Goal: Task Accomplishment & Management: Manage account settings

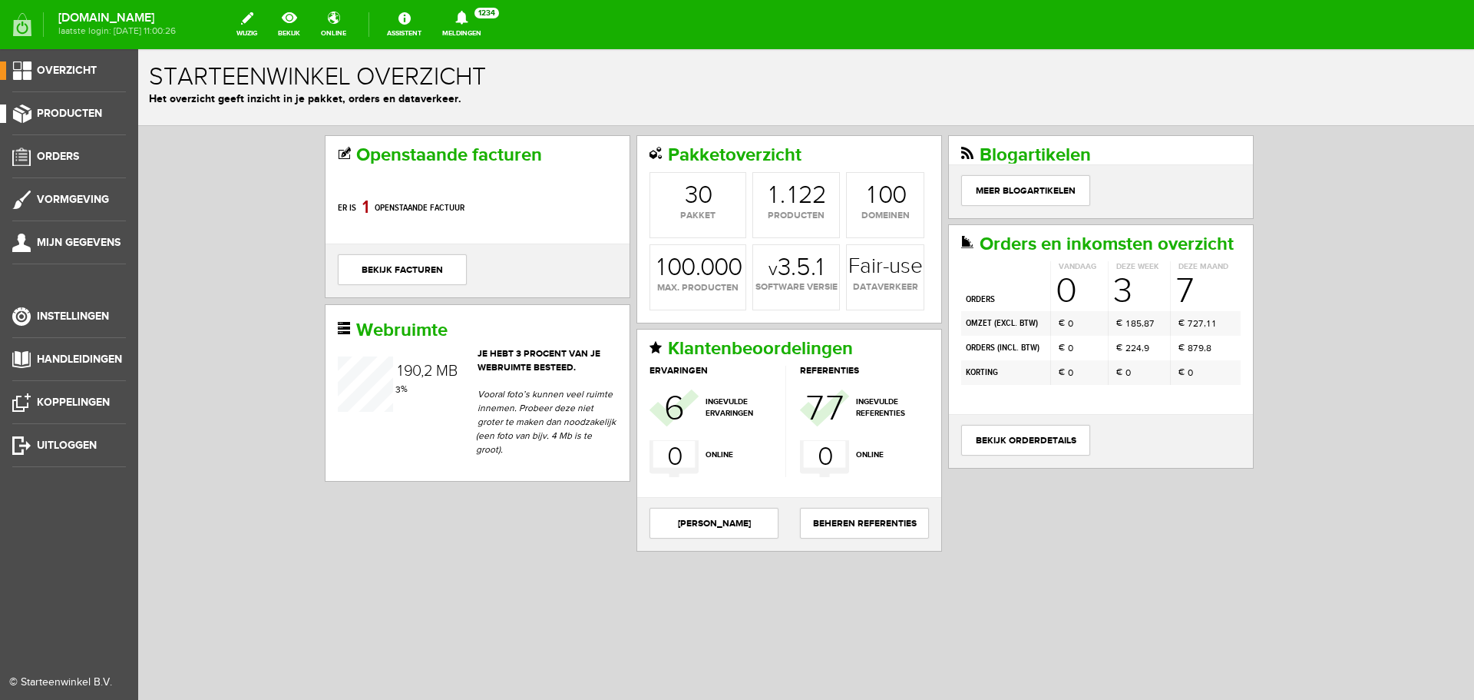
click at [53, 110] on span "Producten" at bounding box center [69, 113] width 65 height 13
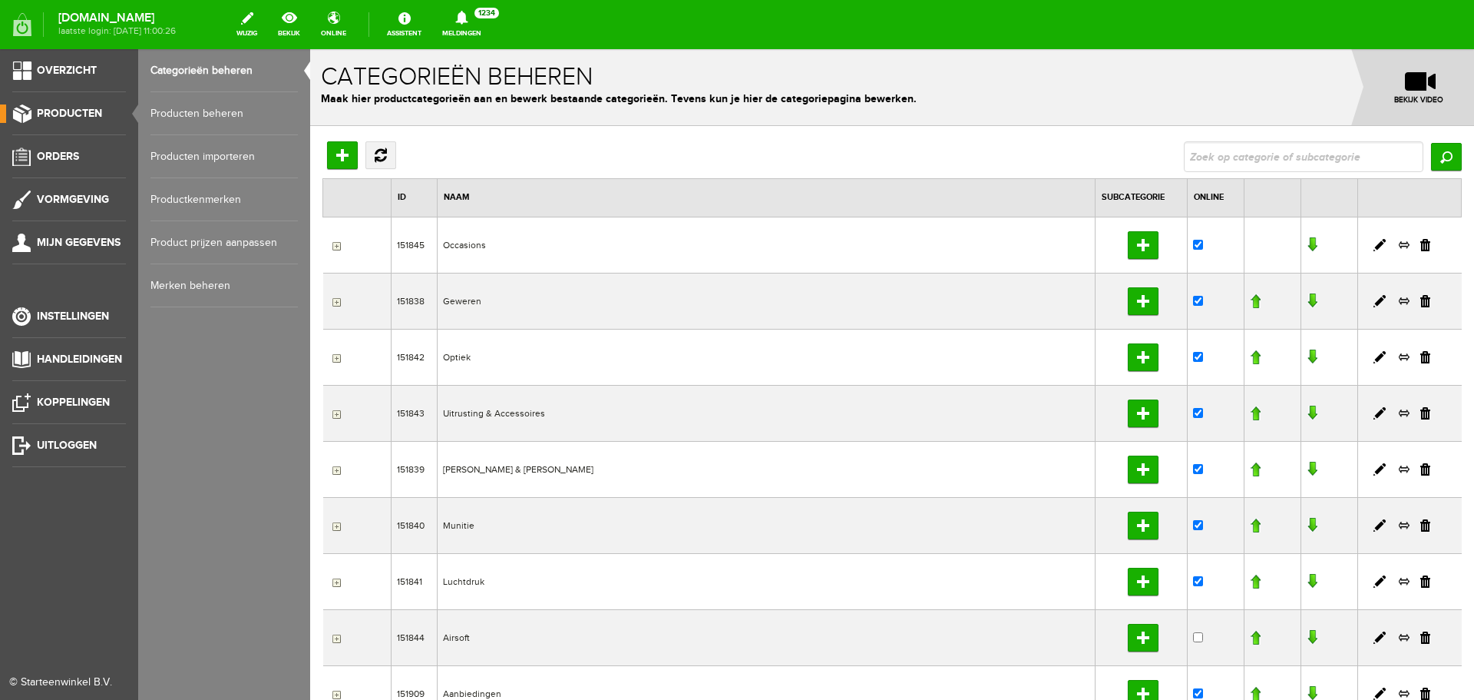
click at [209, 109] on link "Producten beheren" at bounding box center [224, 113] width 147 height 43
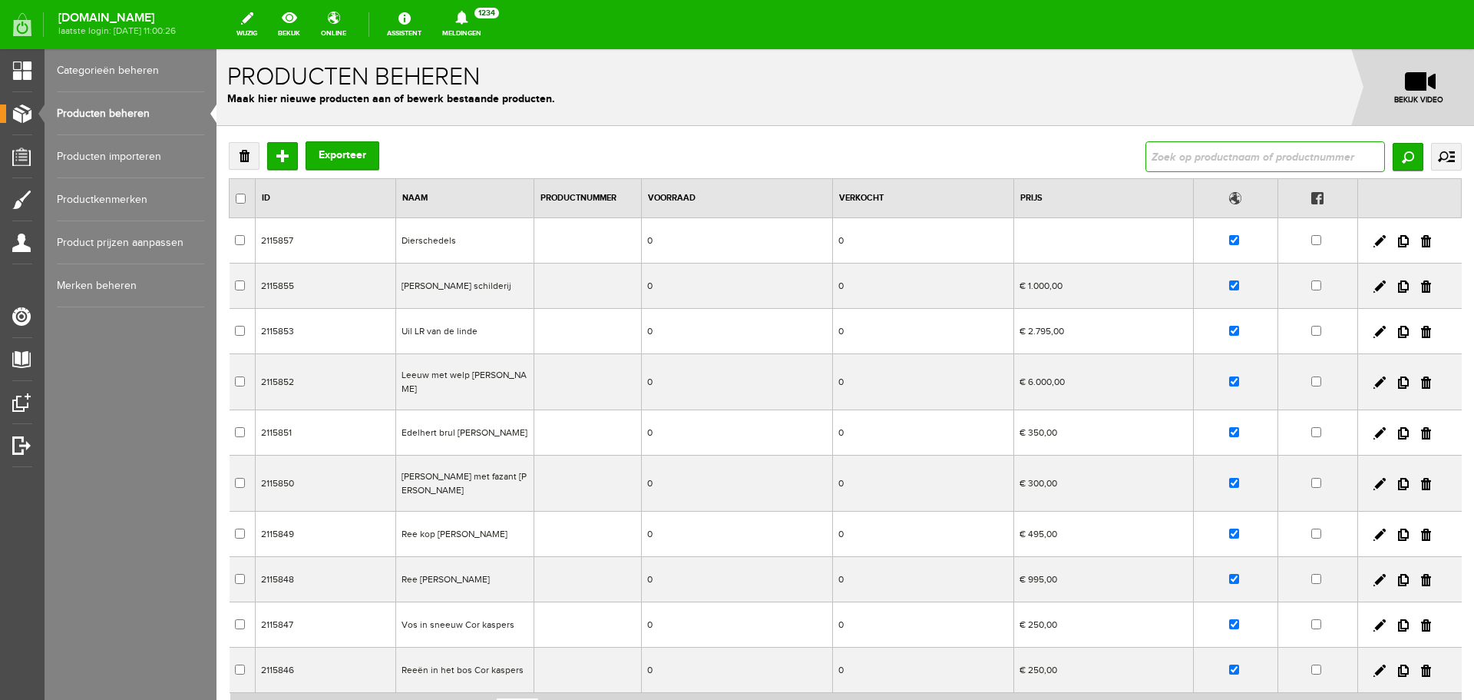
click at [1178, 149] on input "text" at bounding box center [1266, 156] width 240 height 31
type input "browwning B525 prestige"
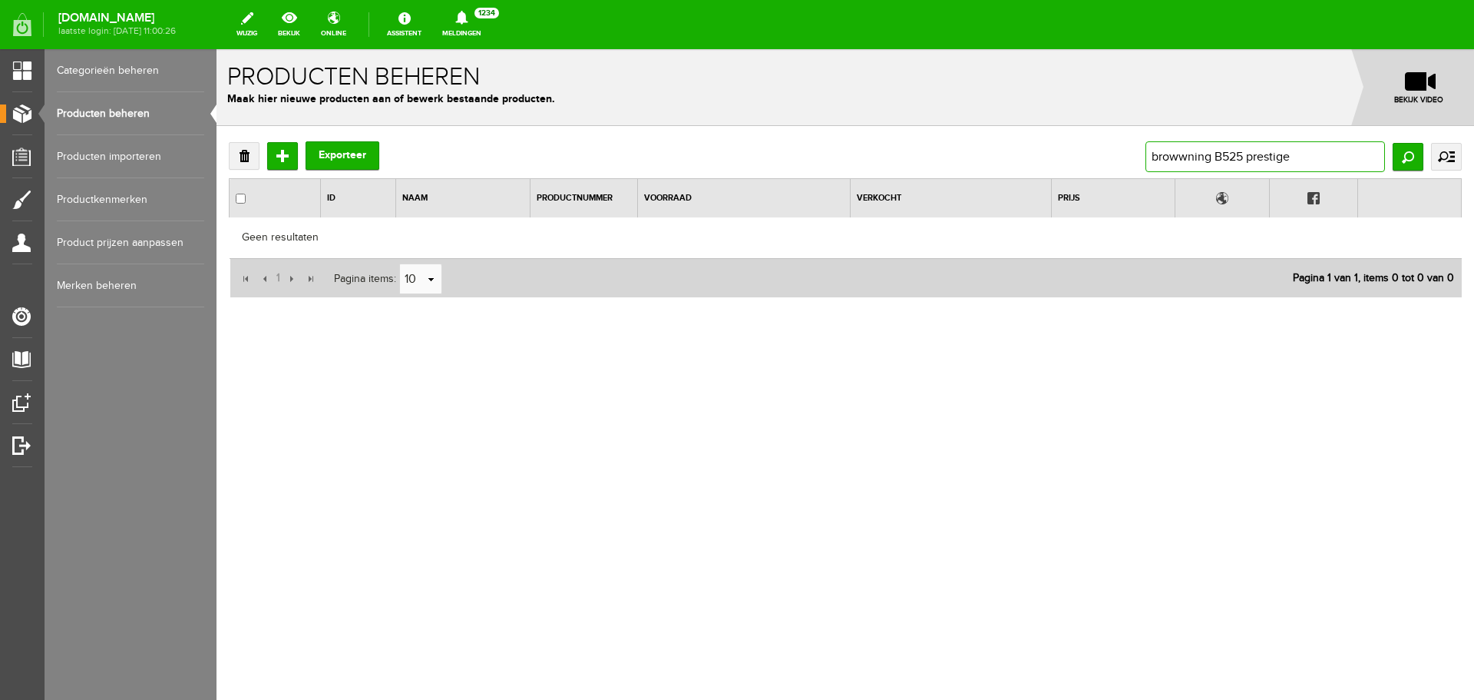
click at [1295, 154] on input "browwning B525 prestige" at bounding box center [1266, 156] width 240 height 31
click at [1185, 154] on input "browwning B525 prestige" at bounding box center [1266, 156] width 240 height 31
type input "browning B525 prestige"
click at [1410, 159] on input "Zoeken" at bounding box center [1408, 157] width 31 height 28
drag, startPoint x: 1315, startPoint y: 156, endPoint x: 884, endPoint y: 101, distance: 434.3
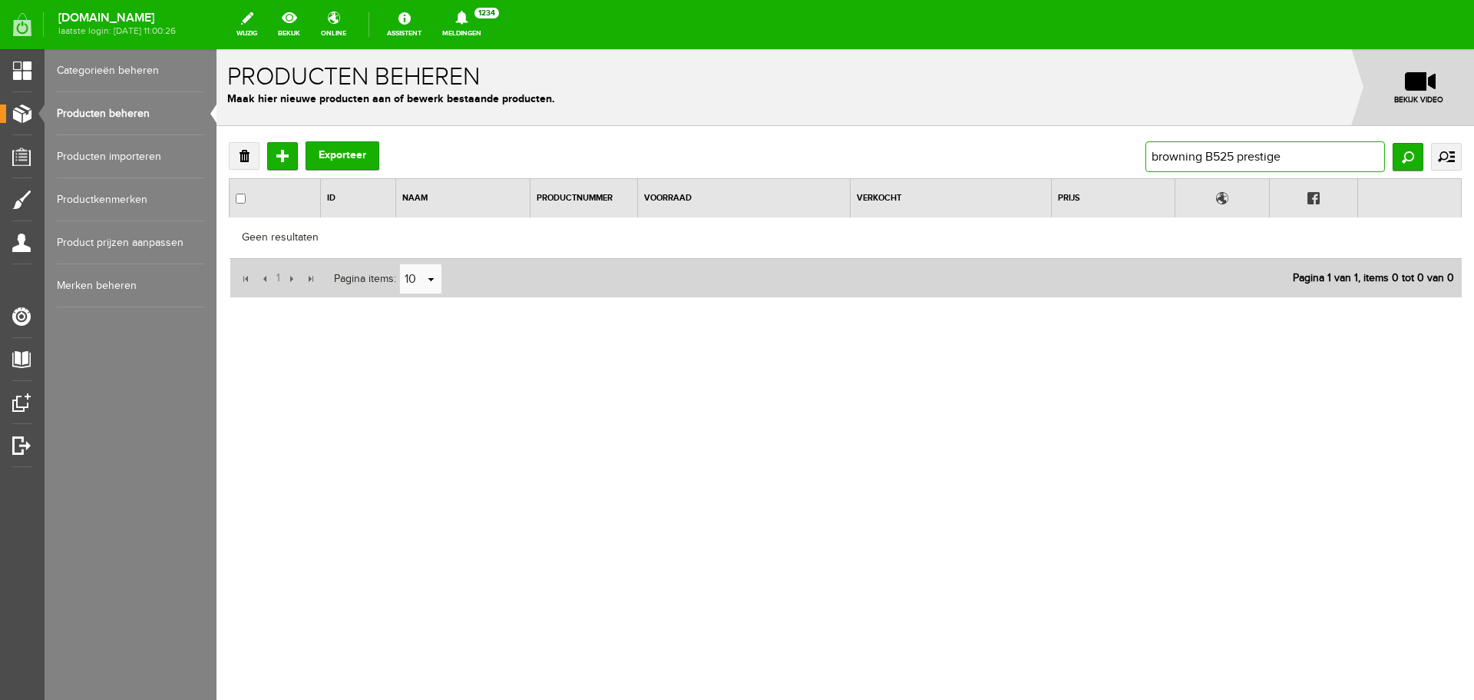
click at [884, 101] on form "x Producten beheren Maak hier nieuwe producten aan of bewerk bestaande producte…" at bounding box center [846, 231] width 1258 height 364
paste input "Persluchtcilinder 10L 300Bar"
type input "Persluchtcilinder 10L 300Bar"
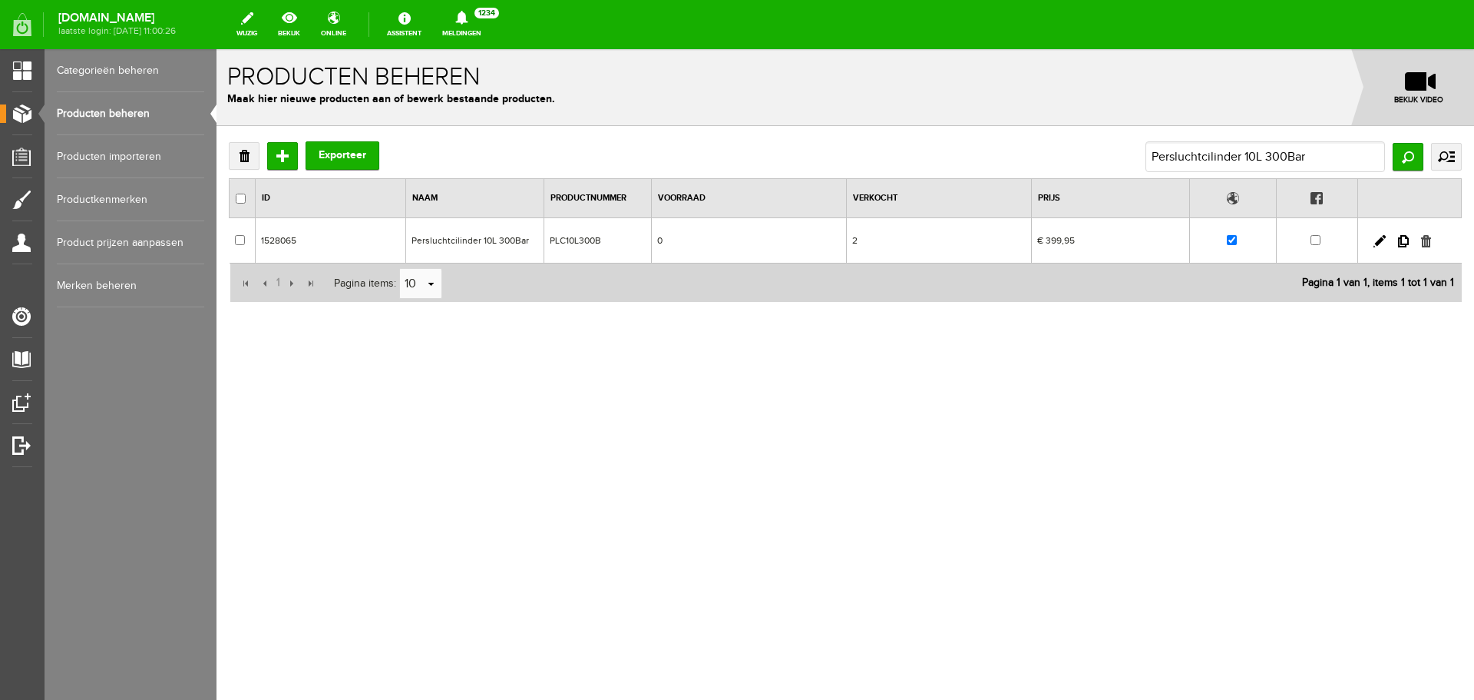
click at [1429, 243] on link at bounding box center [1426, 241] width 10 height 12
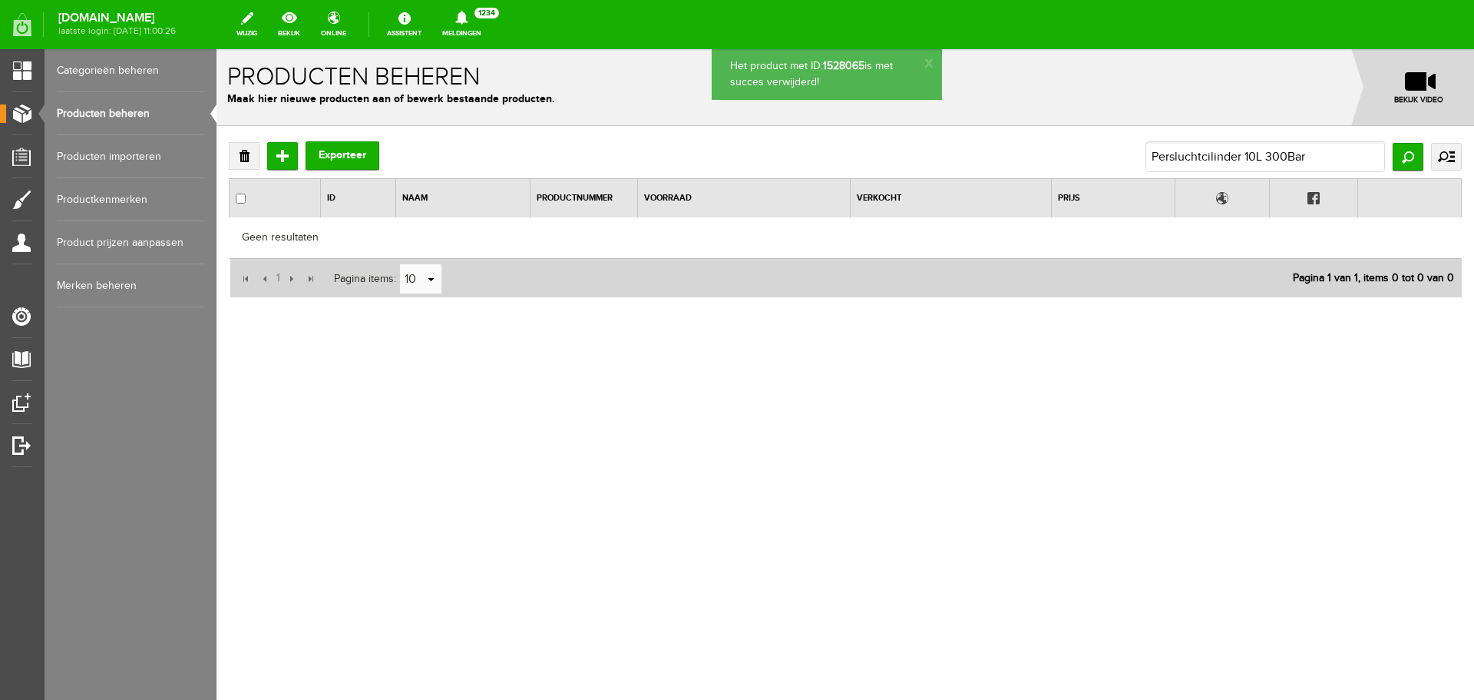
click at [117, 113] on link "Producten beheren" at bounding box center [130, 113] width 147 height 43
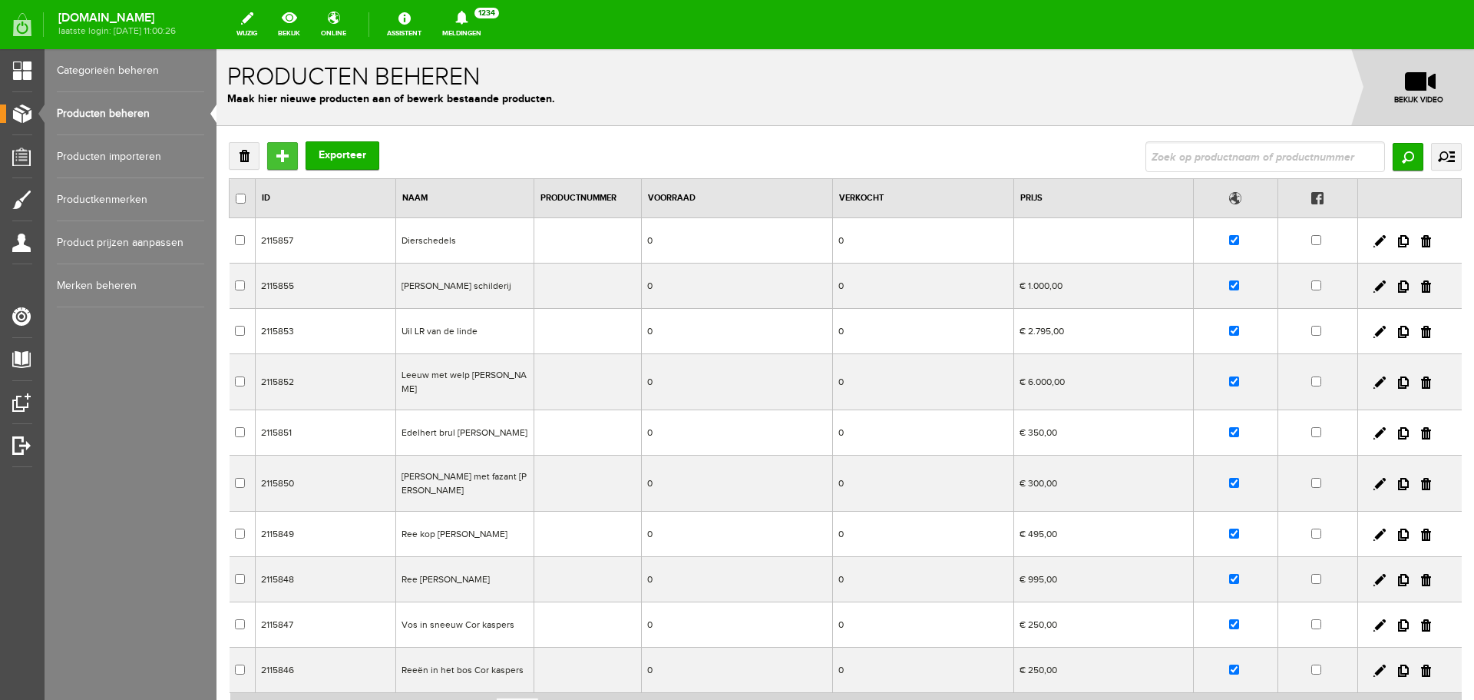
click at [285, 155] on input "Toevoegen" at bounding box center [282, 156] width 31 height 28
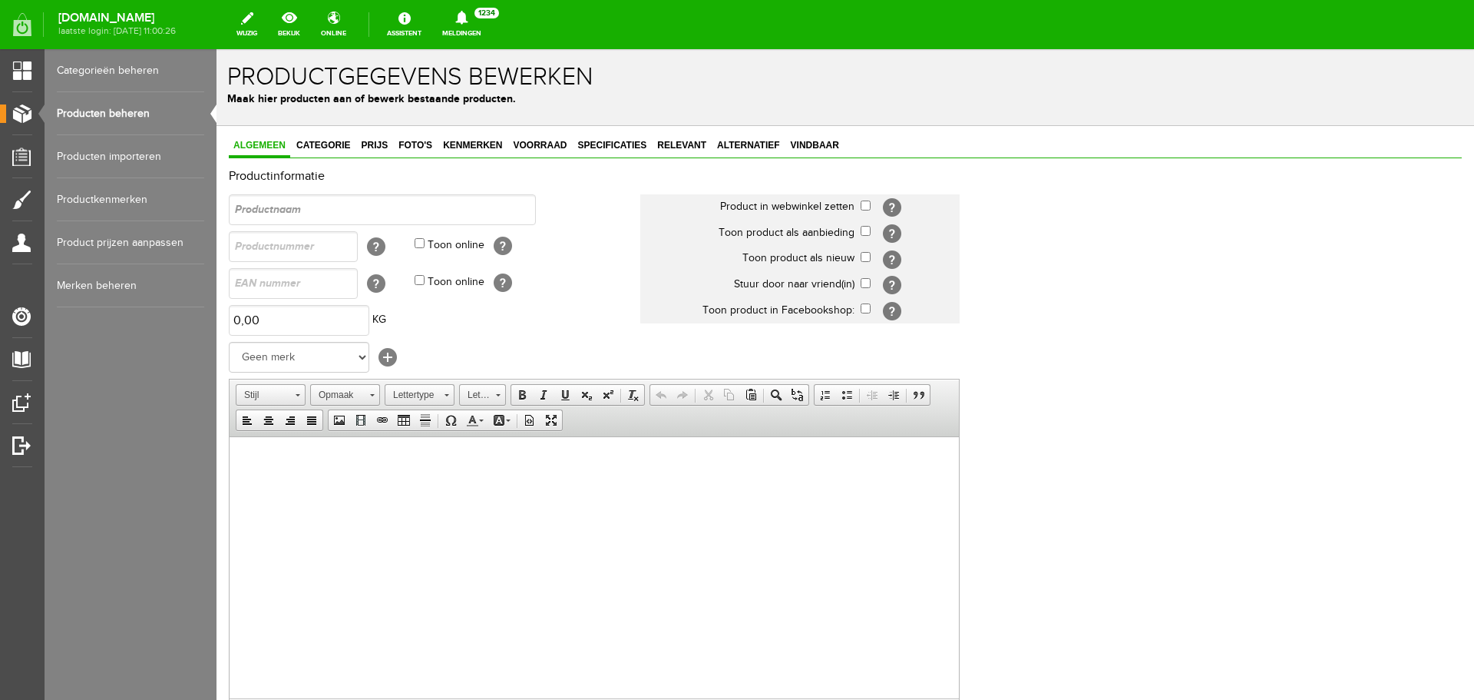
click at [147, 119] on link "Producten beheren" at bounding box center [130, 113] width 147 height 43
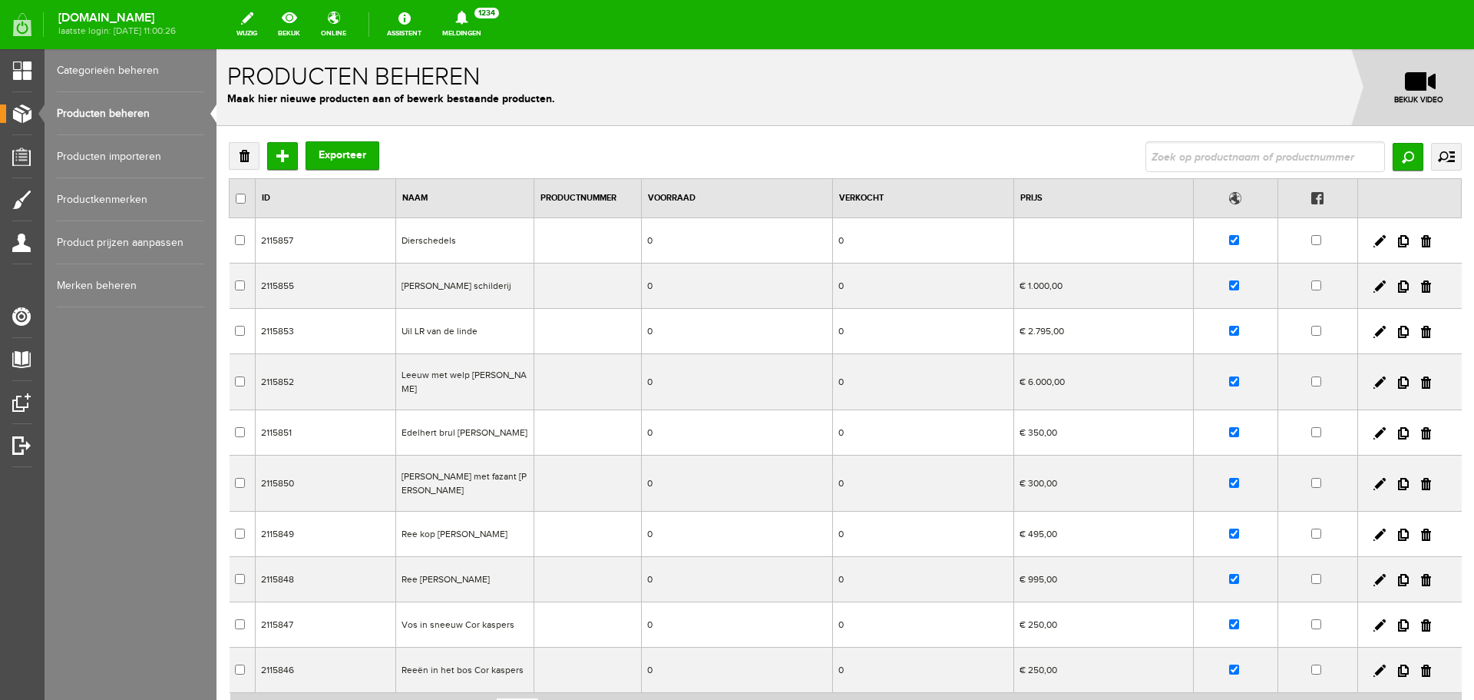
click at [474, 249] on td "Dierschedels" at bounding box center [464, 240] width 138 height 45
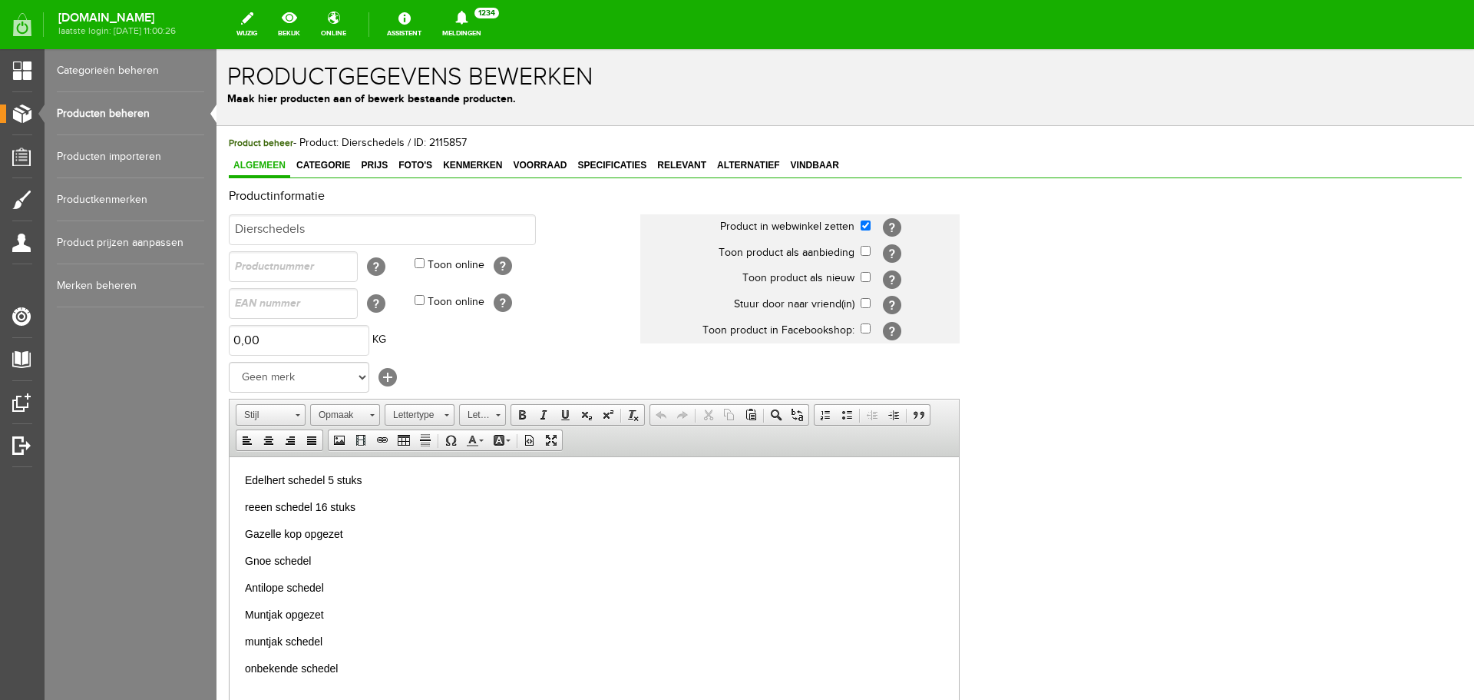
click at [120, 109] on link "Producten beheren" at bounding box center [130, 113] width 147 height 43
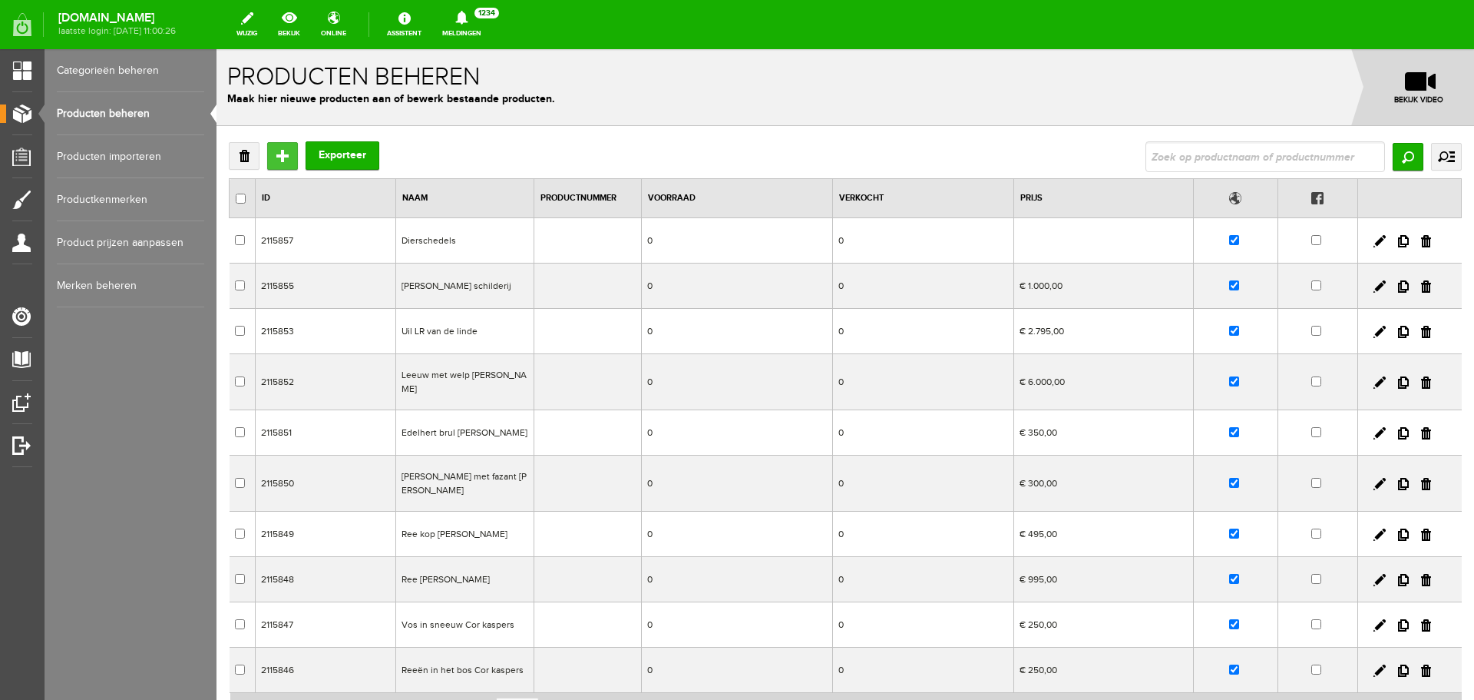
click at [281, 154] on input "Toevoegen" at bounding box center [282, 156] width 31 height 28
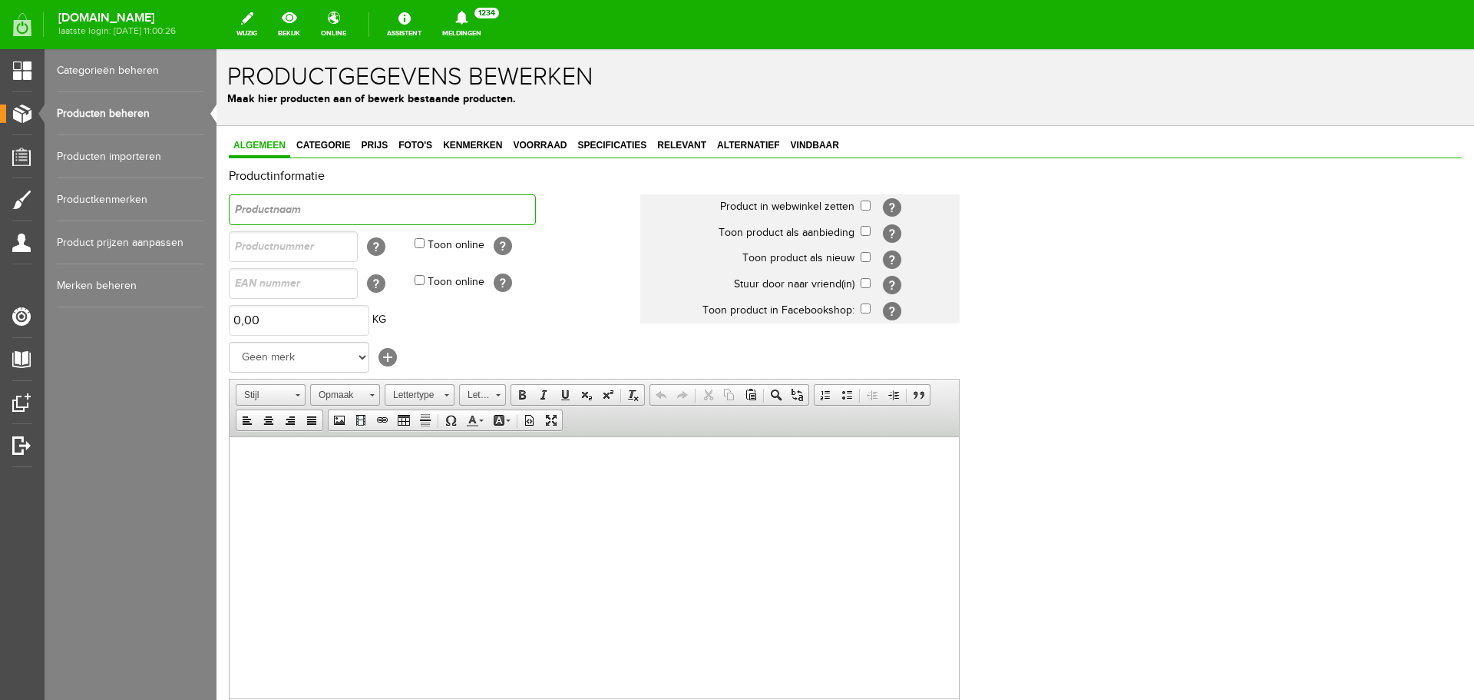
click at [311, 216] on input "text" at bounding box center [382, 209] width 307 height 31
drag, startPoint x: 402, startPoint y: 205, endPoint x: 112, endPoint y: 205, distance: 289.5
click at [217, 205] on html "x Productgegevens bewerken Maak hier producten aan of bewerk bestaande producte…" at bounding box center [846, 374] width 1258 height 650
type input "MTM front rifle rest"
click at [431, 483] on html at bounding box center [595, 459] width 730 height 47
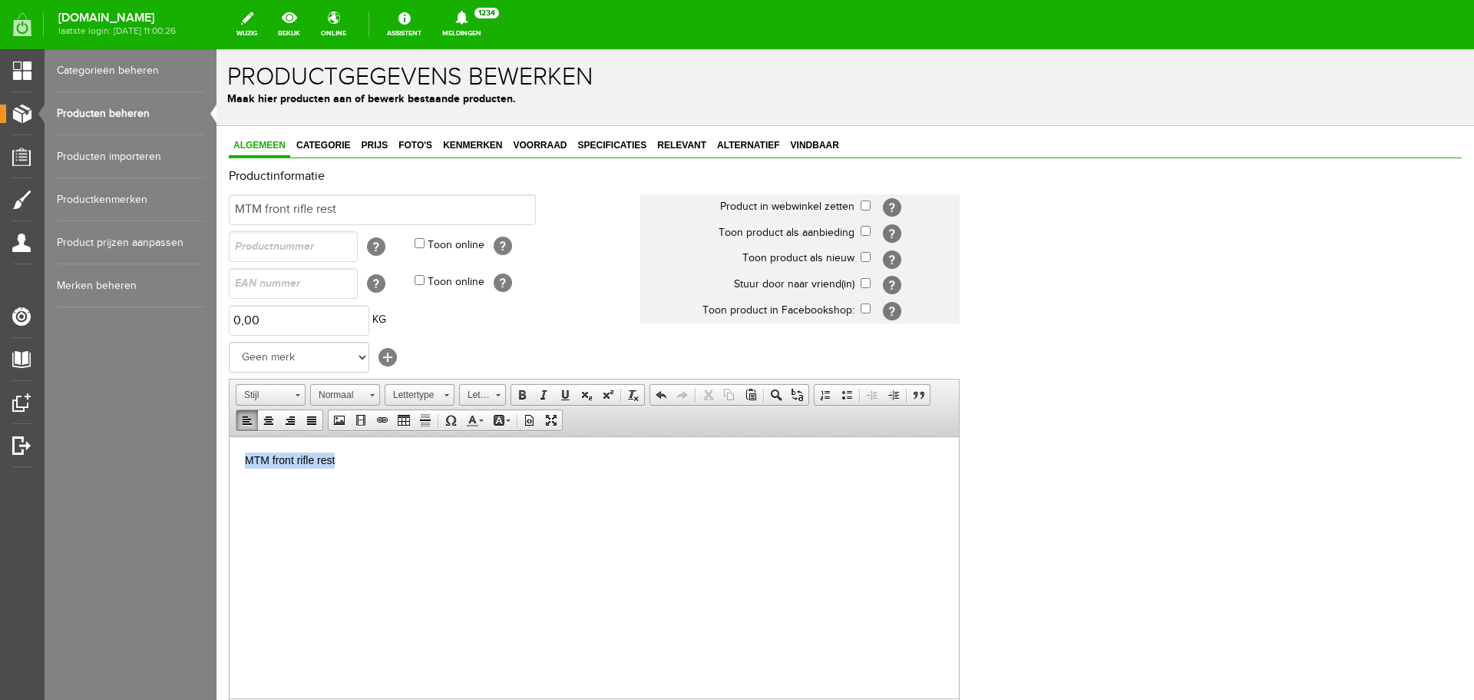
drag, startPoint x: 488, startPoint y: 496, endPoint x: 86, endPoint y: 422, distance: 408.3
click at [230, 436] on html "MTM front rifle rest" at bounding box center [595, 459] width 730 height 47
click at [512, 395] on link "Vet" at bounding box center [522, 395] width 22 height 20
click at [275, 357] on select "Geen merk Pulsar Treeland Minox Hikmicro ATN Infiray Swedteam Remington Smith &…" at bounding box center [299, 357] width 141 height 31
click at [410, 469] on html "MTM front rifle rest" at bounding box center [595, 459] width 730 height 47
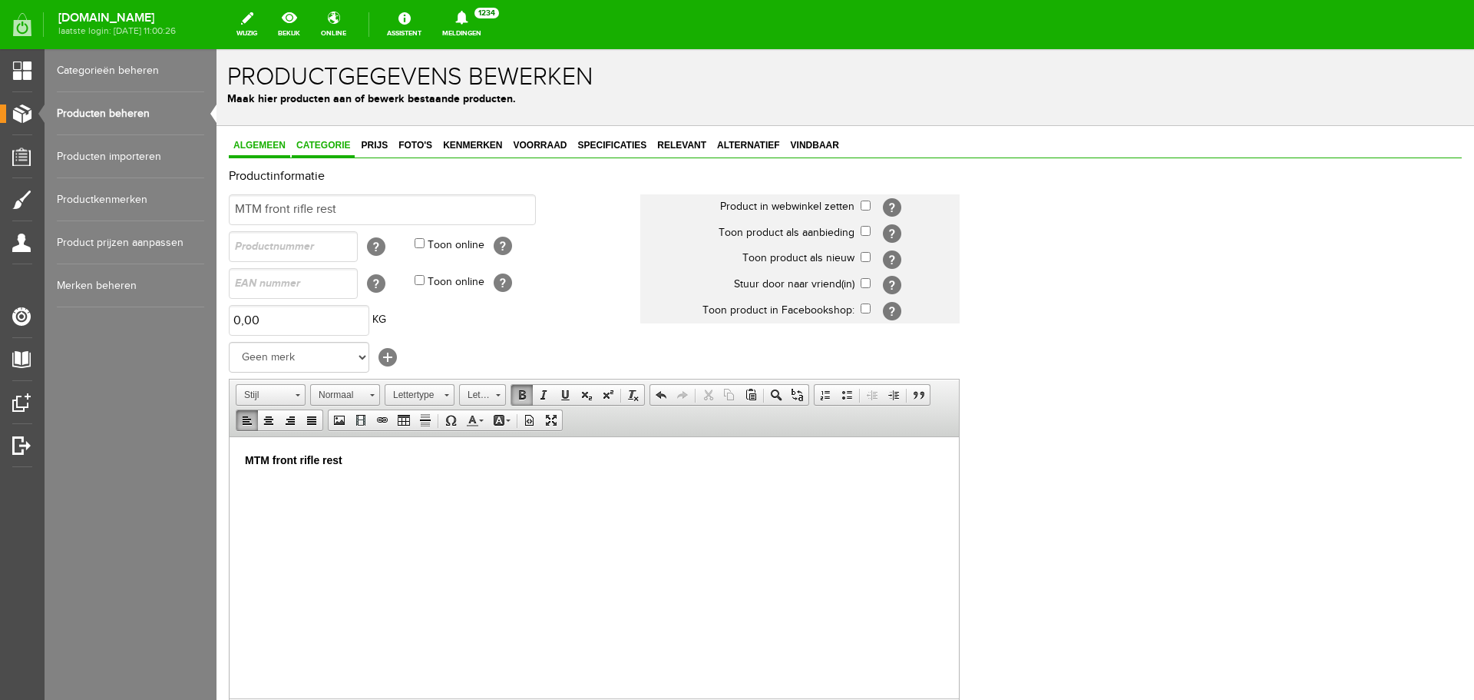
click at [298, 141] on span "Categorie" at bounding box center [323, 145] width 63 height 11
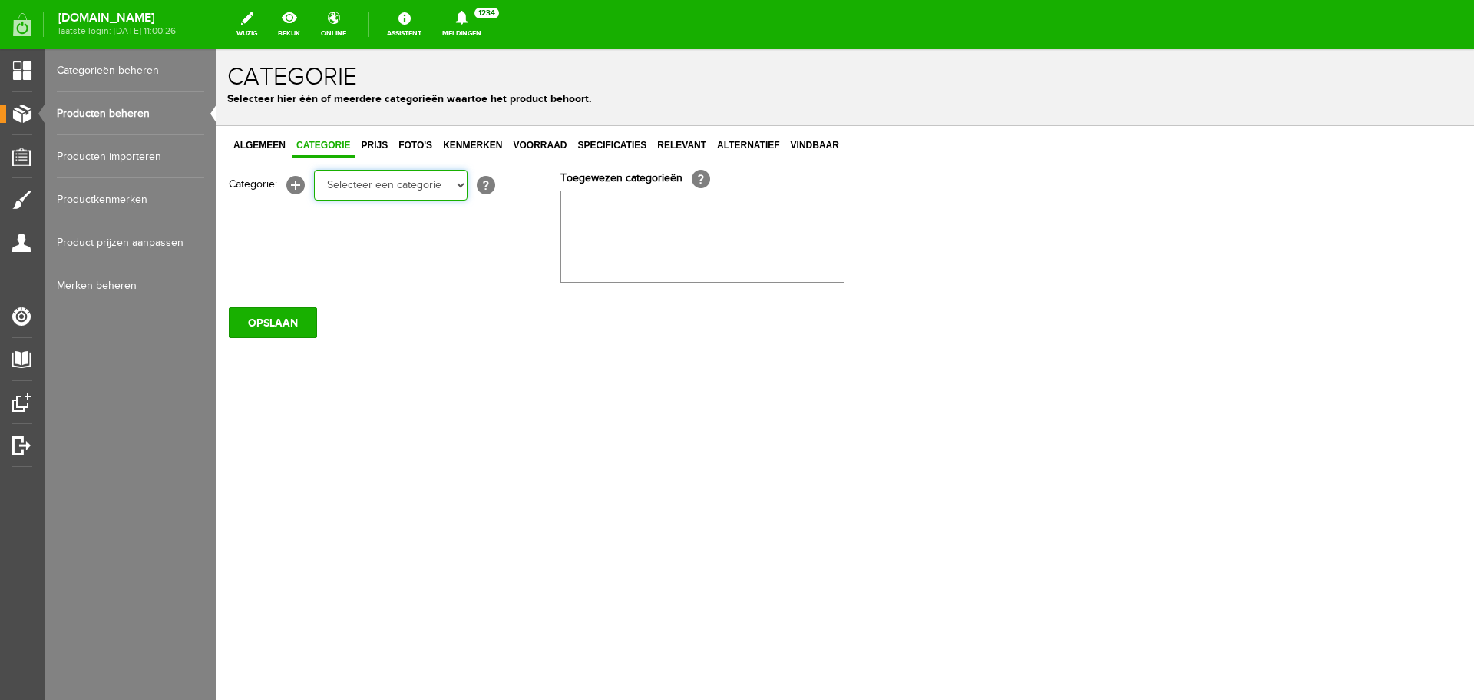
click at [337, 188] on select "Selecteer een categorie Occasions Occasions Choke's Occasions alarmpistolen Occ…" at bounding box center [391, 185] width 154 height 31
select select "151897"
click at [314, 170] on select "Selecteer een categorie Occasions Occasions Choke's Occasions alarmpistolen Occ…" at bounding box center [391, 185] width 154 height 31
click at [376, 144] on span "Prijs" at bounding box center [374, 145] width 36 height 11
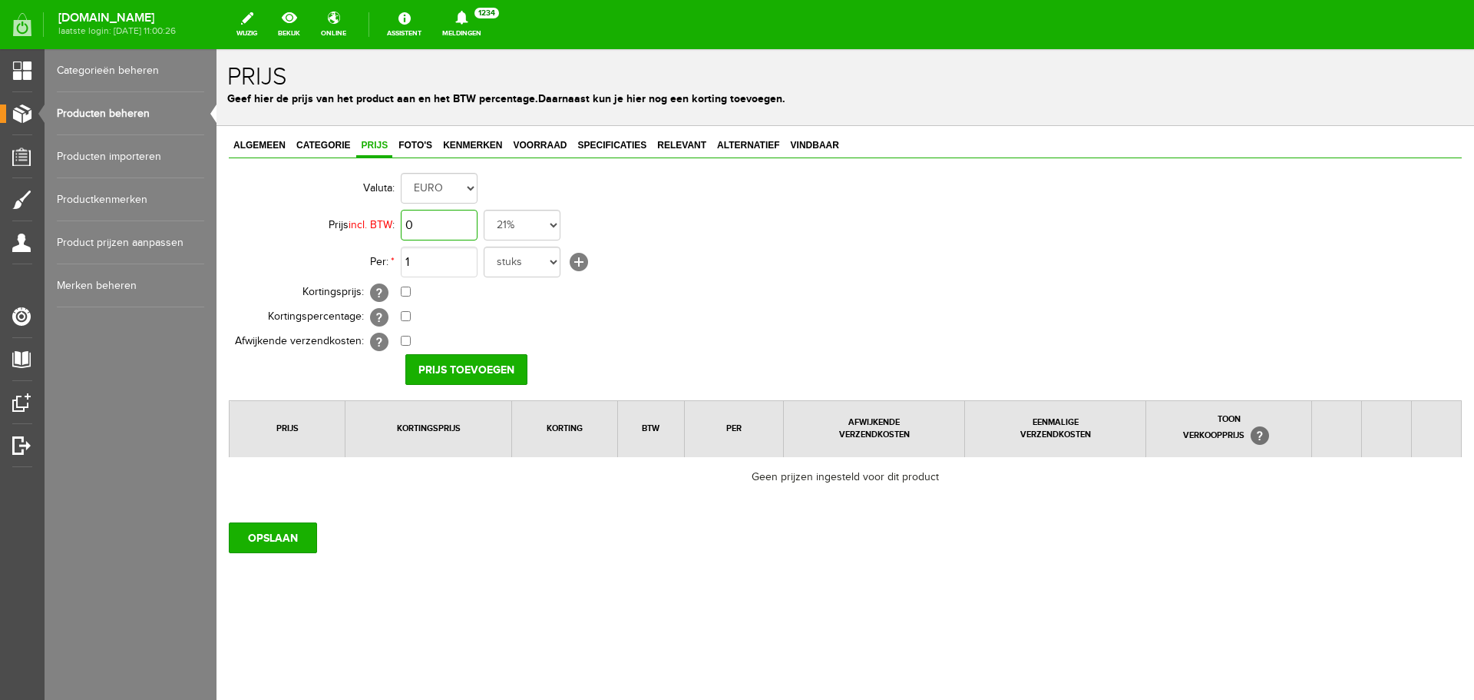
click at [430, 232] on input "0" at bounding box center [439, 225] width 77 height 31
type input "€ 45,00"
click at [481, 366] on input "Prijs toevoegen" at bounding box center [466, 369] width 122 height 31
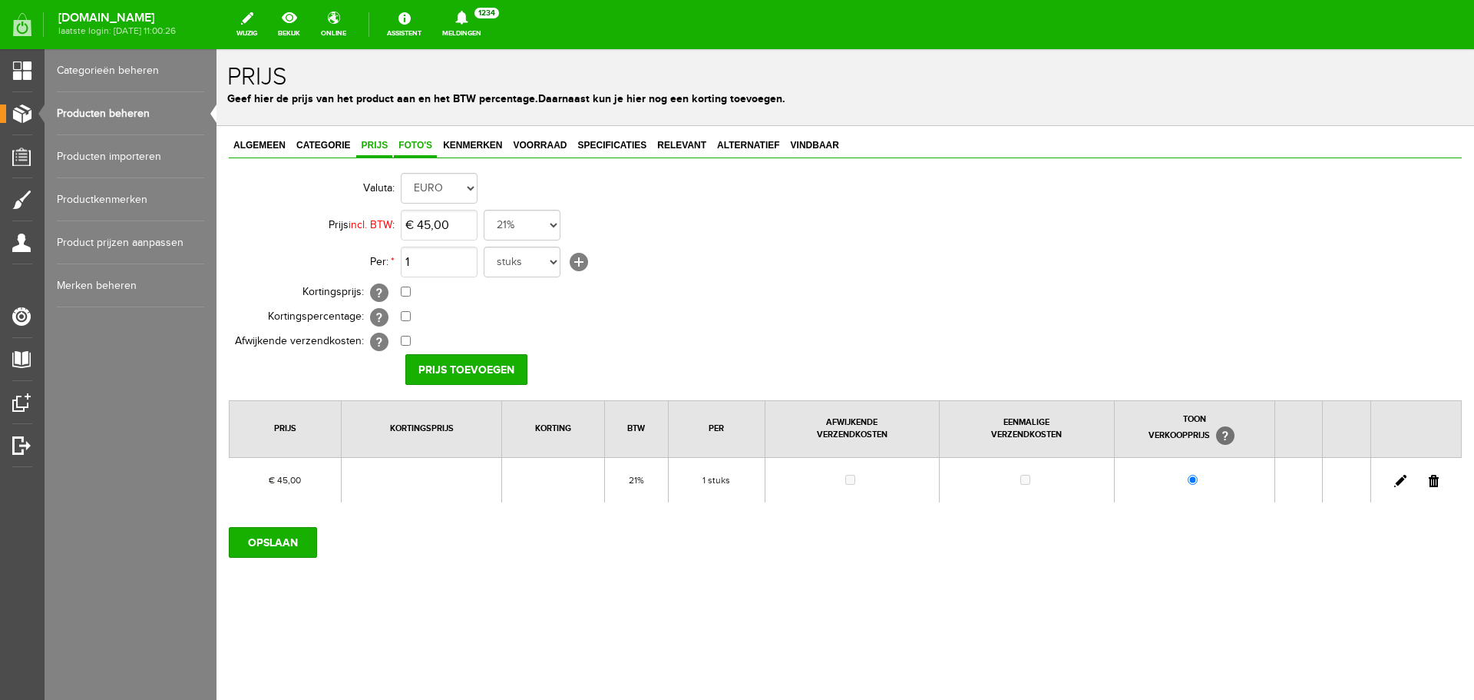
click at [427, 142] on span "Foto's" at bounding box center [415, 145] width 43 height 11
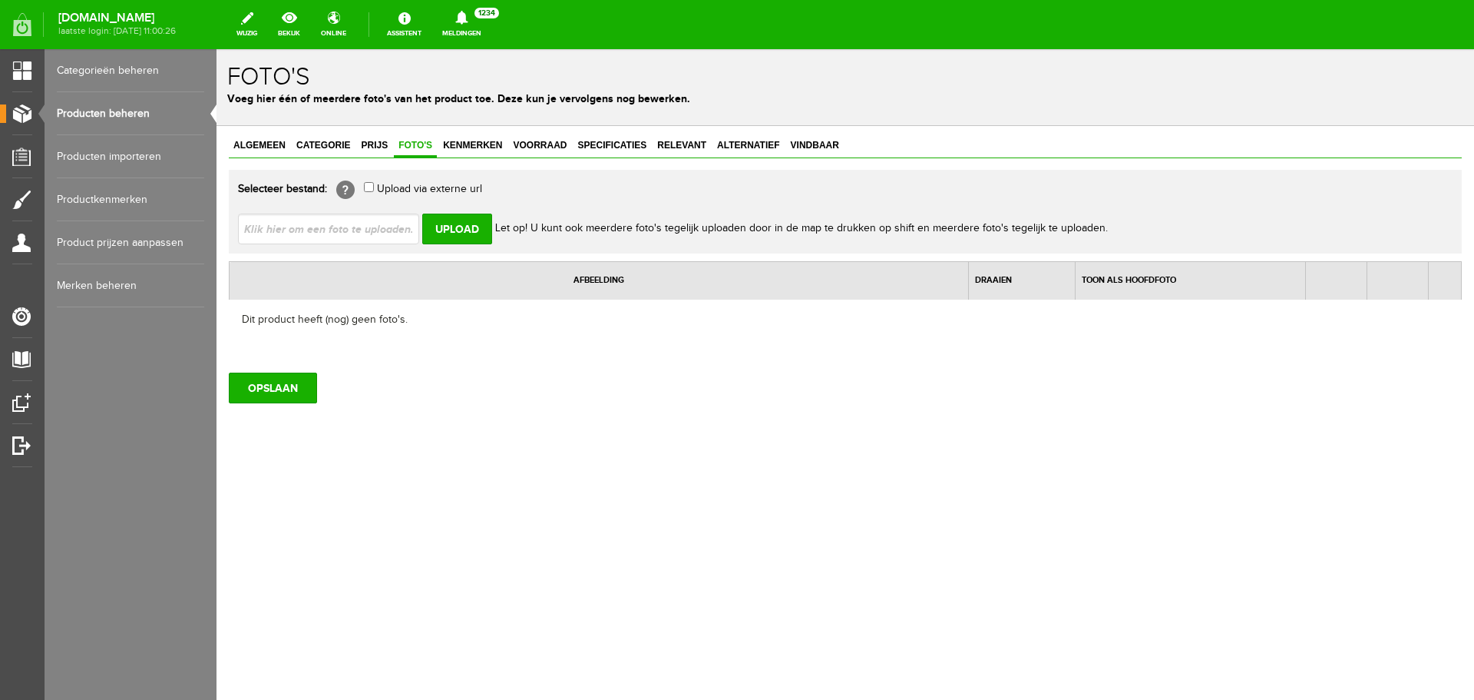
click at [356, 223] on input "file" at bounding box center [335, 227] width 194 height 29
type input "C:\fakepath\1255670416.jpg"
type input "1255670416.jpg"
click at [448, 227] on input "Upload" at bounding box center [457, 228] width 70 height 31
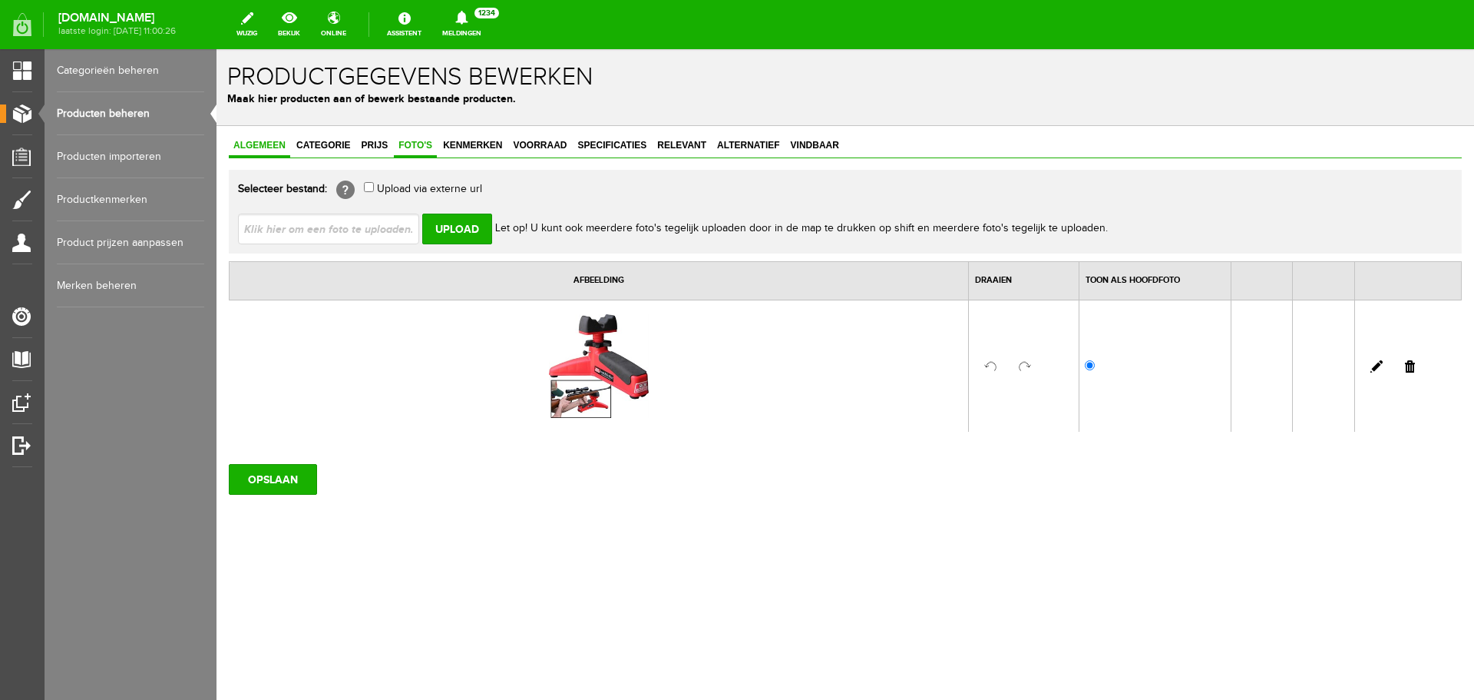
click at [253, 144] on span "Algemeen" at bounding box center [259, 145] width 61 height 11
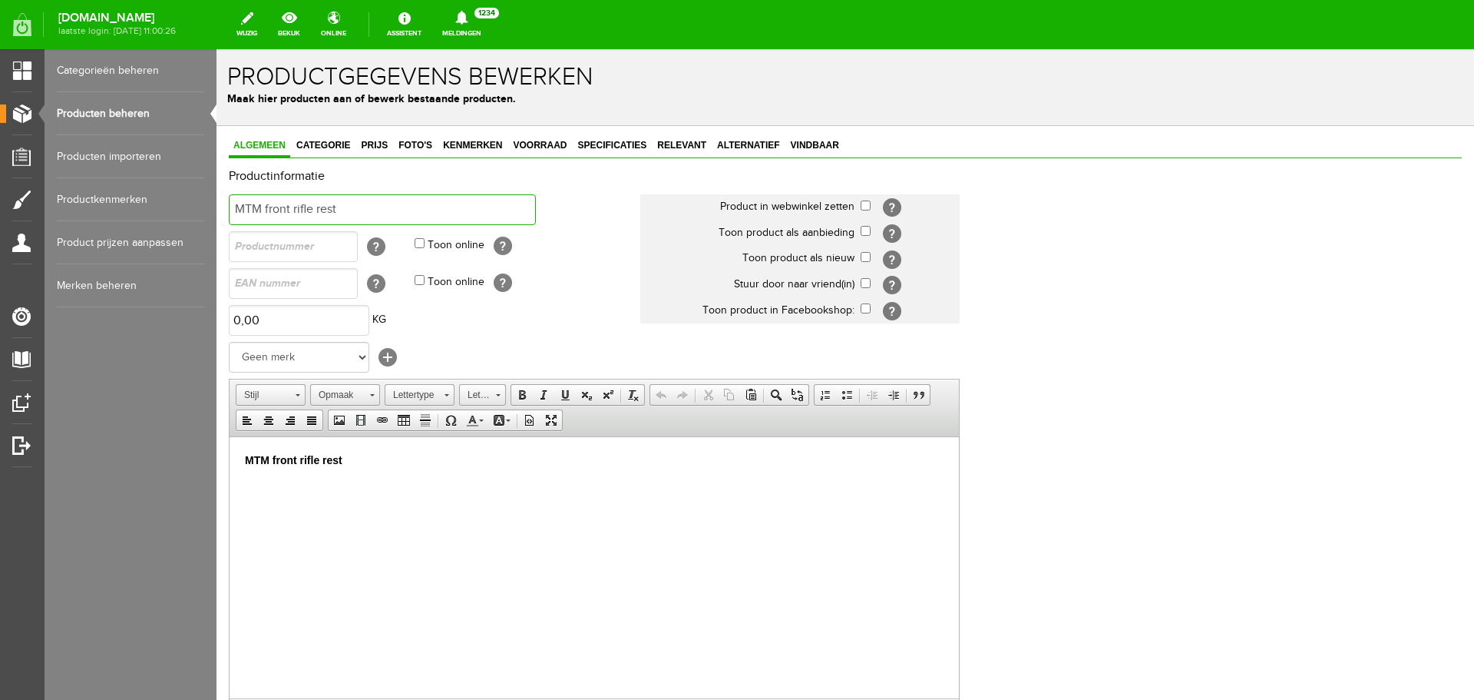
drag, startPoint x: 390, startPoint y: 210, endPoint x: 154, endPoint y: 203, distance: 236.6
click at [217, 203] on html "x Productgegevens bewerken Maak hier producten aan of bewerk bestaande producte…" at bounding box center [846, 374] width 1258 height 650
click at [806, 149] on span "Vindbaar" at bounding box center [815, 145] width 58 height 11
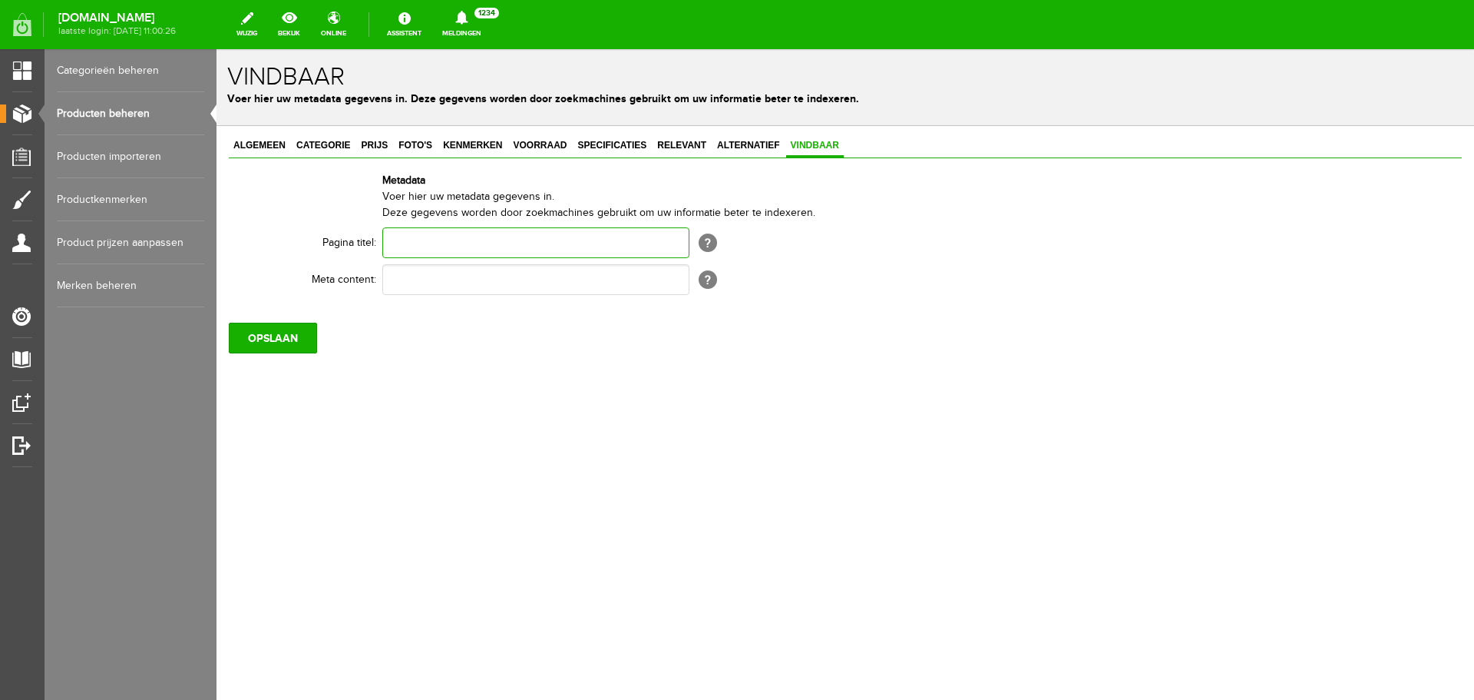
click at [454, 243] on input "text" at bounding box center [535, 242] width 307 height 31
paste input "MTM front rifle rest"
type input "MTM front rifle rest"
click at [425, 271] on input "text" at bounding box center [535, 279] width 307 height 31
paste input "MTM front rifle rest"
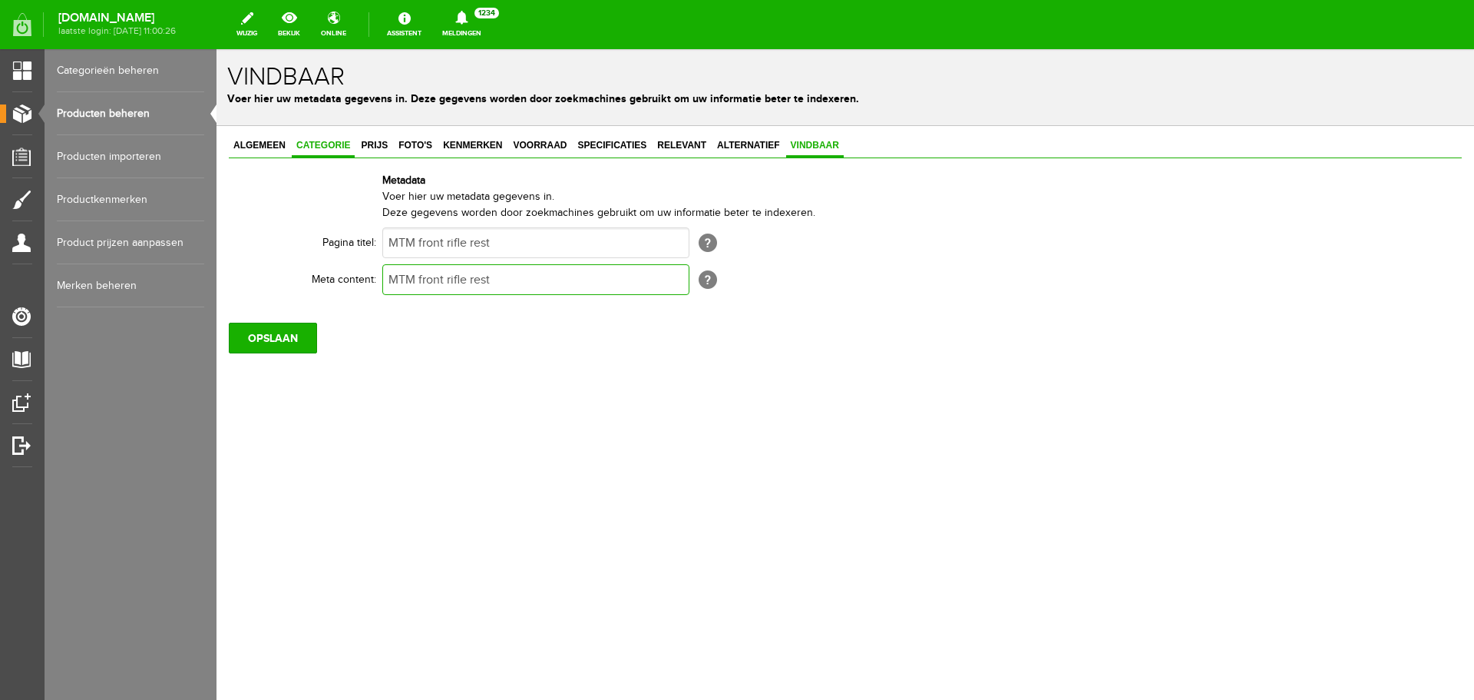
type input "MTM front rifle rest"
click at [309, 147] on span "Categorie" at bounding box center [323, 145] width 63 height 11
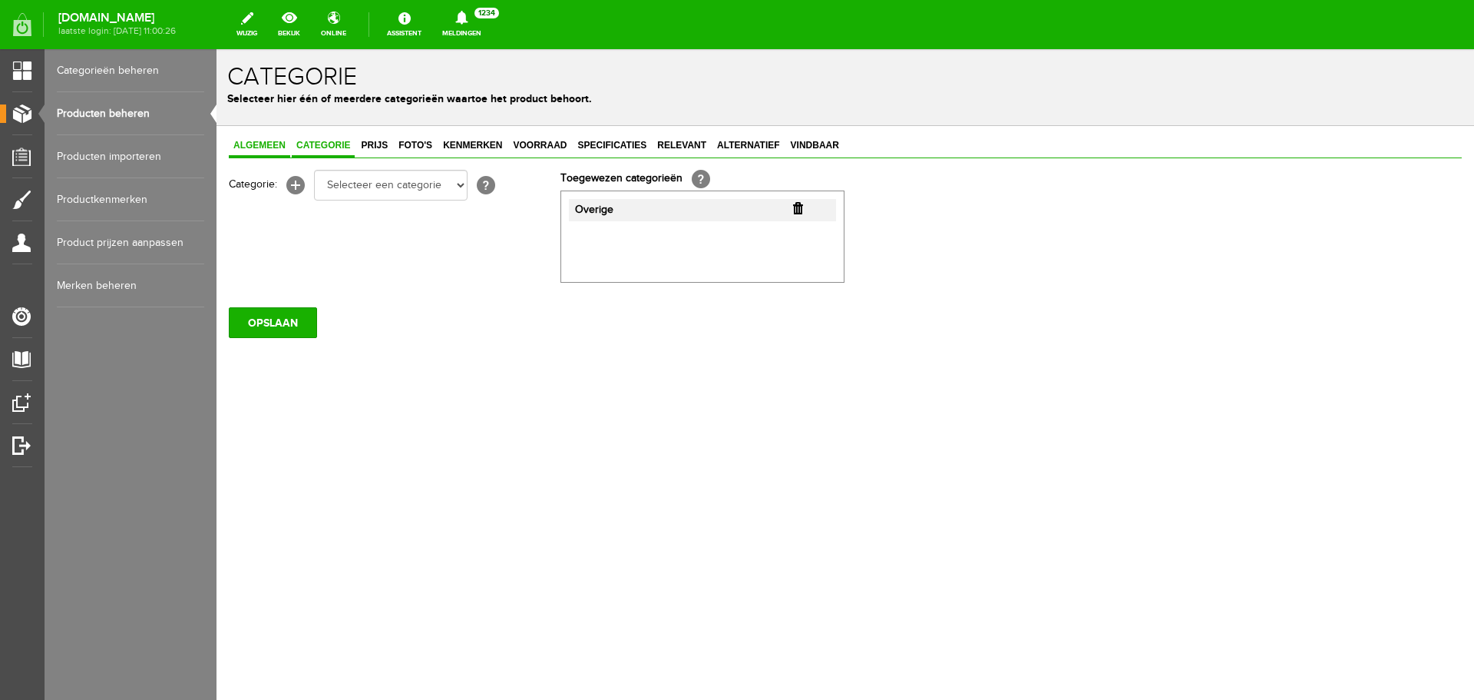
click at [266, 148] on span "Algemeen" at bounding box center [259, 145] width 61 height 11
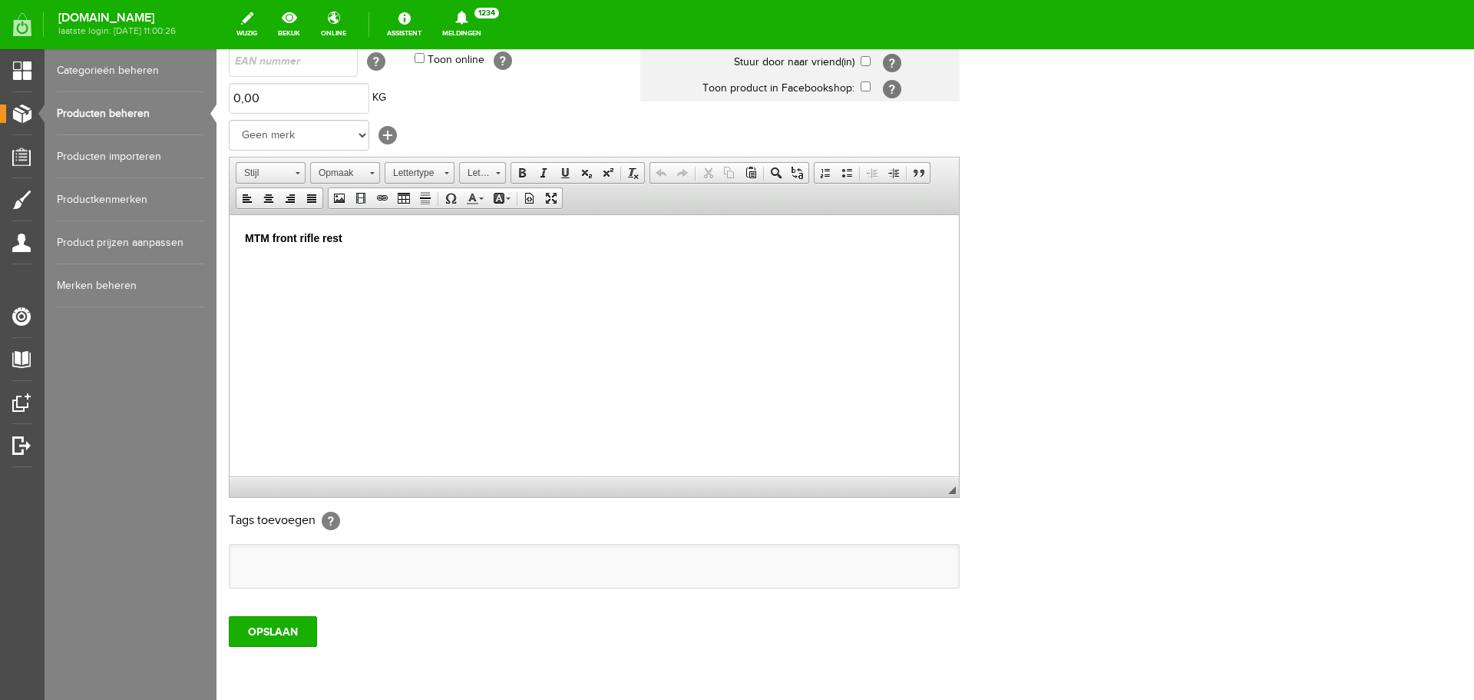
scroll to position [283, 0]
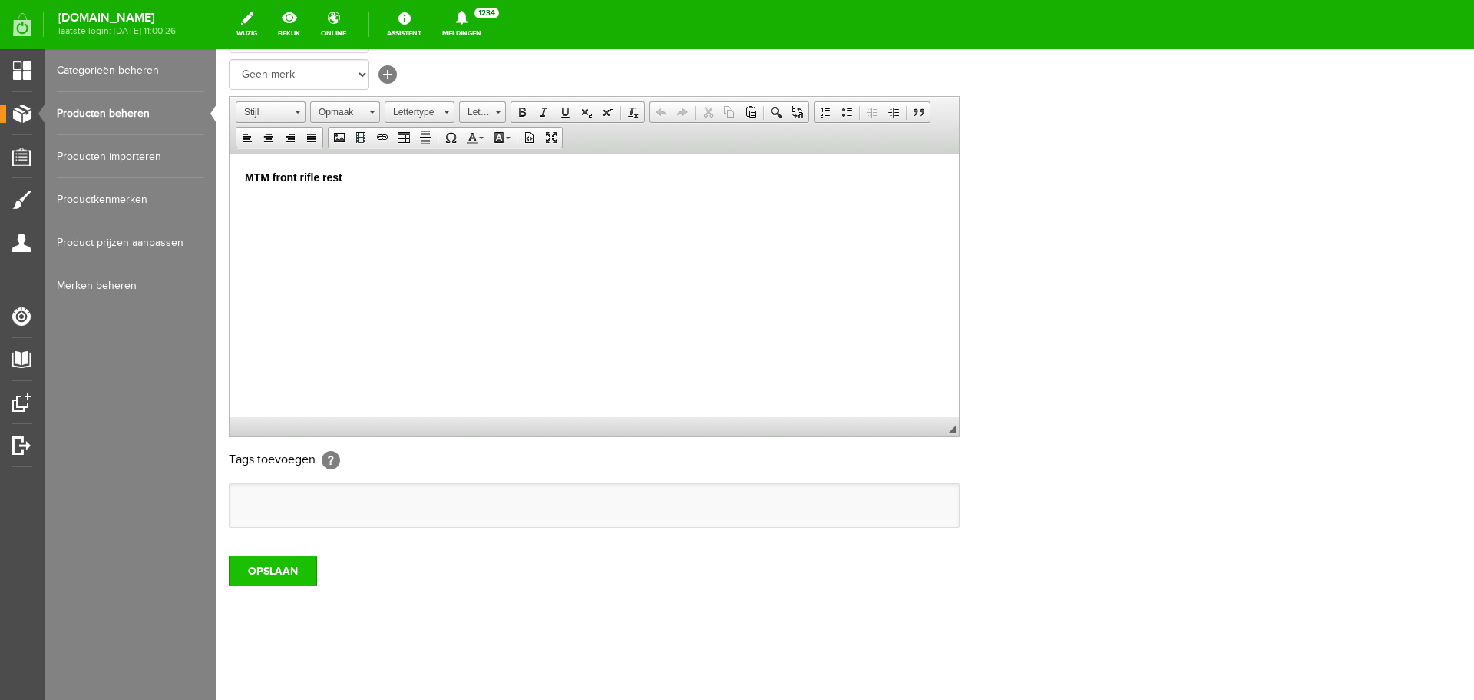
click at [280, 561] on input "OPSLAAN" at bounding box center [273, 570] width 88 height 31
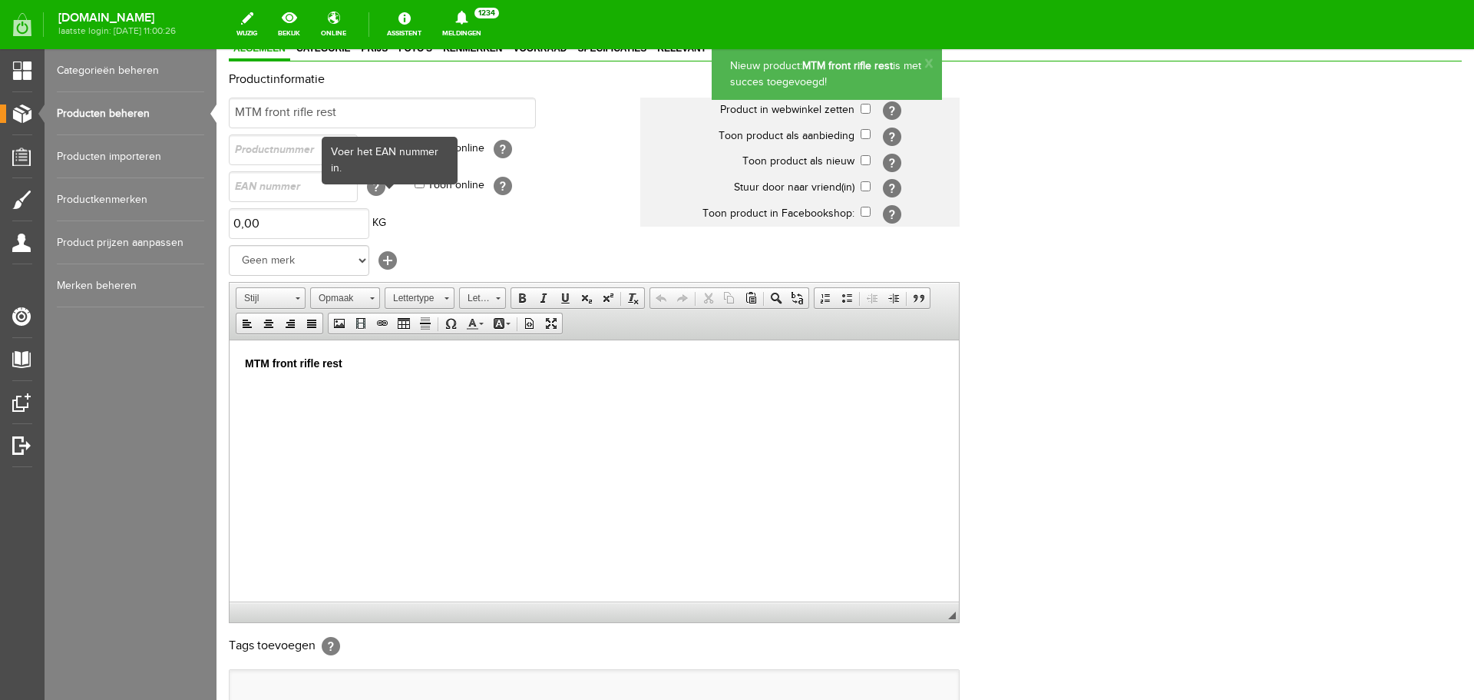
scroll to position [0, 0]
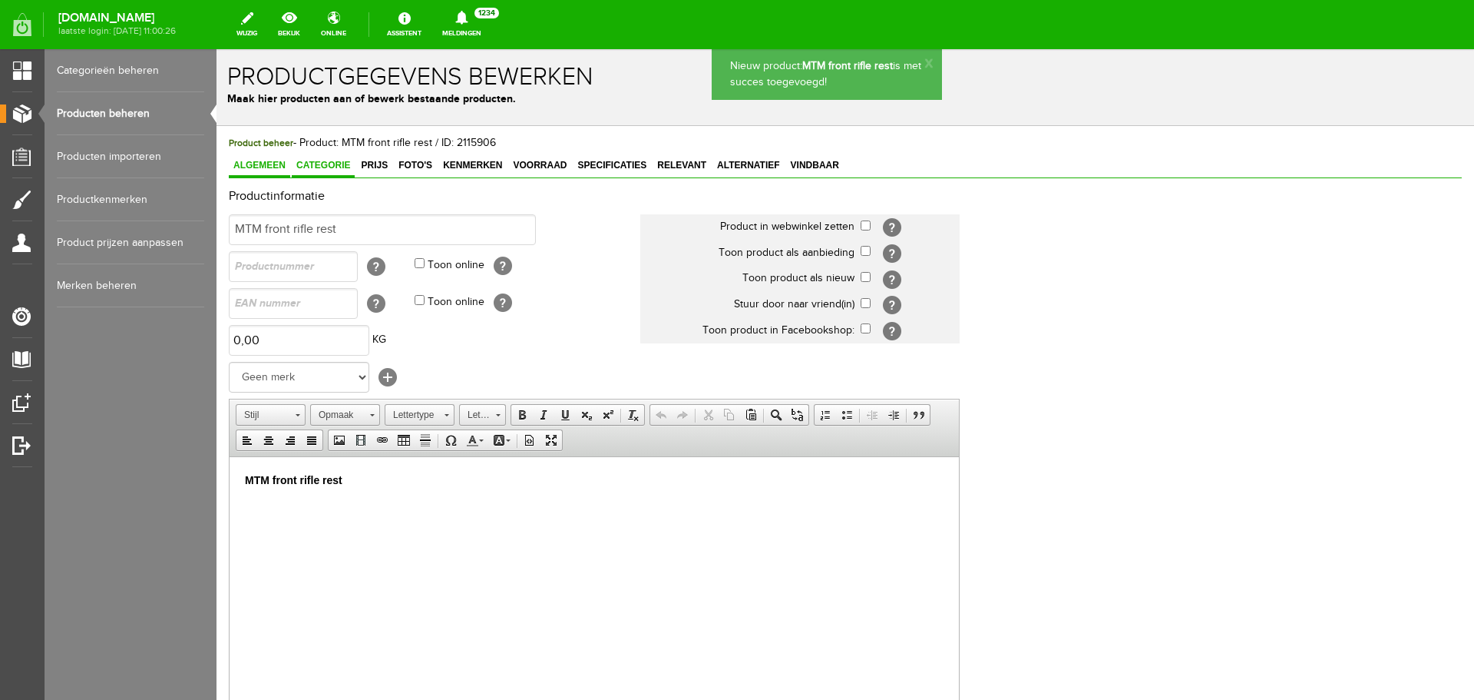
click at [339, 167] on span "Categorie" at bounding box center [323, 165] width 63 height 11
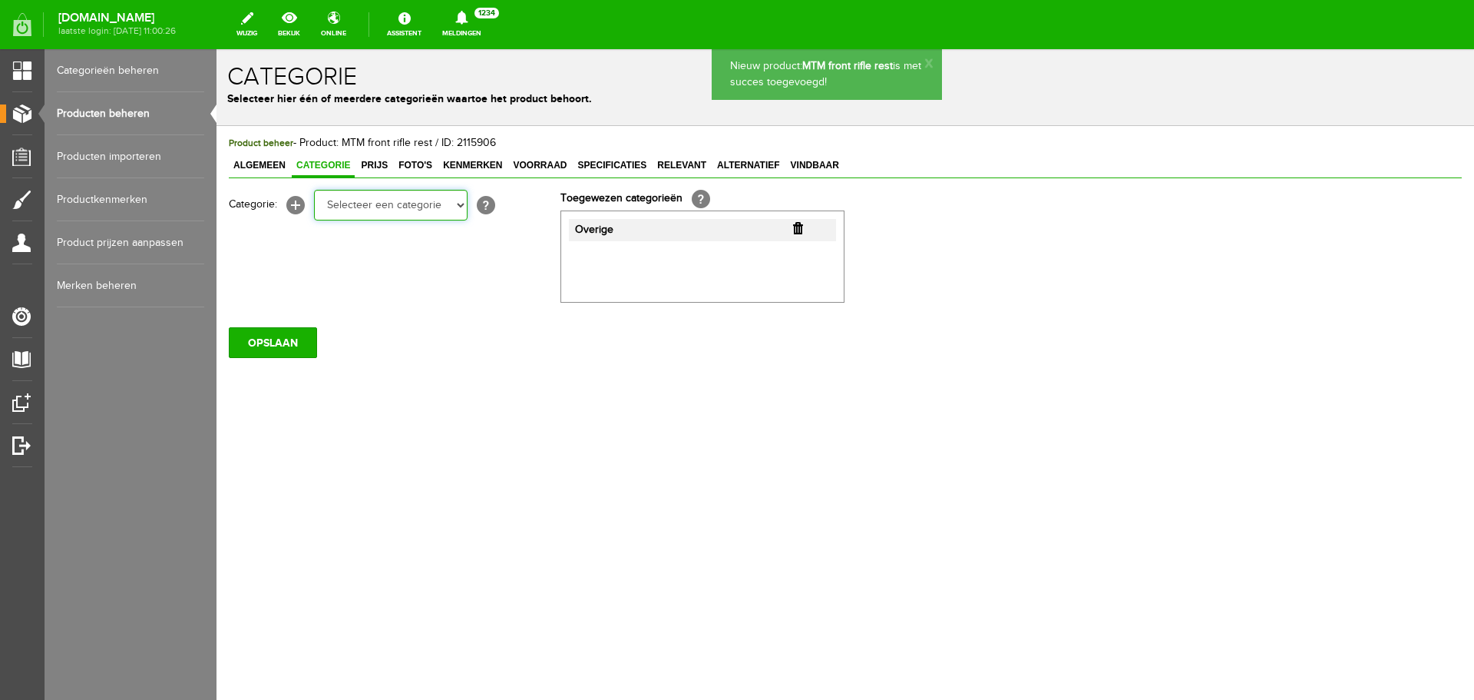
click at [418, 205] on select "Selecteer een categorie Occasions Occasions Choke's Occasions alarmpistolen Occ…" at bounding box center [391, 205] width 154 height 31
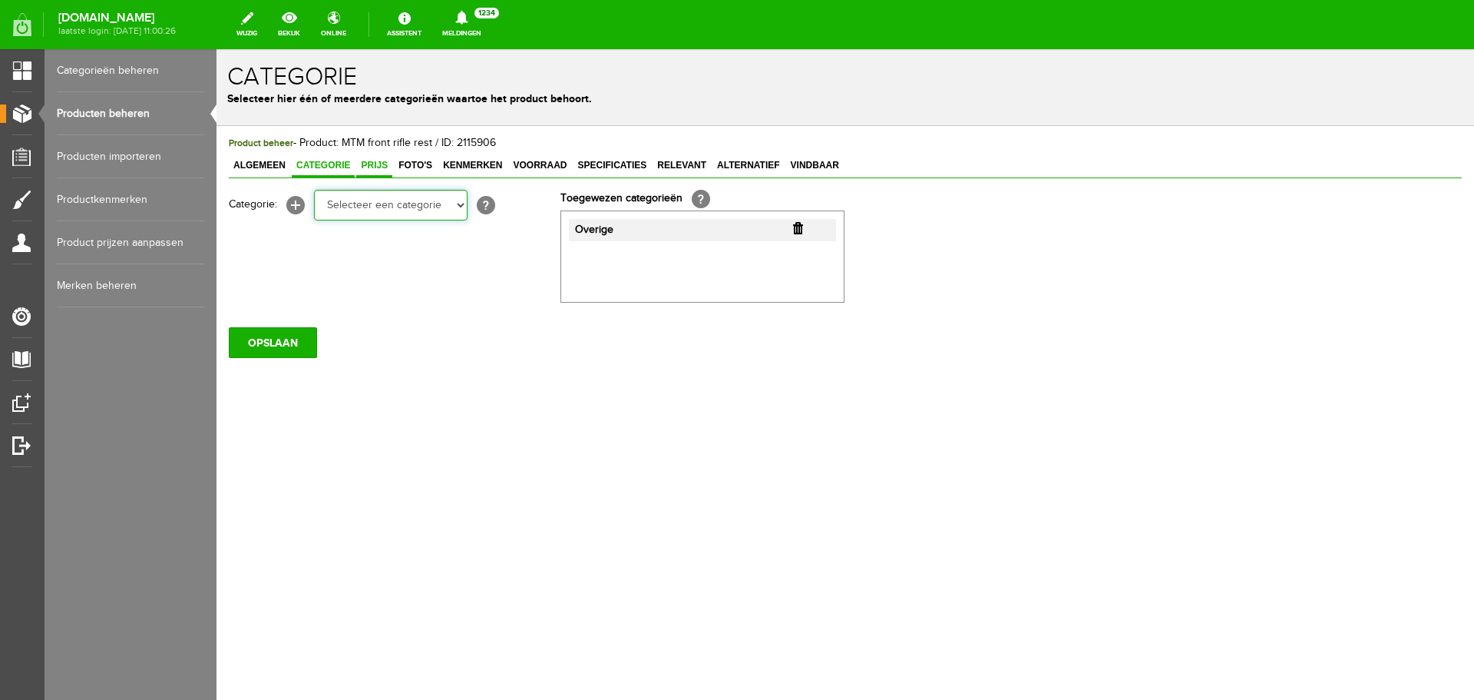
drag, startPoint x: 385, startPoint y: 201, endPoint x: 357, endPoint y: 177, distance: 37.0
click at [385, 201] on select "Selecteer een categorie Occasions Occasions Choke's Occasions alarmpistolen Occ…" at bounding box center [391, 205] width 154 height 31
click at [365, 168] on span "Prijs" at bounding box center [374, 165] width 36 height 11
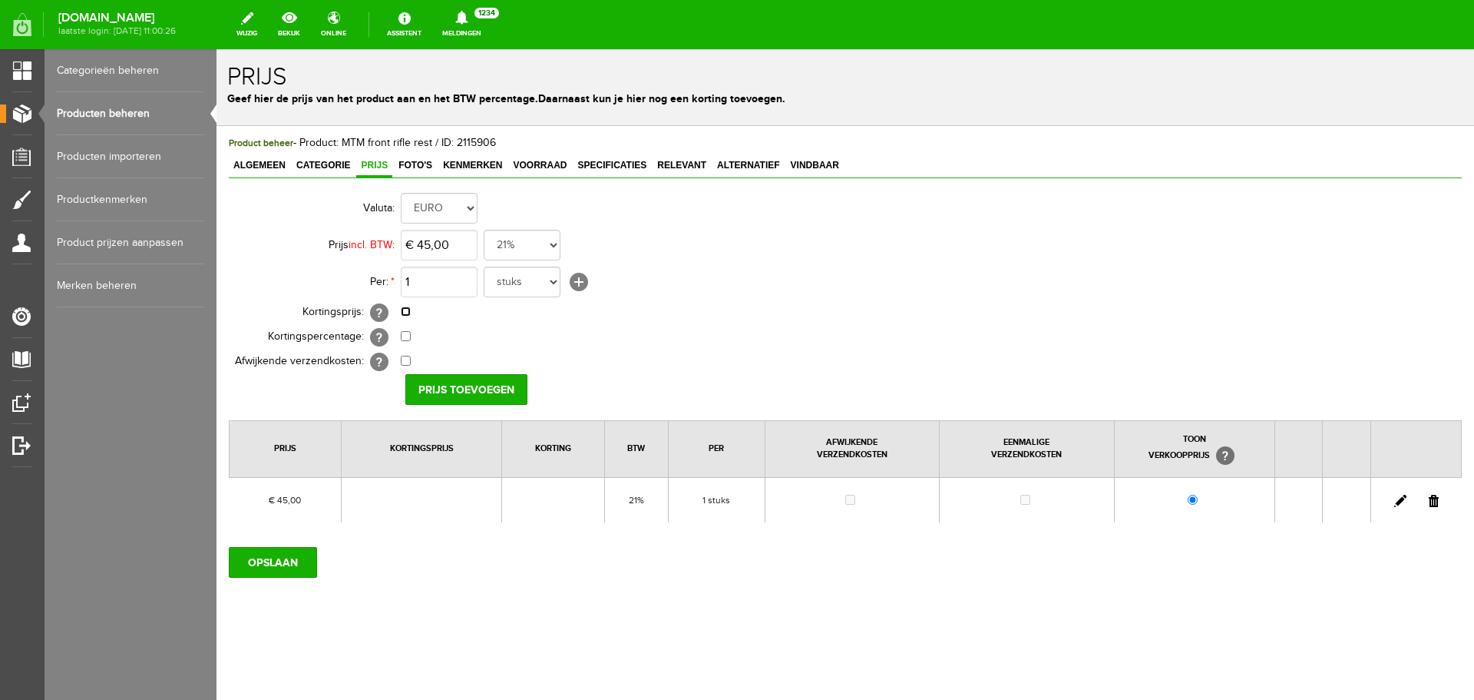
click at [405, 313] on input "checkbox" at bounding box center [406, 311] width 10 height 10
checkbox input "true"
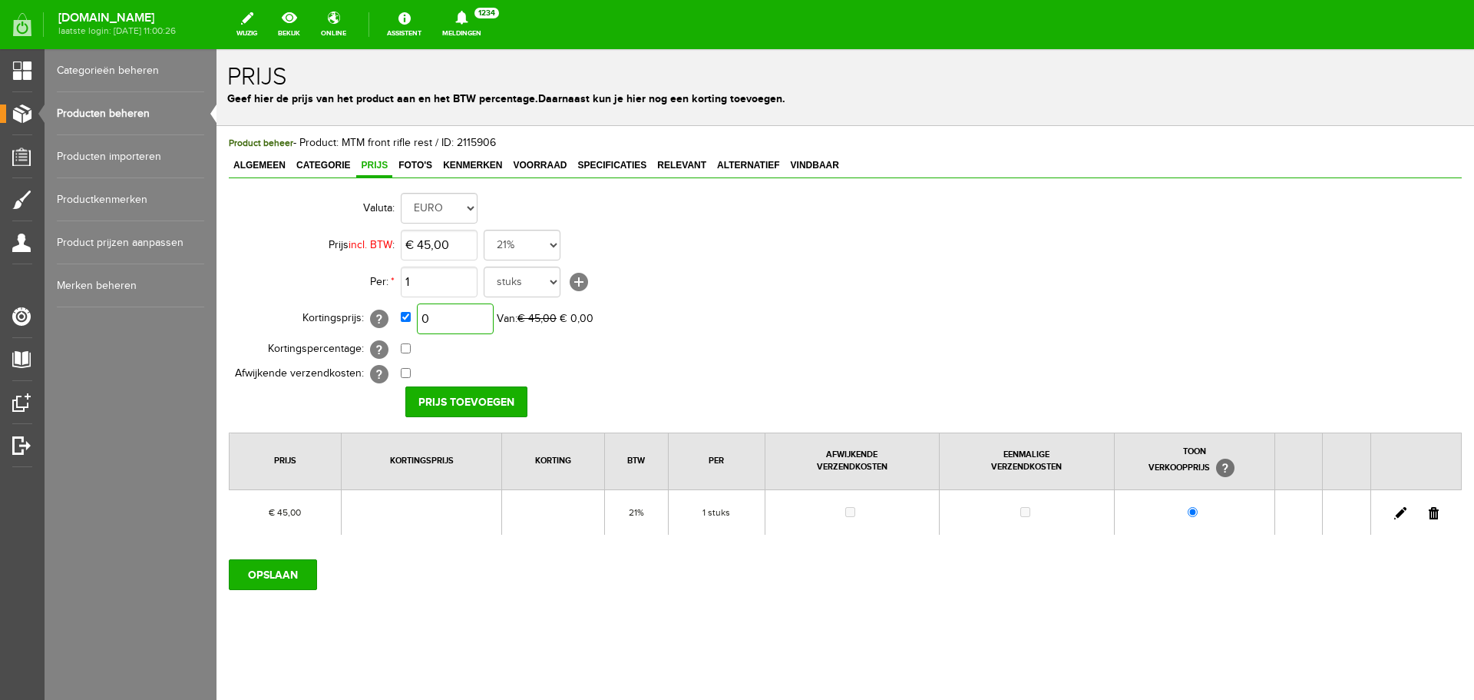
click at [460, 317] on input "0" at bounding box center [455, 318] width 77 height 31
type input "€ 45,00"
click at [460, 395] on input "Prijs toevoegen" at bounding box center [466, 401] width 122 height 31
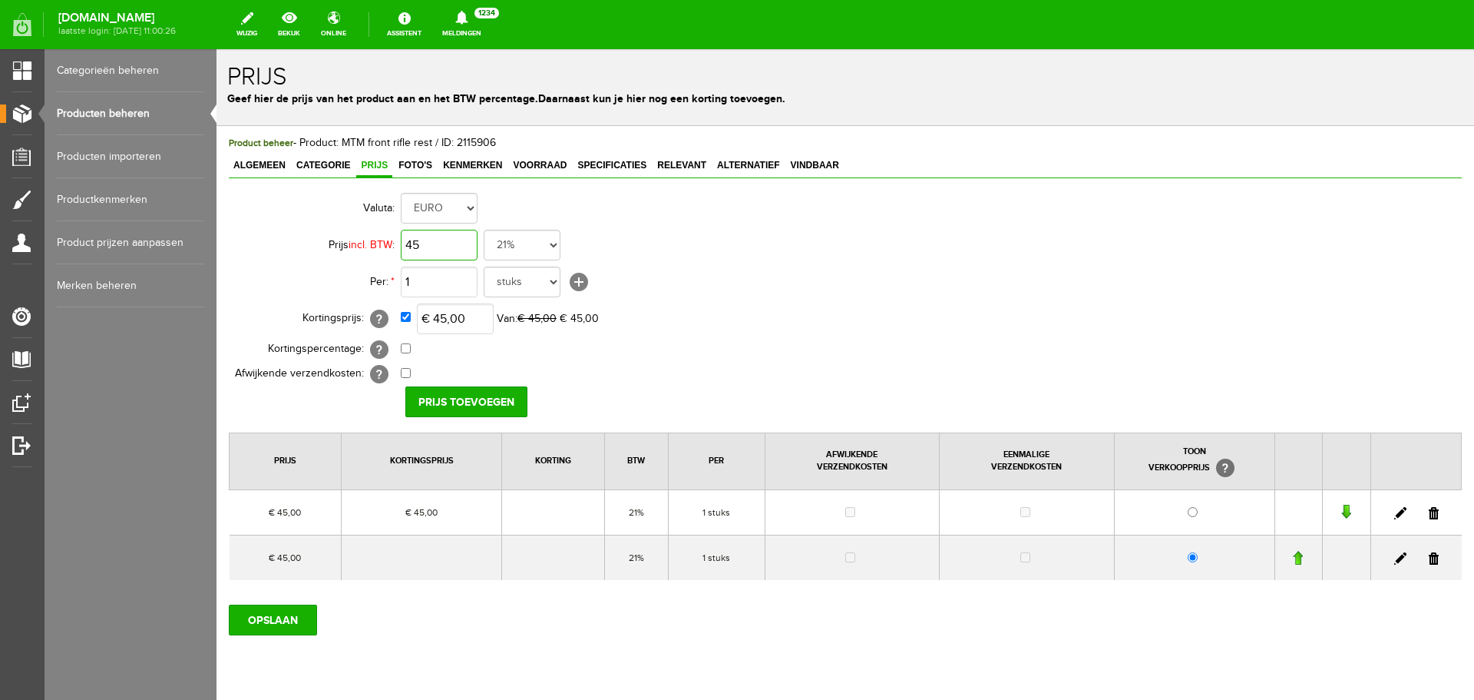
click at [468, 243] on input "45" at bounding box center [439, 245] width 77 height 31
type input "€ 69,95"
click at [685, 422] on div "Valuta: EURO Prijs incl. BTW : € 69,95 21% 19% 18% 9% 6% 0% Per: * 1 stuks [+] …" at bounding box center [845, 385] width 1233 height 390
click at [466, 396] on input "Prijs toevoegen" at bounding box center [466, 401] width 122 height 31
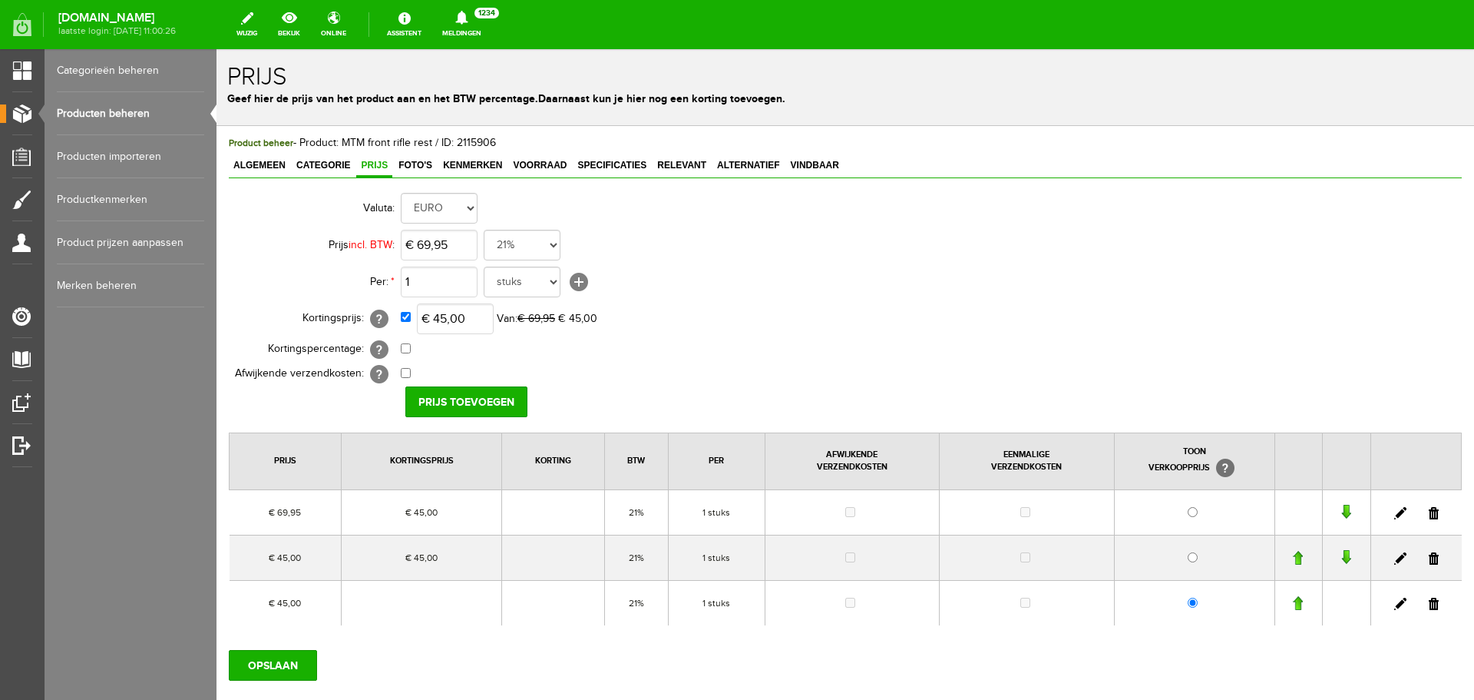
drag, startPoint x: 1423, startPoint y: 606, endPoint x: 789, endPoint y: 56, distance: 839.4
click at [1429, 606] on link at bounding box center [1434, 603] width 10 height 12
click at [1429, 559] on link at bounding box center [1434, 558] width 10 height 12
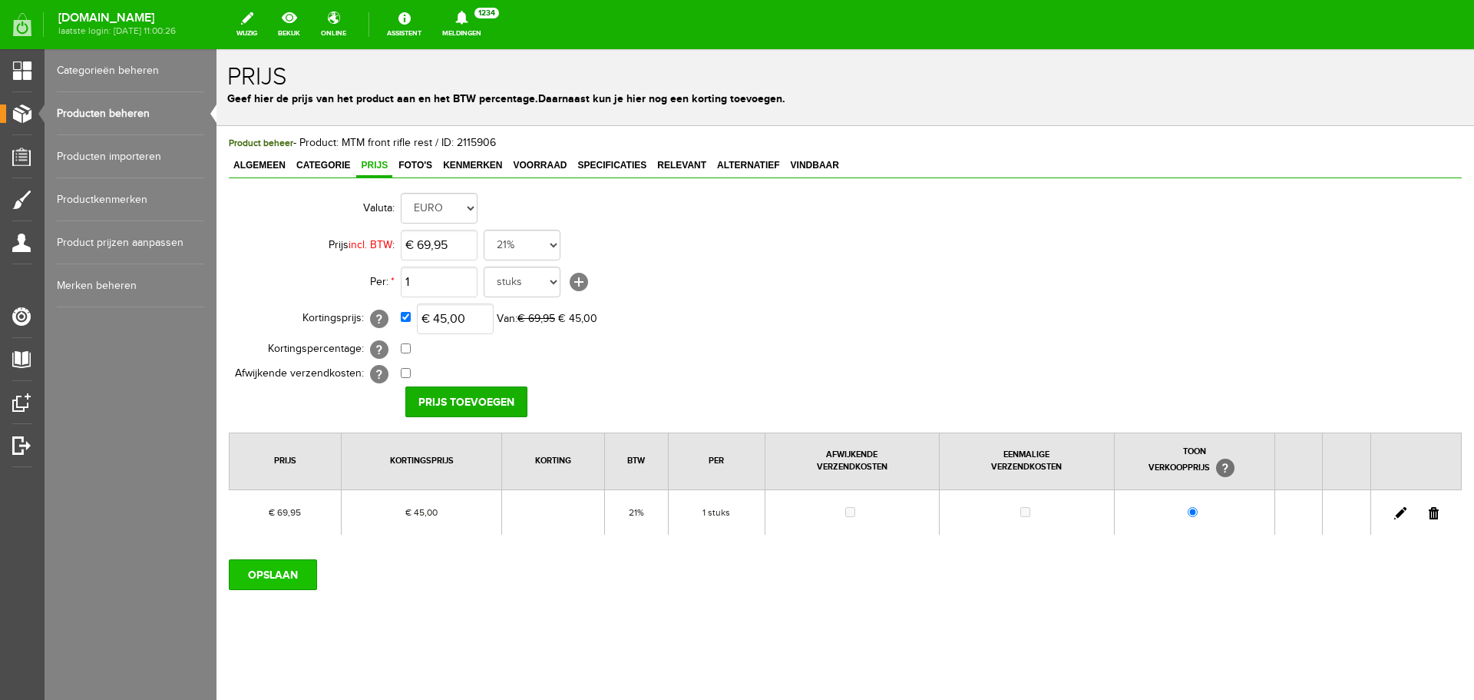
click at [274, 569] on input "OPSLAAN" at bounding box center [273, 574] width 88 height 31
click at [288, 572] on input "OPSLAAN" at bounding box center [273, 574] width 88 height 31
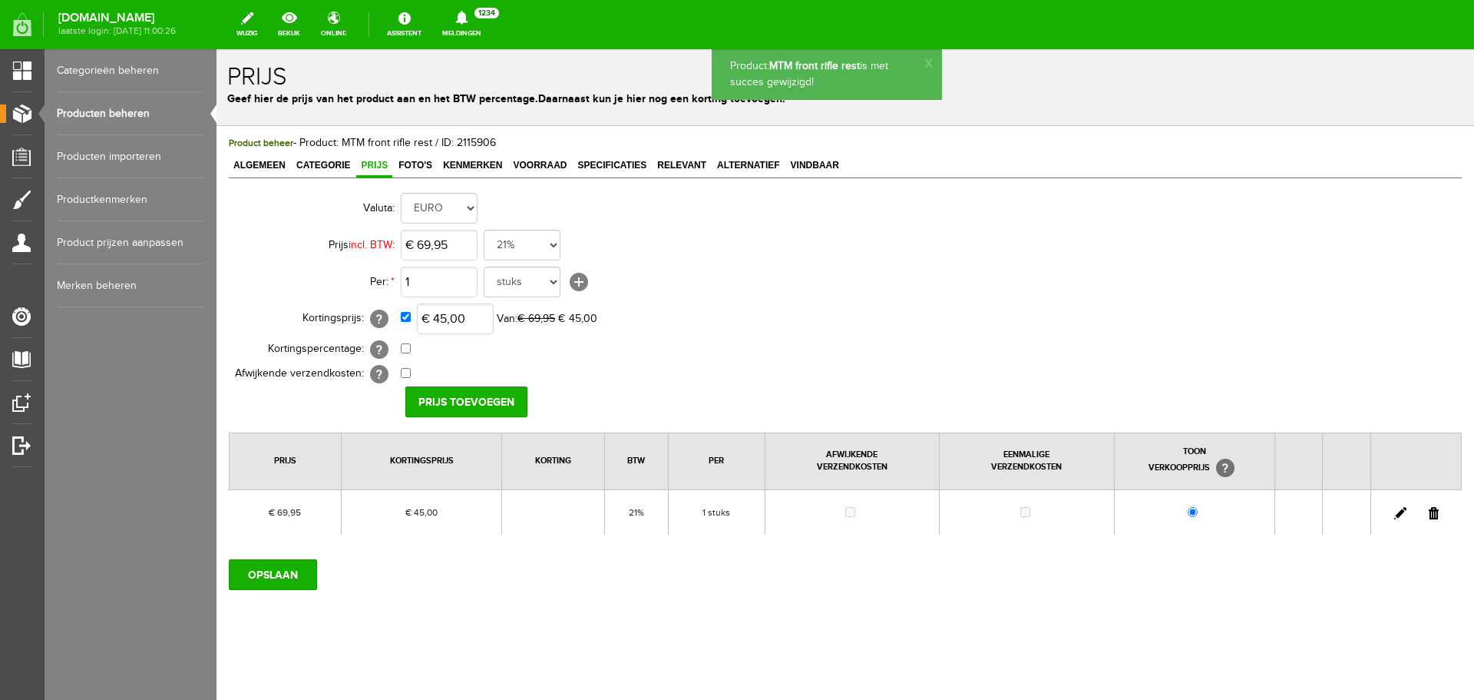
click at [144, 114] on link "Producten beheren" at bounding box center [130, 113] width 147 height 43
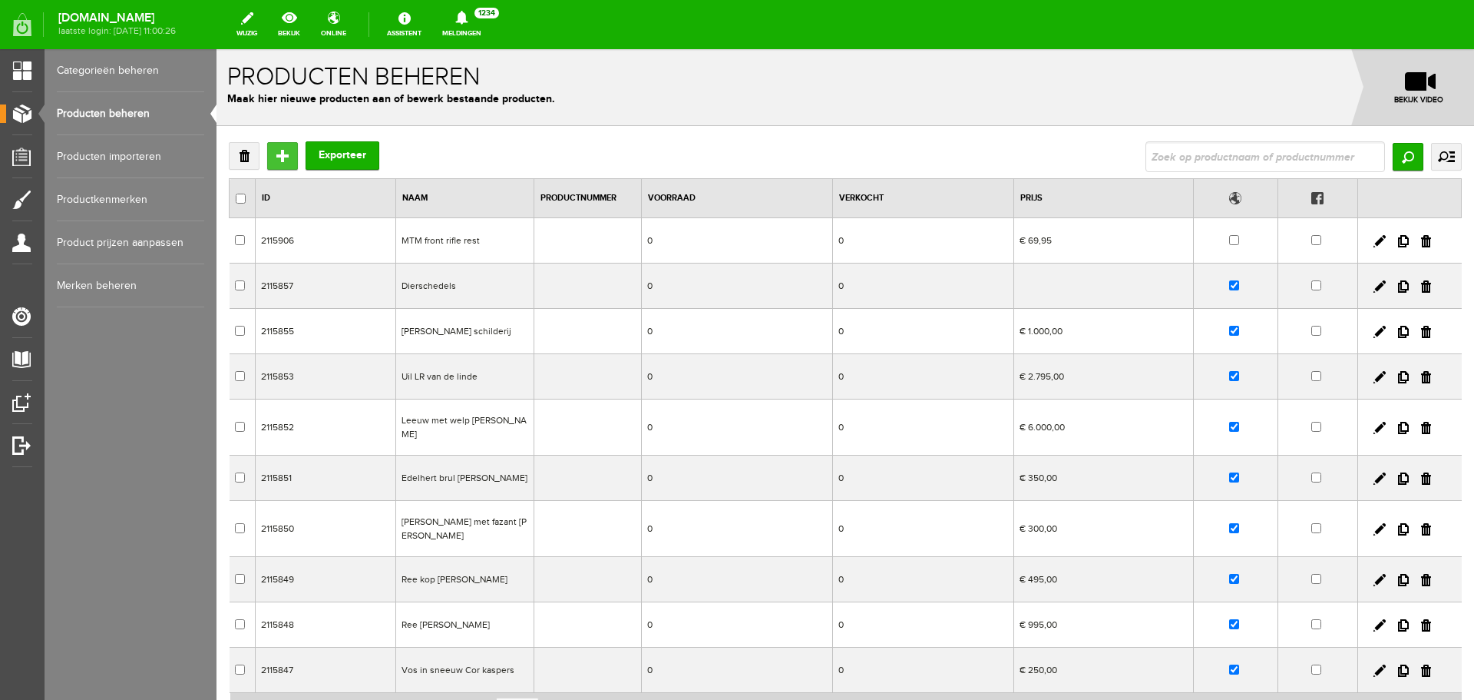
click at [274, 159] on input "Toevoegen" at bounding box center [282, 156] width 31 height 28
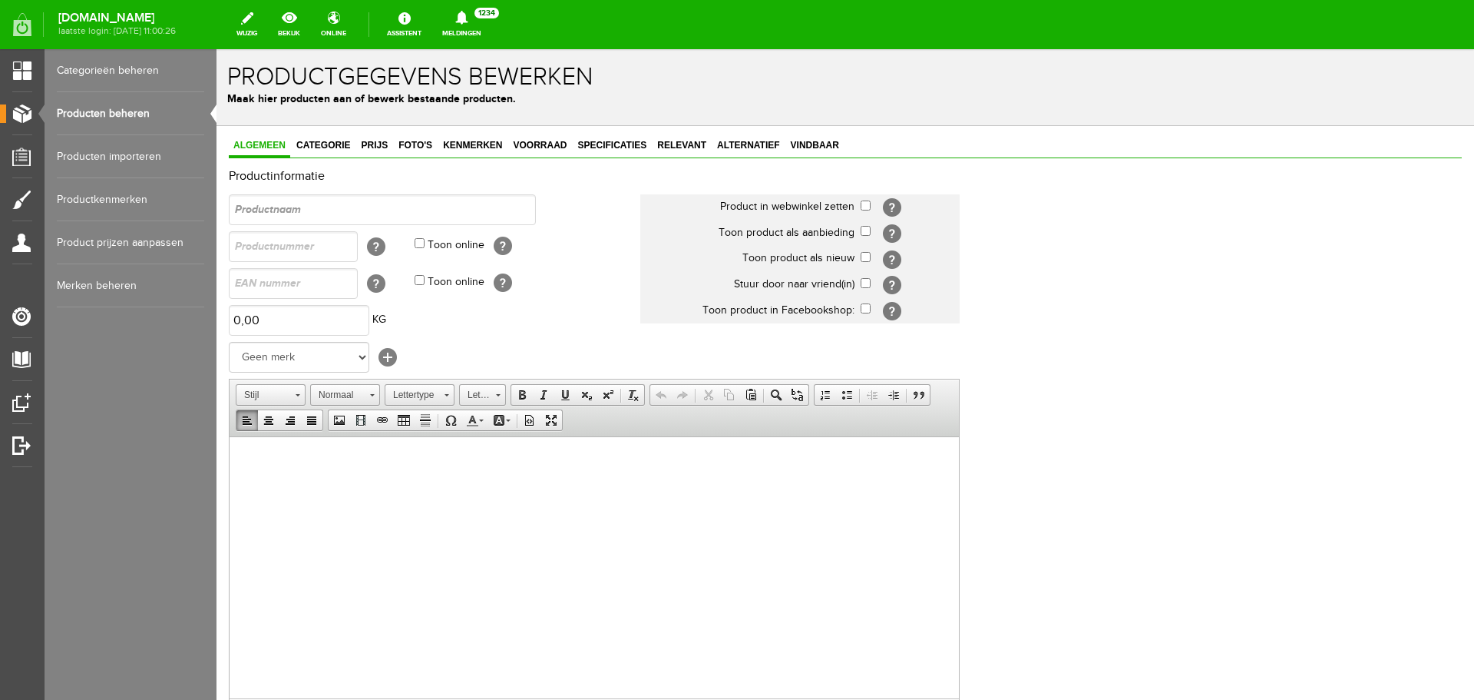
click at [270, 463] on p at bounding box center [594, 460] width 699 height 16
click at [307, 469] on span "Plakken" at bounding box center [329, 473] width 81 height 19
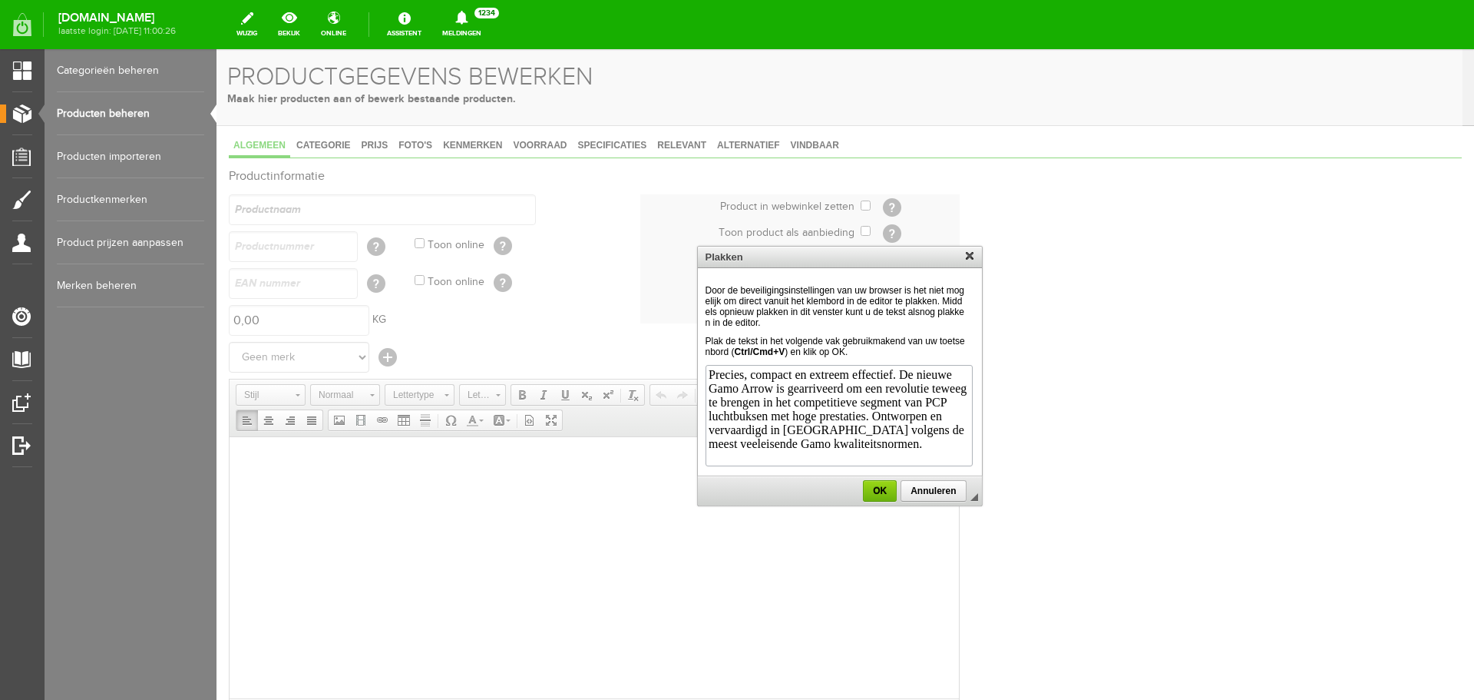
scroll to position [634, 0]
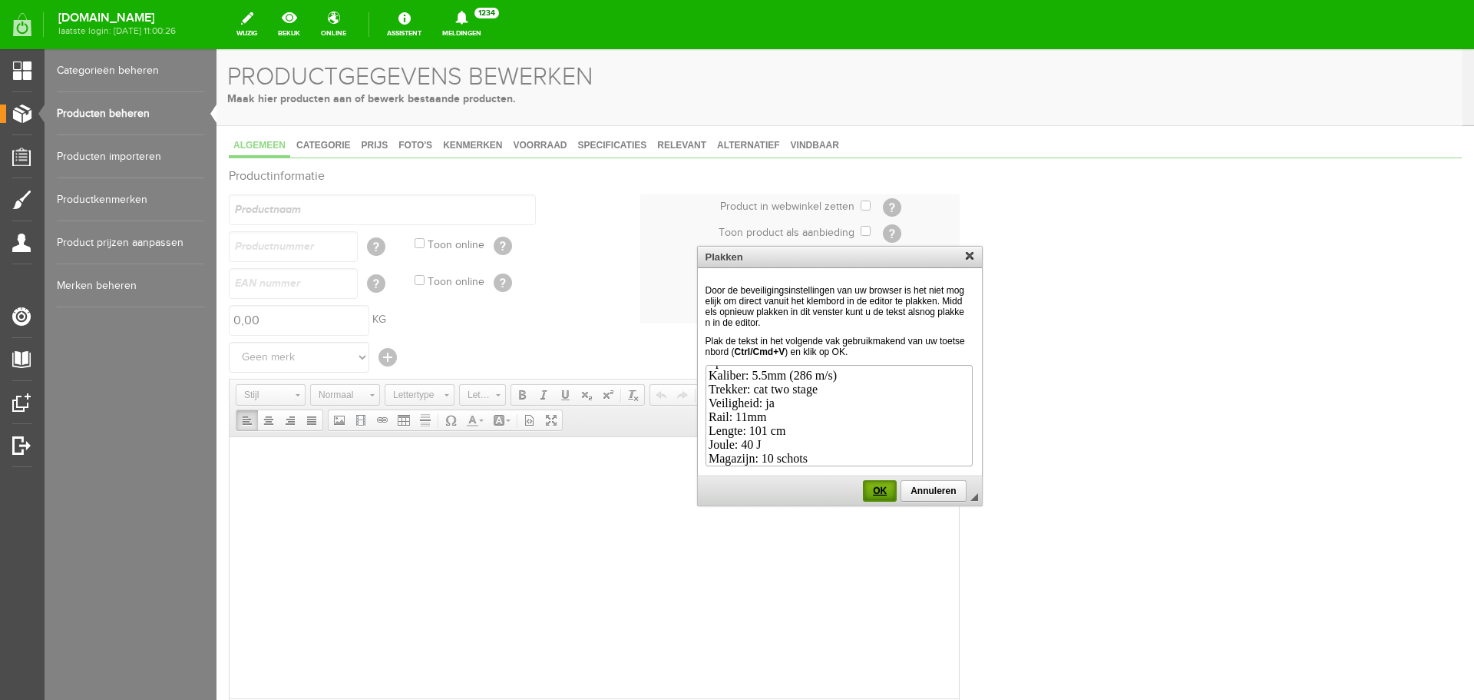
drag, startPoint x: 878, startPoint y: 495, endPoint x: 855, endPoint y: 103, distance: 393.0
click at [878, 495] on span "OK" at bounding box center [880, 490] width 31 height 11
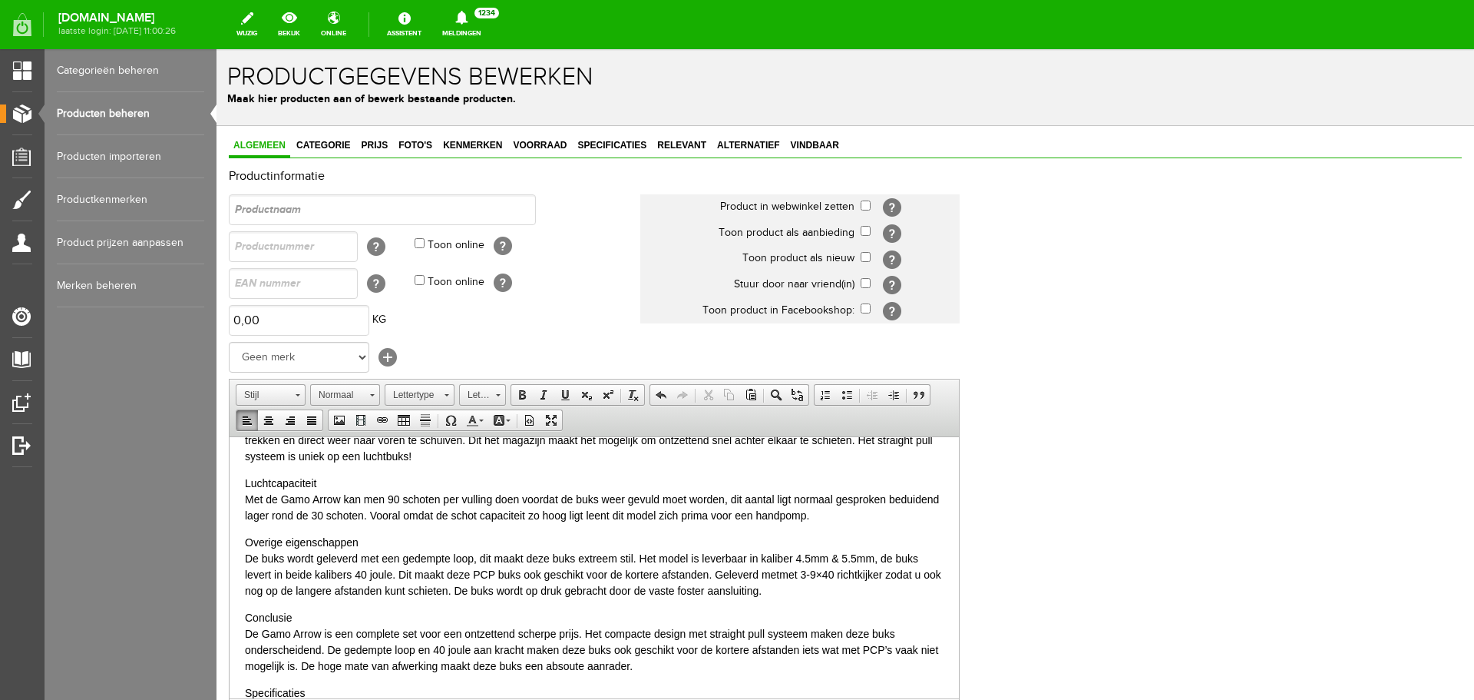
scroll to position [0, 0]
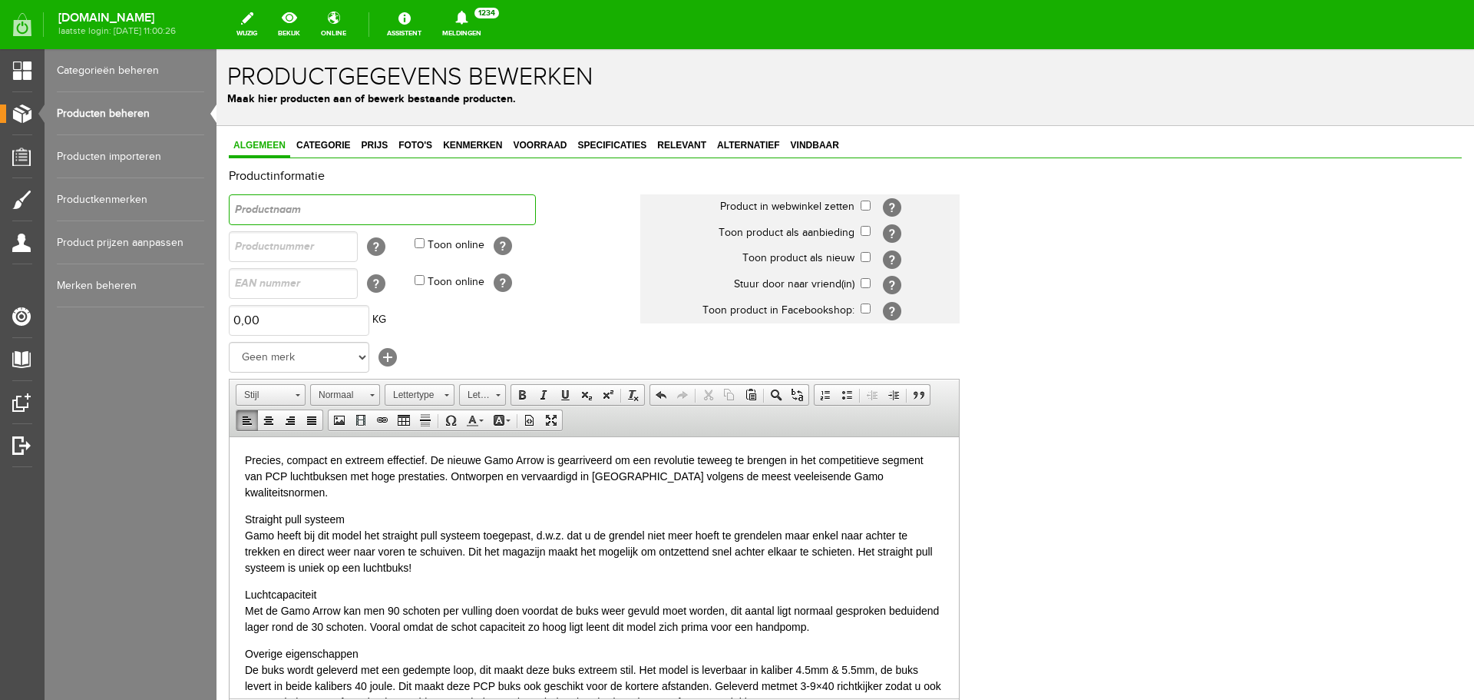
click at [285, 207] on input "text" at bounding box center [382, 209] width 307 height 31
type input "Gamo Arrow PCP 4.5mm"
click at [244, 456] on html "Precies, compact en extreem effectief. De nieuwe Gamo Arrow is gearriveerd om e…" at bounding box center [595, 688] width 730 height 504
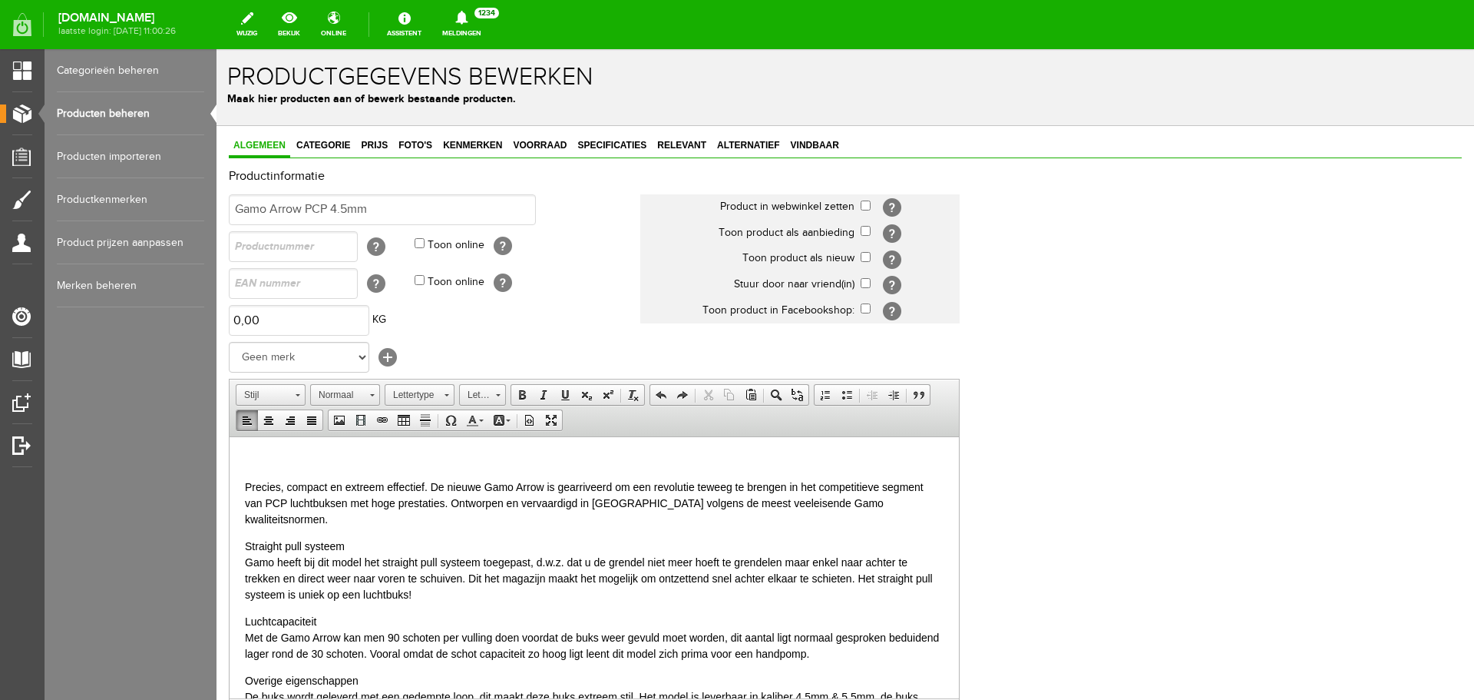
click at [262, 458] on p at bounding box center [594, 460] width 699 height 16
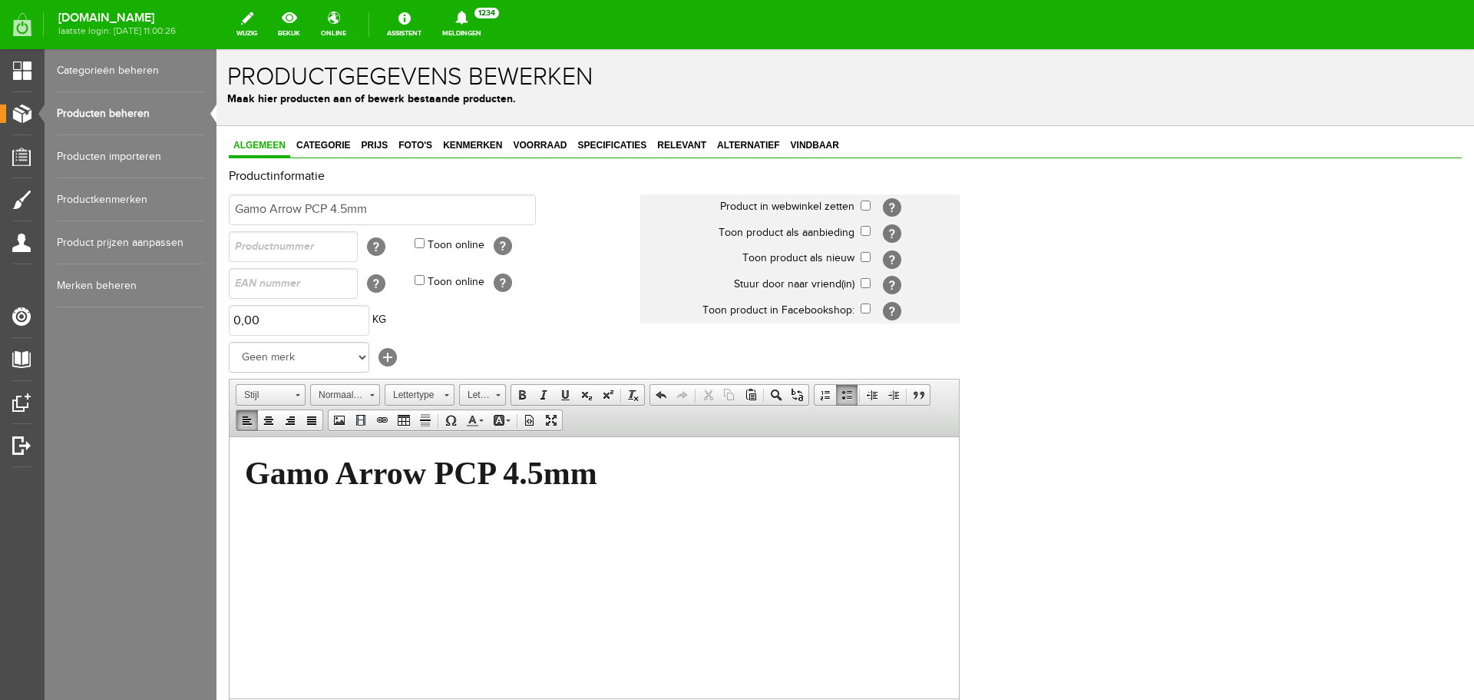
scroll to position [233, 0]
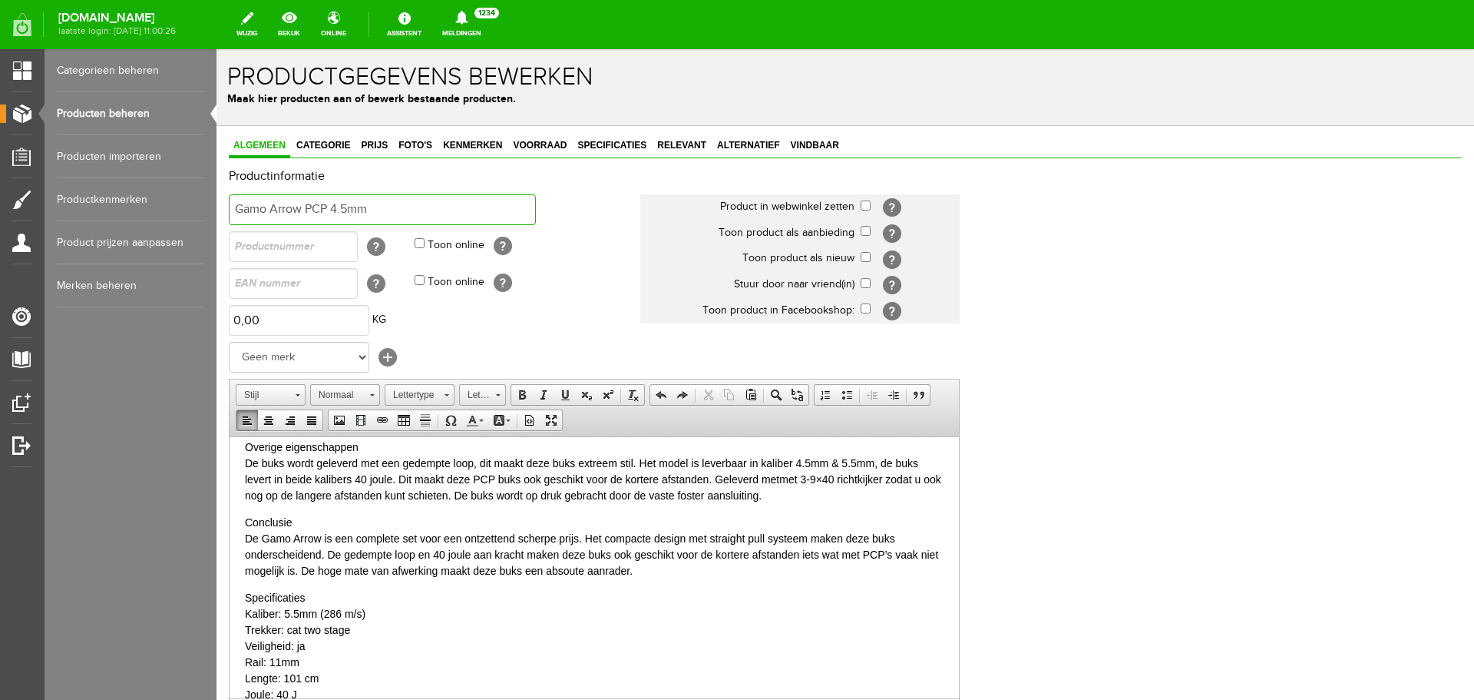
drag, startPoint x: 402, startPoint y: 210, endPoint x: 108, endPoint y: 199, distance: 294.3
click at [217, 199] on html "x Productgegevens bewerken Maak hier producten aan of bewerk bestaande producte…" at bounding box center [846, 374] width 1258 height 650
click at [232, 457] on html "Precies, compact en extreem effectief. De nieuwe Gamo Arrow is gearriveerd om e…" at bounding box center [595, 468] width 730 height 531
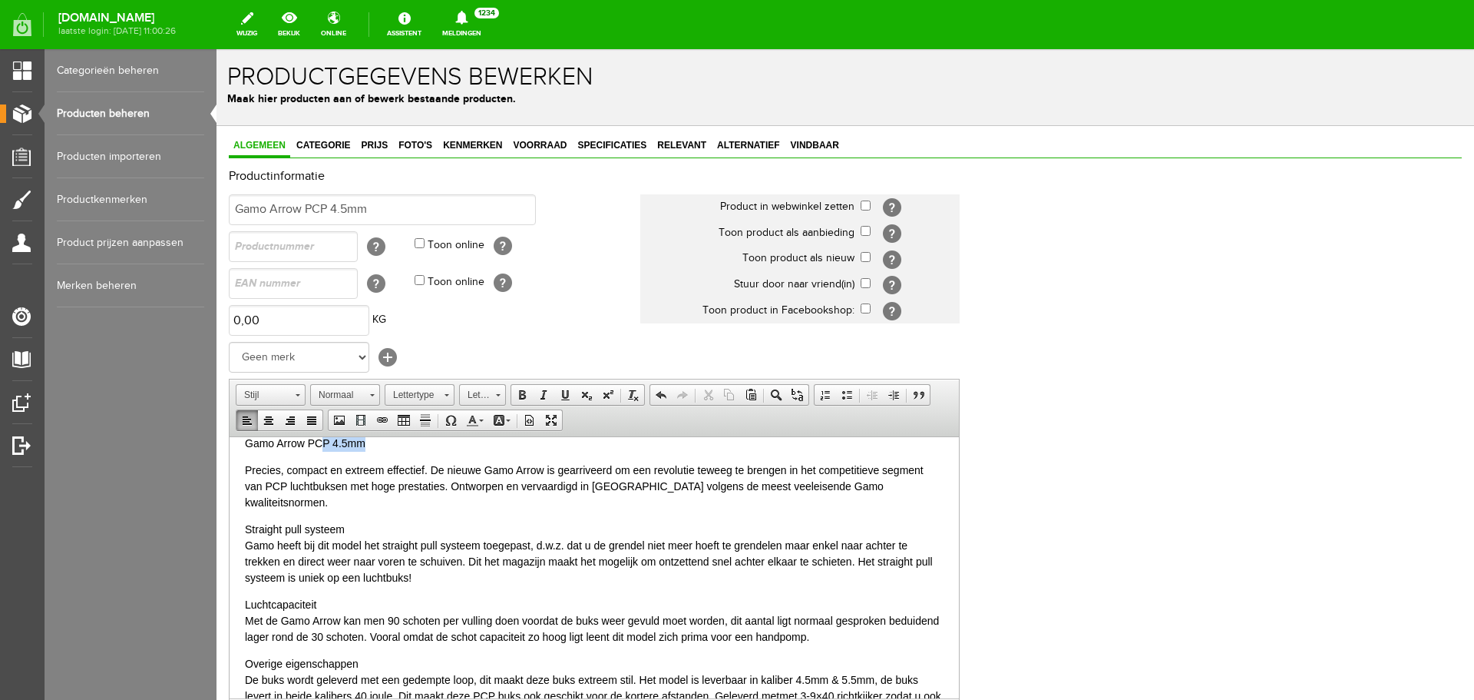
scroll to position [0, 0]
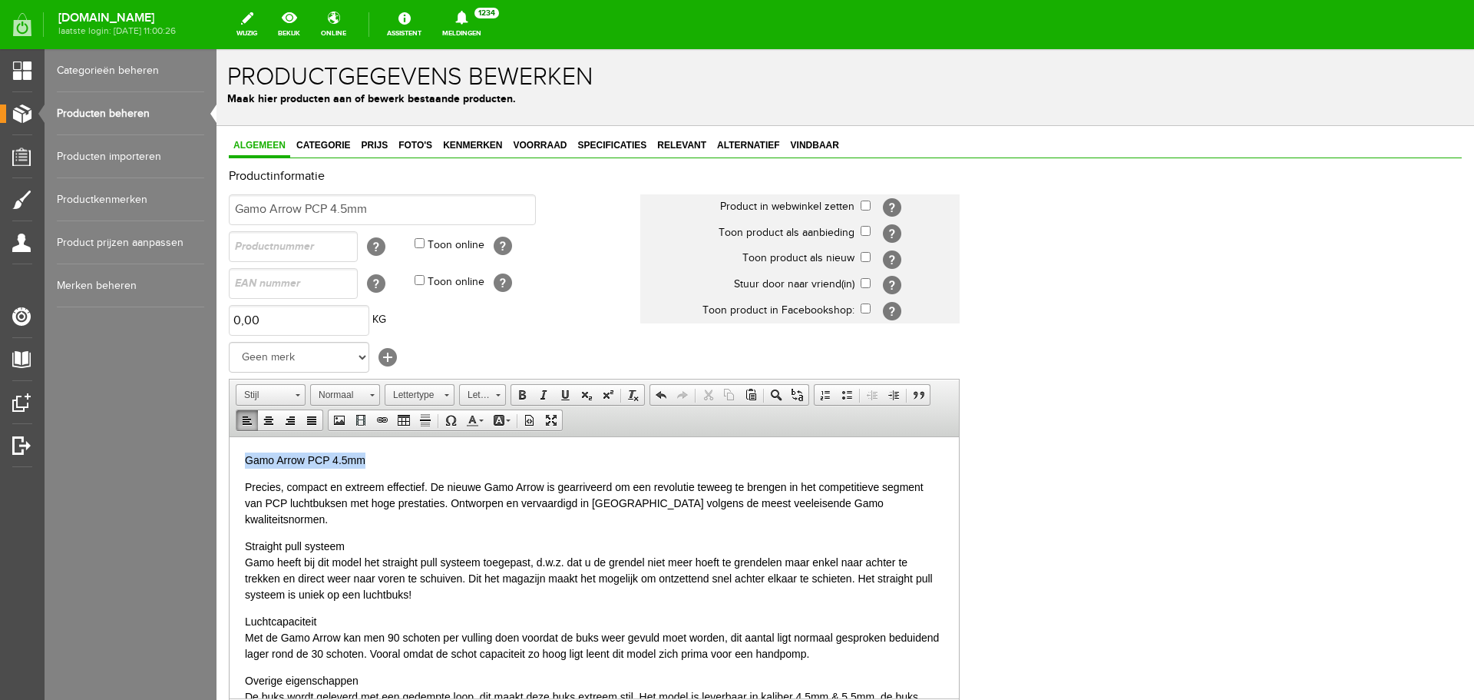
drag, startPoint x: 372, startPoint y: 439, endPoint x: 282, endPoint y: 437, distance: 90.6
click at [230, 438] on html "Gamo Arrow PCP 4.5mm Precies, compact en extreem effectief. De nieuwe Gamo Arro…" at bounding box center [595, 701] width 730 height 531
click at [528, 392] on span at bounding box center [522, 395] width 12 height 12
click at [388, 450] on html "Gamo Arrow PCP 4.5mm Precies, compact en extreem effectief. De nieuwe Gamo Arro…" at bounding box center [595, 701] width 730 height 531
click at [281, 352] on select "Geen merk Pulsar Treeland Minox Hikmicro ATN Infiray Swedteam Remington Smith &…" at bounding box center [299, 357] width 141 height 31
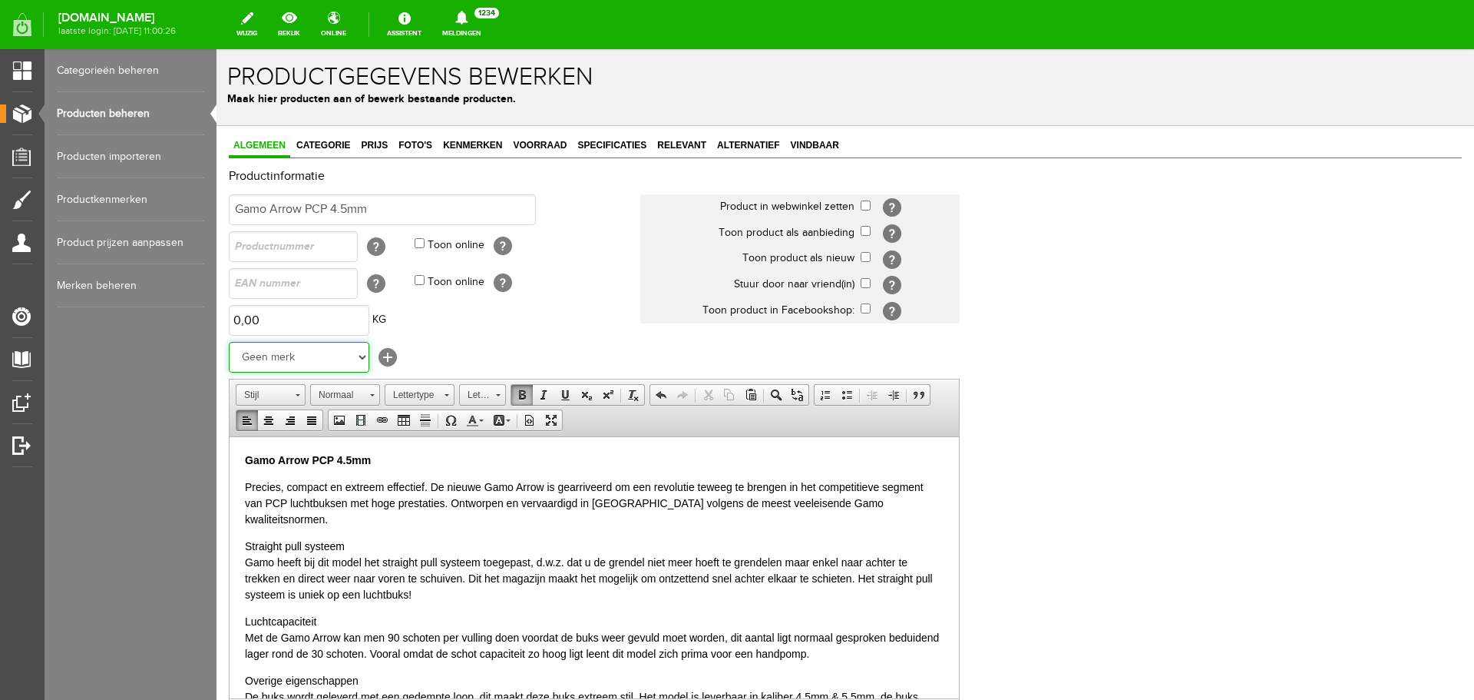
select select "137331"
click at [229, 342] on select "Geen merk Pulsar Treeland Minox Hikmicro ATN Infiray Swedteam Remington Smith &…" at bounding box center [299, 357] width 141 height 31
click at [871, 207] on td "[?]" at bounding box center [910, 207] width 99 height 26
click at [868, 205] on input "checkbox" at bounding box center [866, 205] width 10 height 10
checkbox input "true"
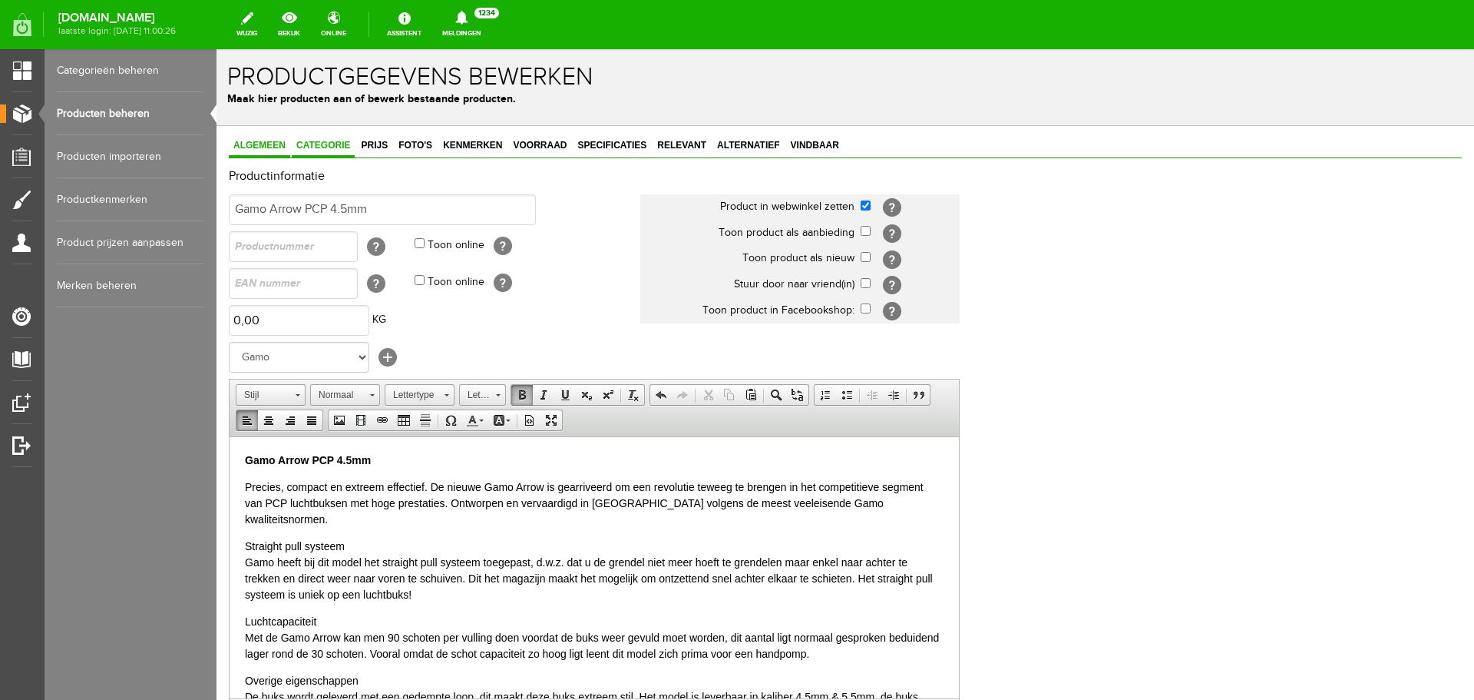
click at [324, 141] on span "Categorie" at bounding box center [323, 145] width 63 height 11
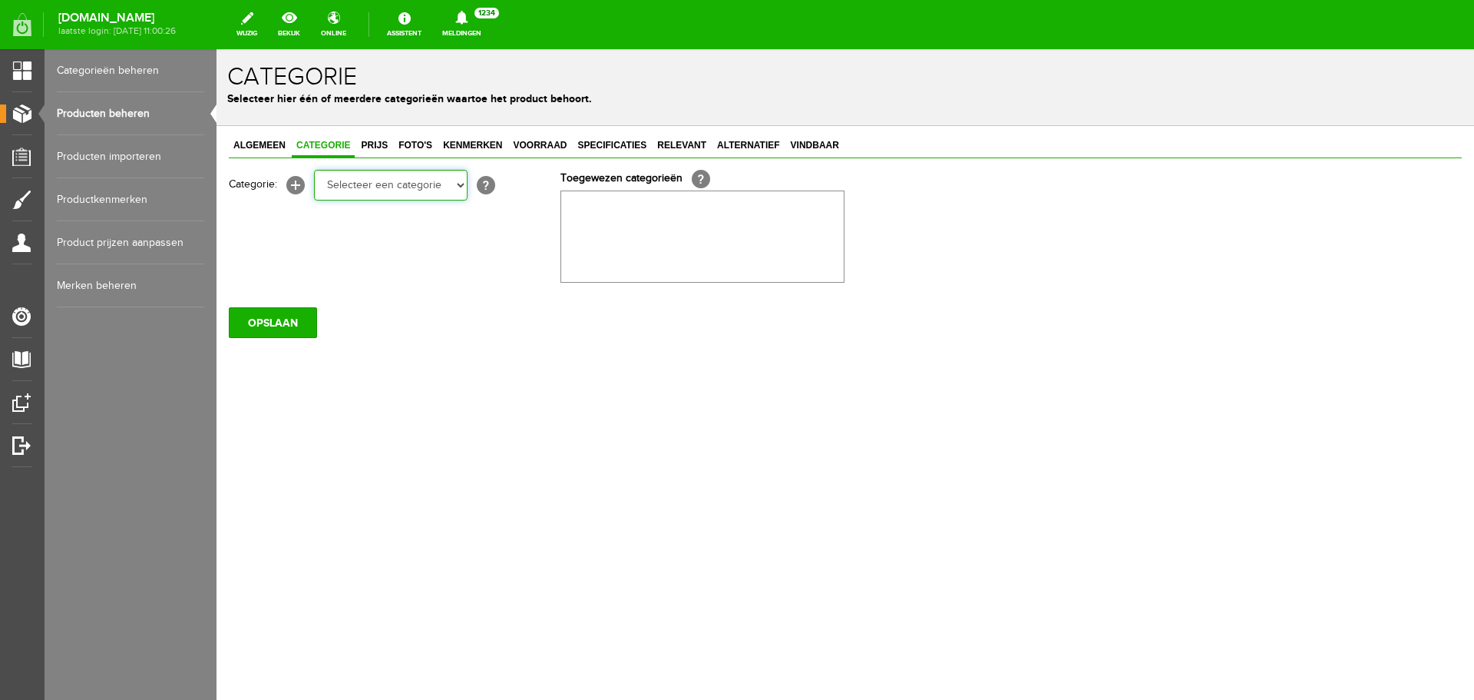
drag, startPoint x: 346, startPoint y: 187, endPoint x: 356, endPoint y: 197, distance: 13.6
click at [346, 187] on select "Selecteer een categorie Occasions Occasions Choke's Occasions alarmpistolen Occ…" at bounding box center [391, 185] width 154 height 31
select select "151868"
click at [314, 170] on select "Selecteer een categorie Occasions Occasions Choke's Occasions alarmpistolen Occ…" at bounding box center [391, 185] width 154 height 31
click at [374, 151] on link "Prijs" at bounding box center [374, 146] width 36 height 22
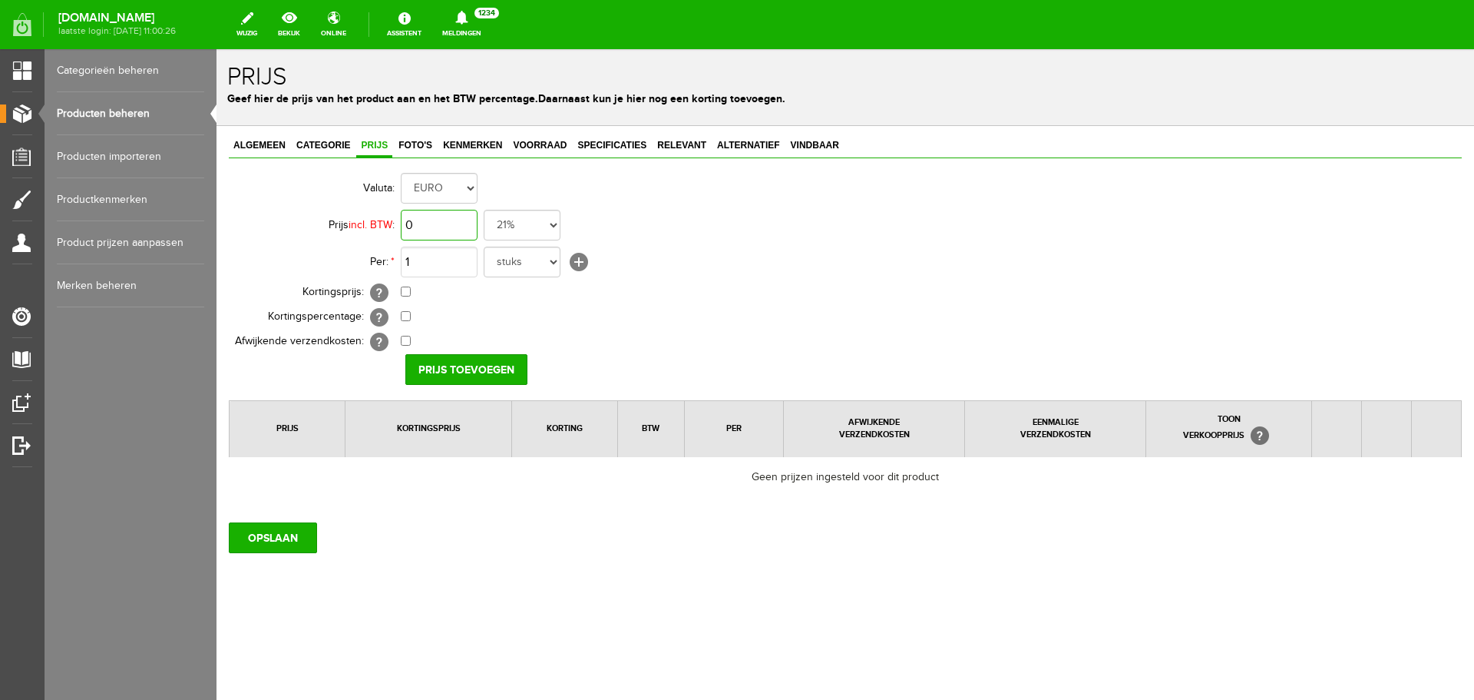
click at [425, 223] on input "0" at bounding box center [439, 225] width 77 height 31
type input "€ 289,95"
click at [497, 372] on input "Prijs toevoegen" at bounding box center [466, 369] width 122 height 31
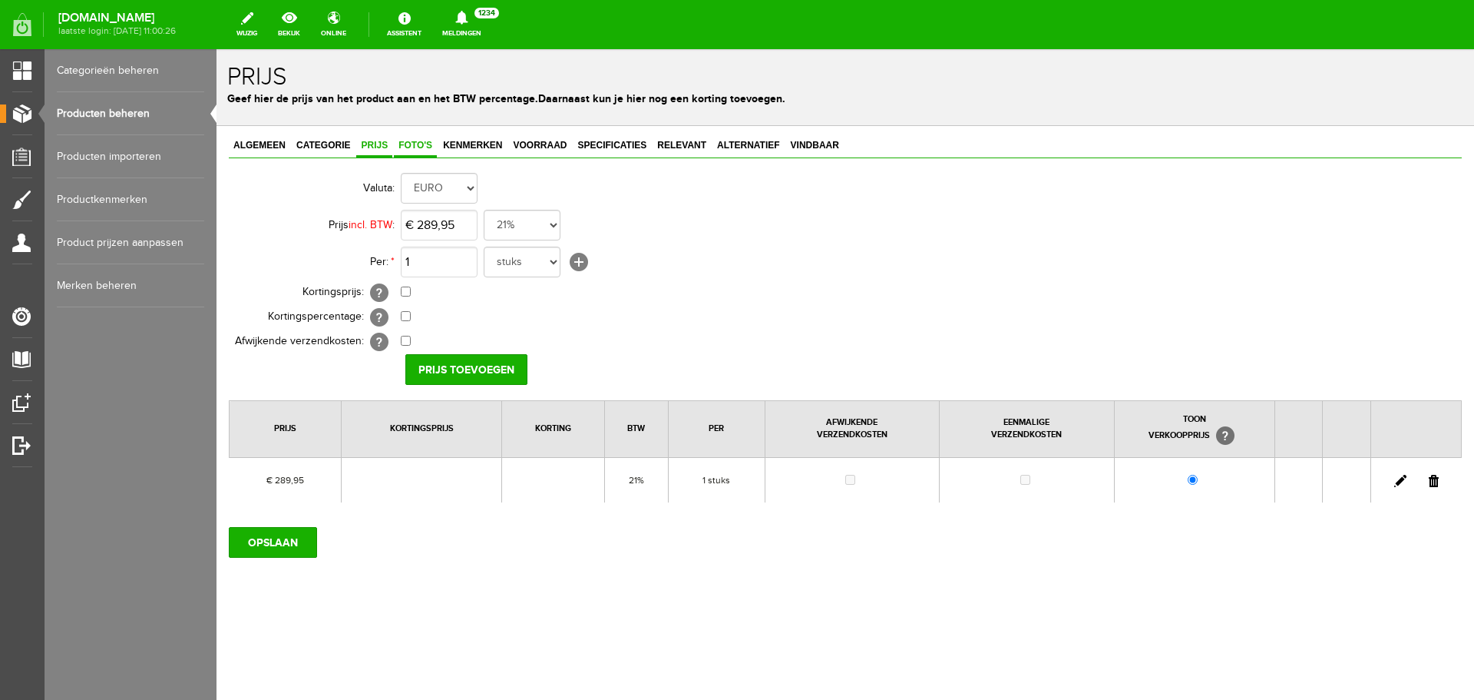
click at [419, 144] on span "Foto's" at bounding box center [415, 145] width 43 height 11
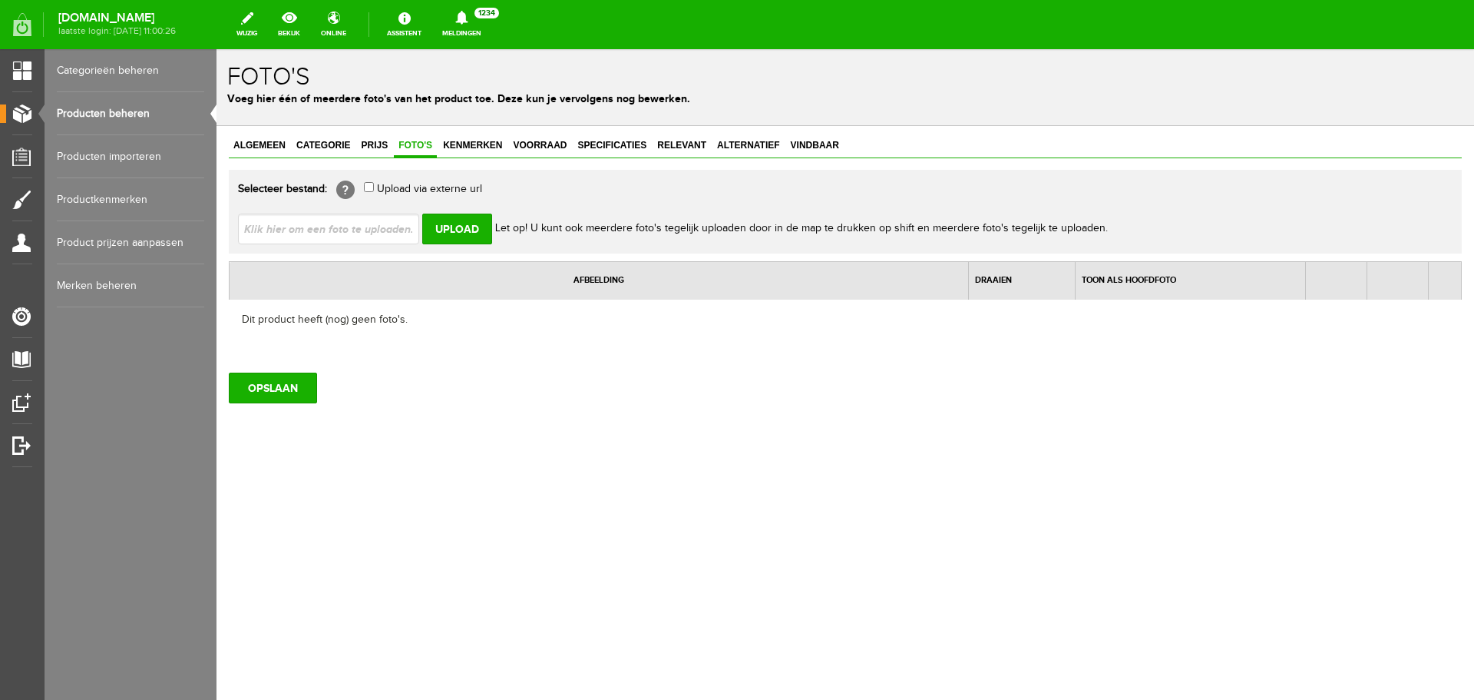
click at [356, 227] on input "file" at bounding box center [335, 227] width 194 height 29
type input "C:\fakepath\Scherm_afbeelding-2025-04-17-om-16.52.18.png"
type input "Scherm_afbeelding-2025-04-17-om-16.52.18.png"
click at [470, 227] on input "Upload" at bounding box center [457, 228] width 70 height 31
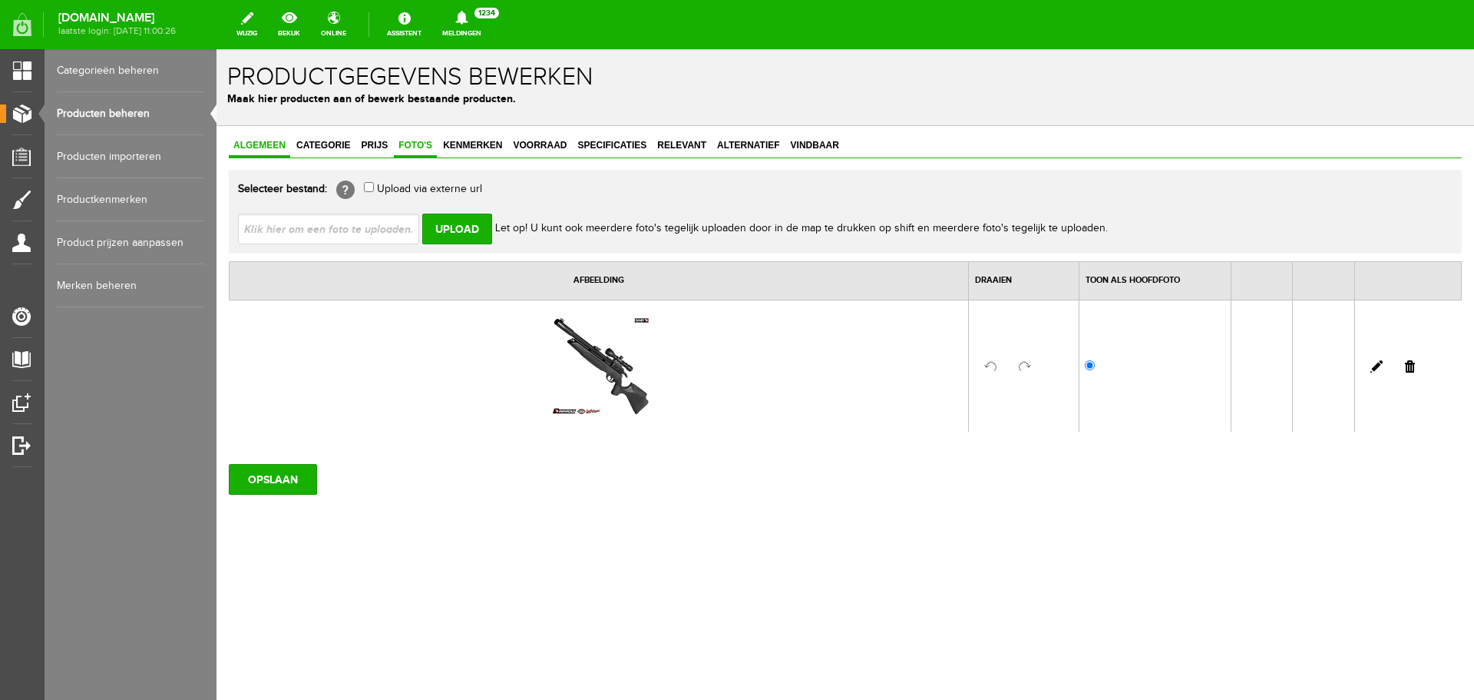
click at [265, 145] on span "Algemeen" at bounding box center [259, 145] width 61 height 11
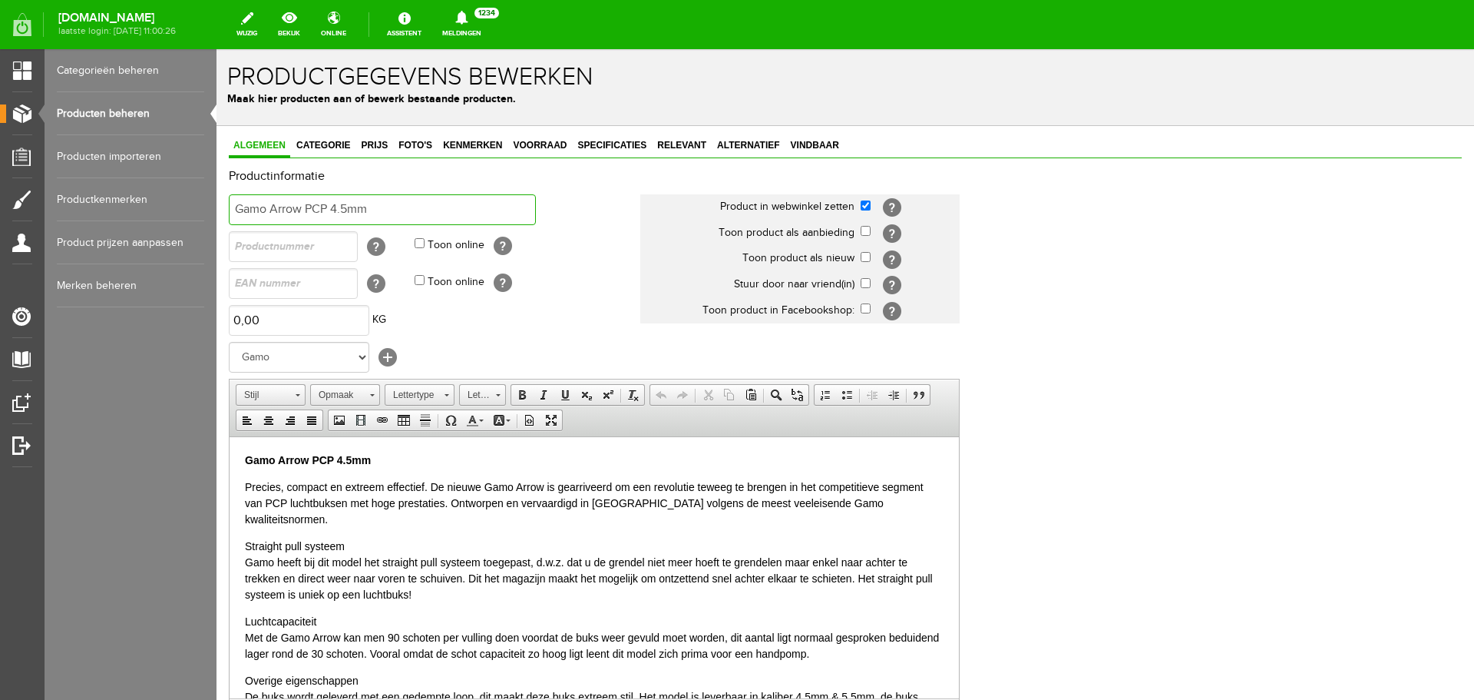
drag, startPoint x: 391, startPoint y: 215, endPoint x: 68, endPoint y: 215, distance: 322.5
click at [217, 215] on html "x Productgegevens bewerken Maak hier producten aan of bewerk bestaande producte…" at bounding box center [846, 374] width 1258 height 650
click at [798, 138] on link "Vindbaar" at bounding box center [815, 146] width 58 height 22
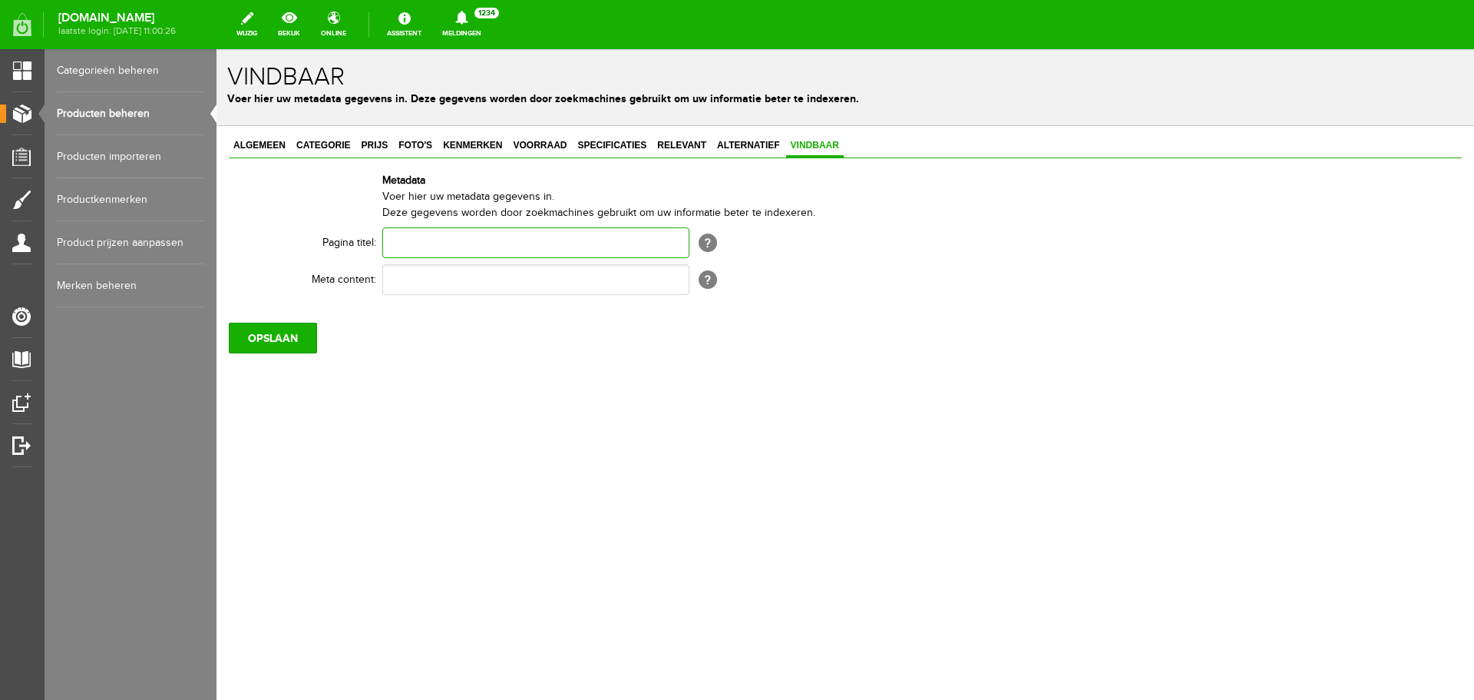
click at [521, 237] on input "text" at bounding box center [535, 242] width 307 height 31
paste input "Gamo Arrow PCP 4.5mm"
type input "Gamo Arrow PCP 4.5mm"
click at [463, 276] on input "text" at bounding box center [535, 279] width 307 height 31
paste input "Gamo Arrow PCP 4.5mm"
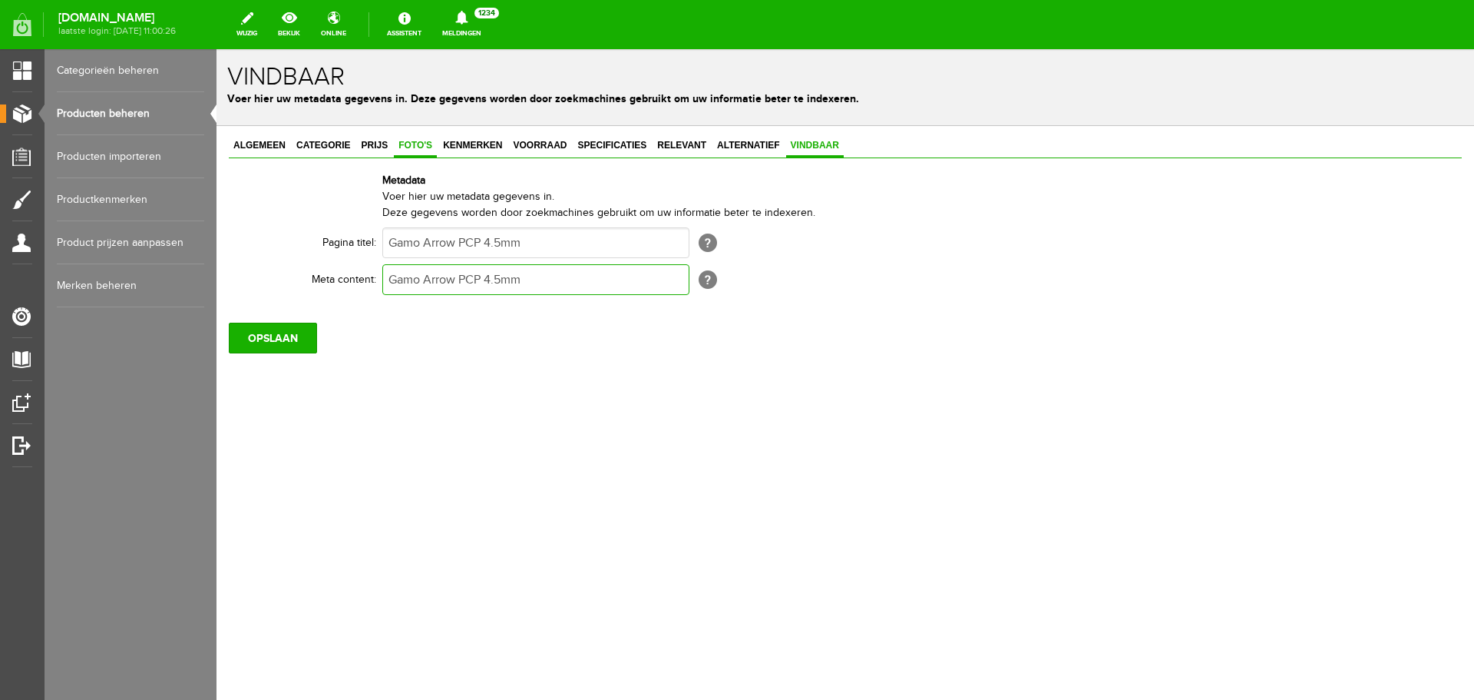
type input "Gamo Arrow PCP 4.5mm"
click at [416, 144] on span "Foto's" at bounding box center [415, 145] width 43 height 11
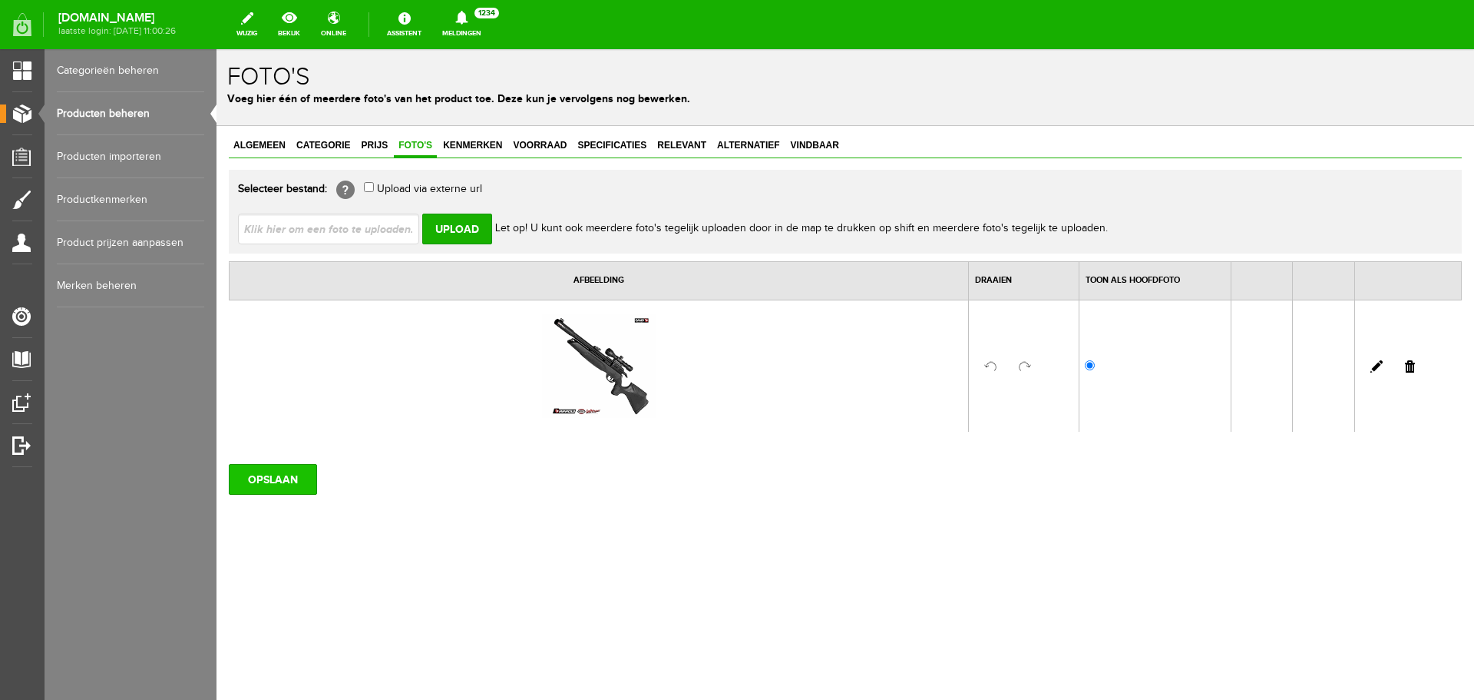
click at [300, 488] on input "OPSLAAN" at bounding box center [273, 479] width 88 height 31
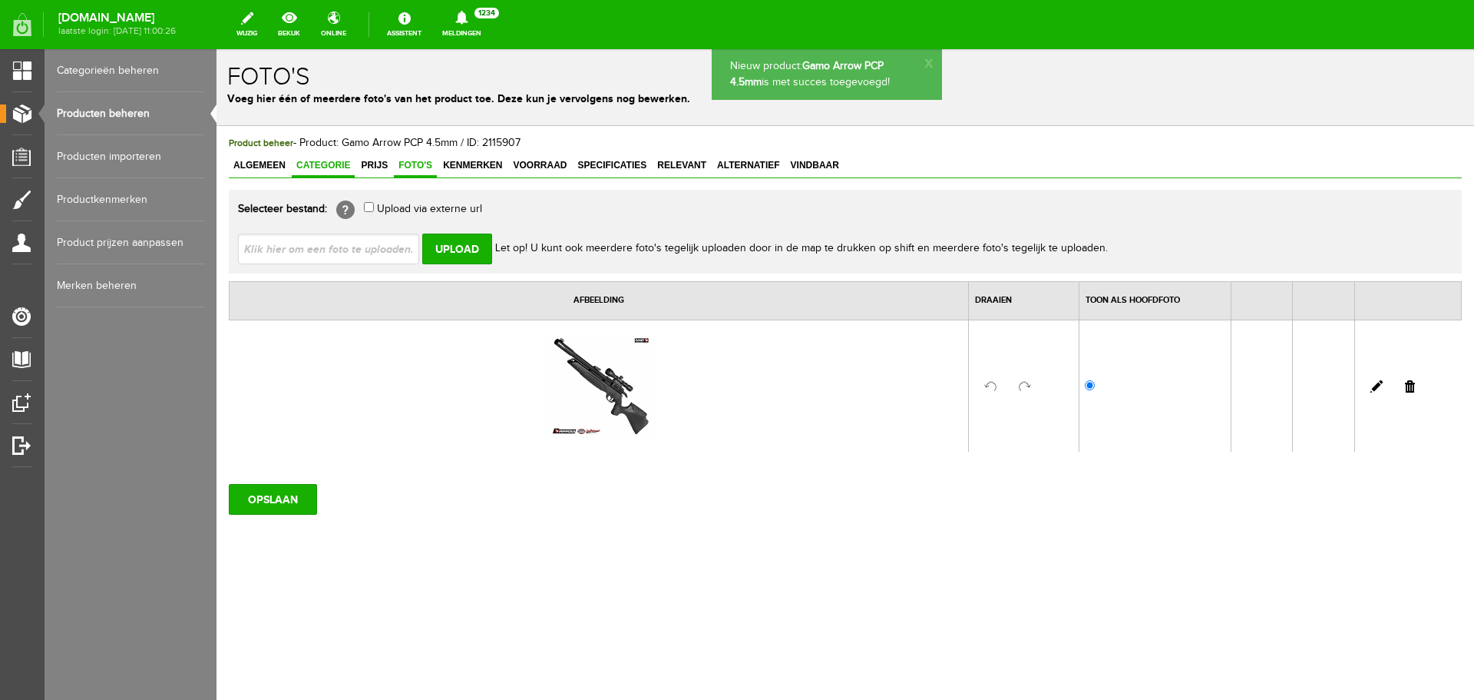
click at [316, 164] on span "Categorie" at bounding box center [323, 165] width 63 height 11
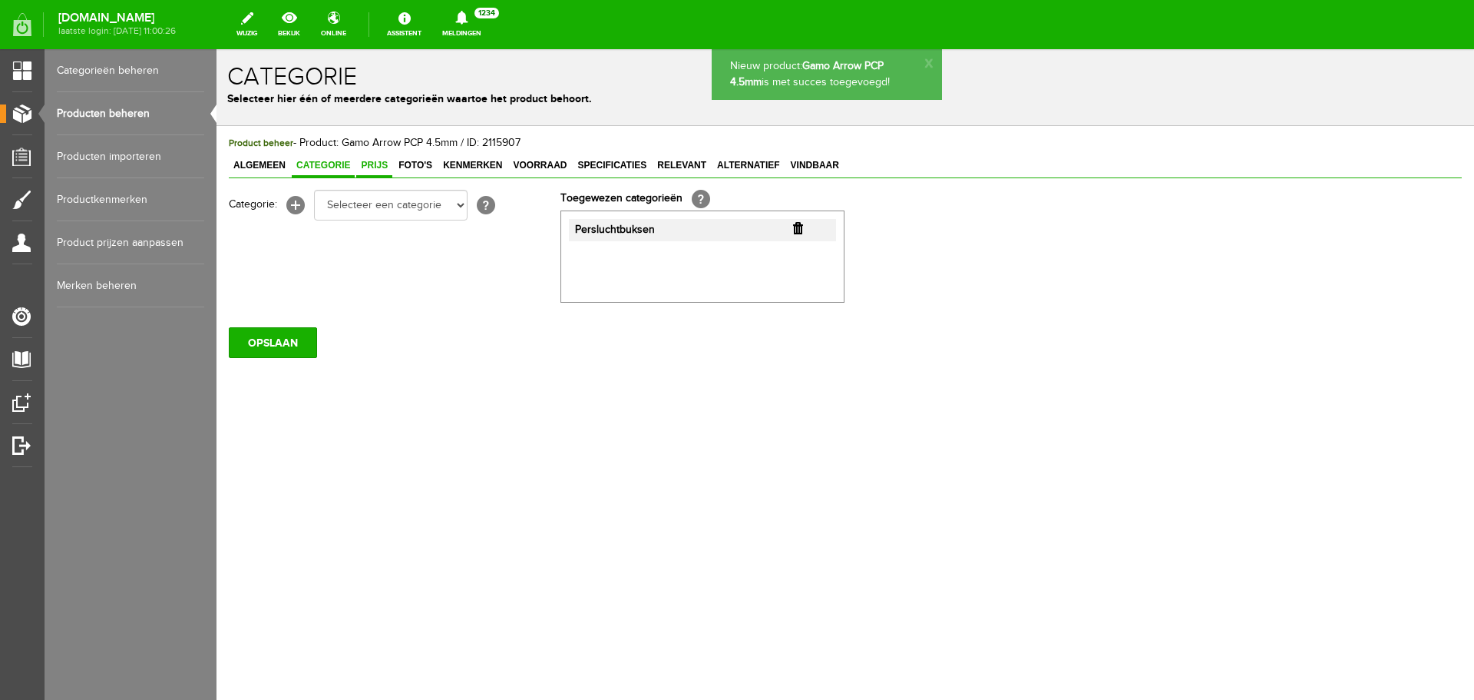
click at [368, 161] on span "Prijs" at bounding box center [374, 165] width 36 height 11
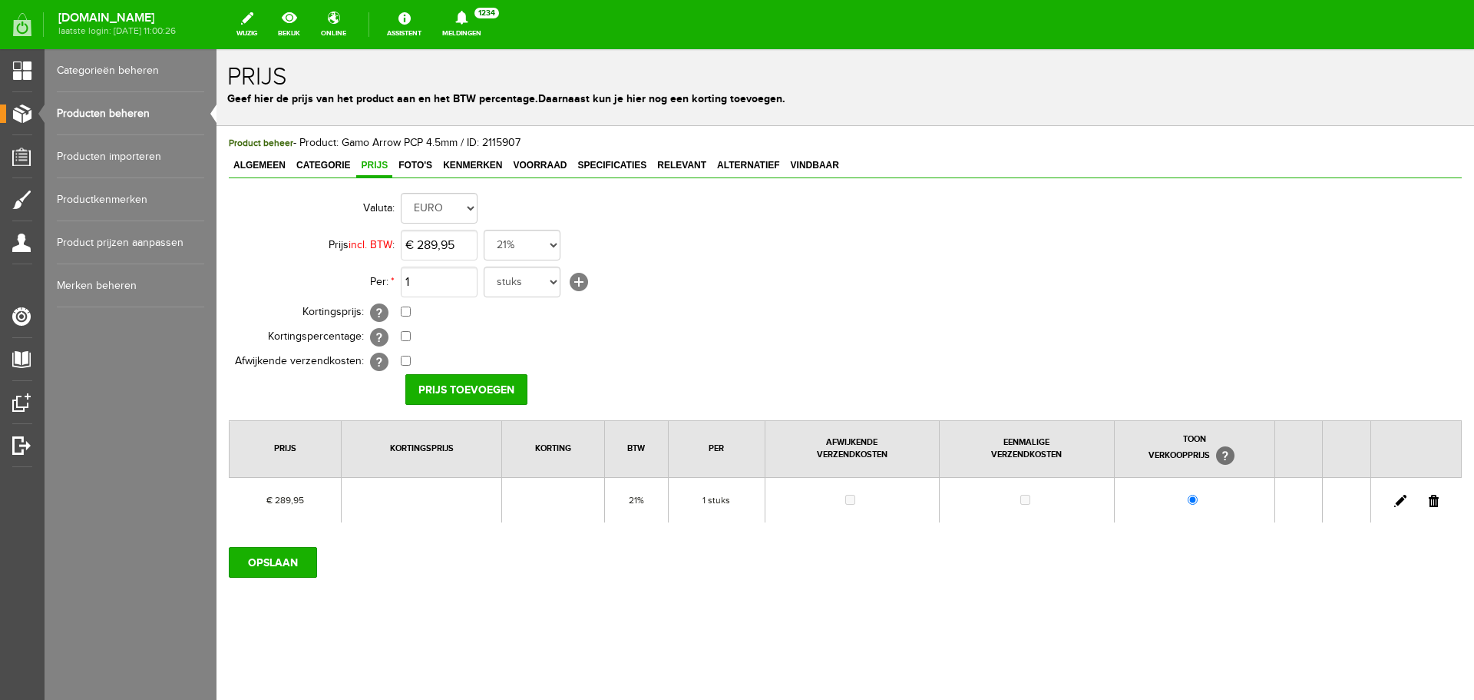
click at [124, 114] on link "Producten beheren" at bounding box center [130, 113] width 147 height 43
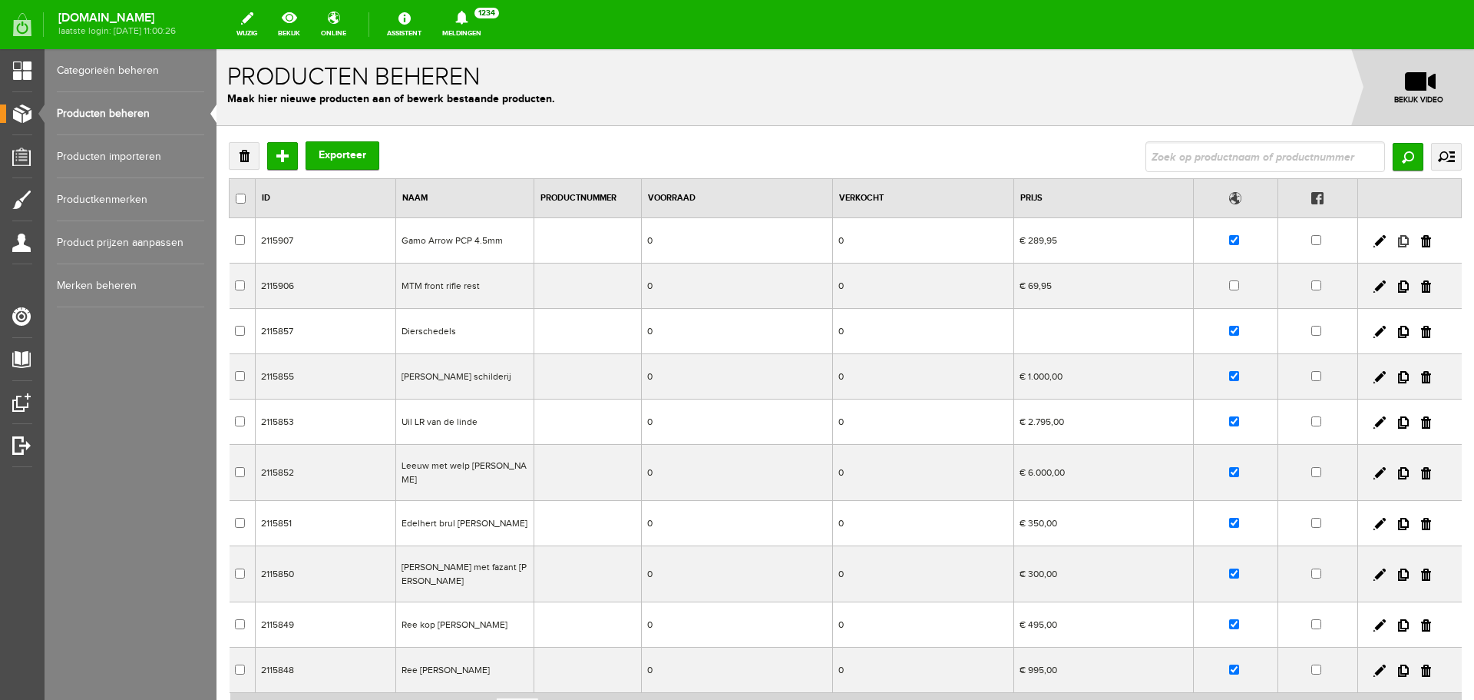
drag, startPoint x: 1001, startPoint y: 96, endPoint x: 1395, endPoint y: 244, distance: 420.2
click at [1398, 244] on link at bounding box center [1403, 241] width 11 height 12
checkbox input "true"
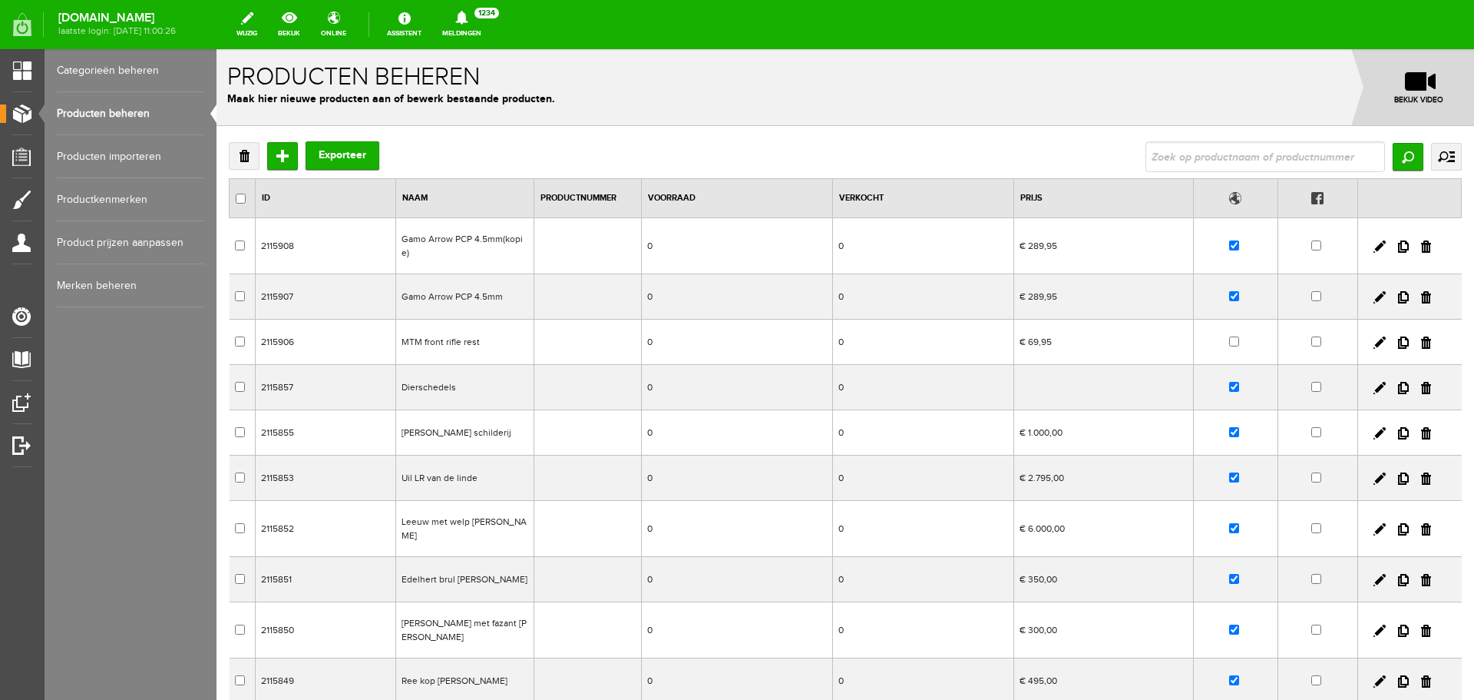
click at [968, 250] on td "0" at bounding box center [922, 246] width 181 height 56
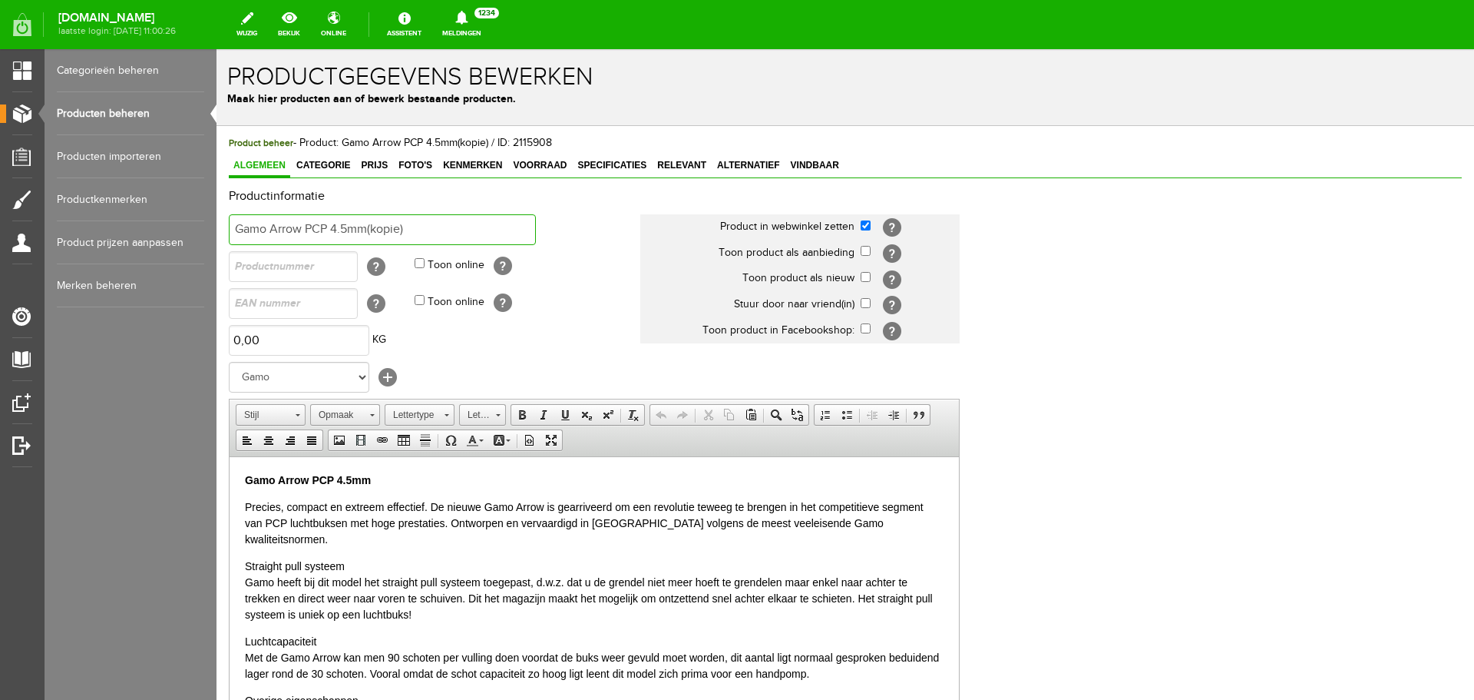
drag, startPoint x: 426, startPoint y: 227, endPoint x: 377, endPoint y: 237, distance: 50.0
click at [377, 237] on input "Gamo Arrow PCP 4.5mm(kopie)" at bounding box center [382, 229] width 307 height 31
click at [345, 227] on input "Gamo Arrow PCP 4.5mm" at bounding box center [382, 229] width 307 height 31
click at [337, 230] on input "Gamo Arrow PCP 4.5mm" at bounding box center [382, 229] width 307 height 31
click at [397, 224] on input "Gamo Arrow PCP 5.5mm" at bounding box center [382, 229] width 307 height 31
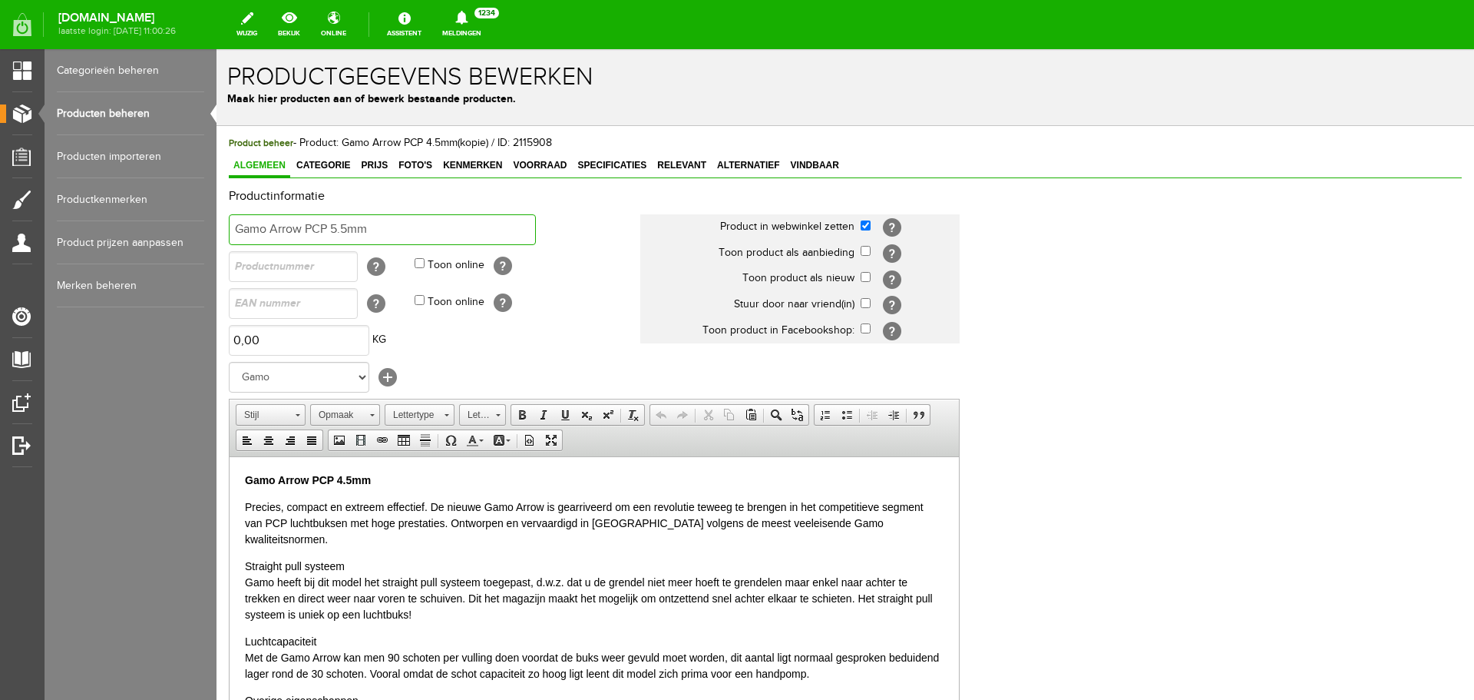
type input "Gamo Arrow PCP 5.5mm"
click at [342, 479] on strong "Gamo Arrow PCP 4.5mm" at bounding box center [308, 479] width 126 height 12
click at [437, 483] on p "Gamo Arrow PCP 5.5mm" at bounding box center [594, 479] width 699 height 16
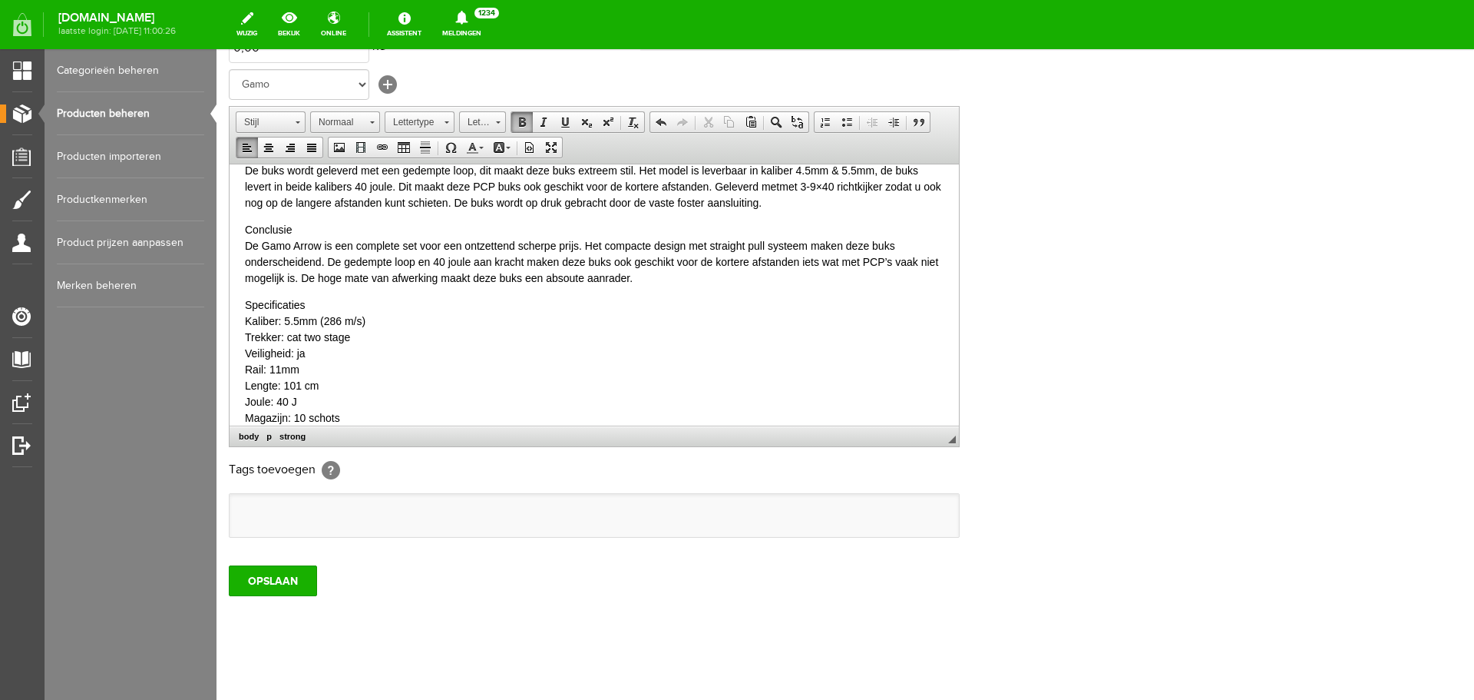
scroll to position [303, 0]
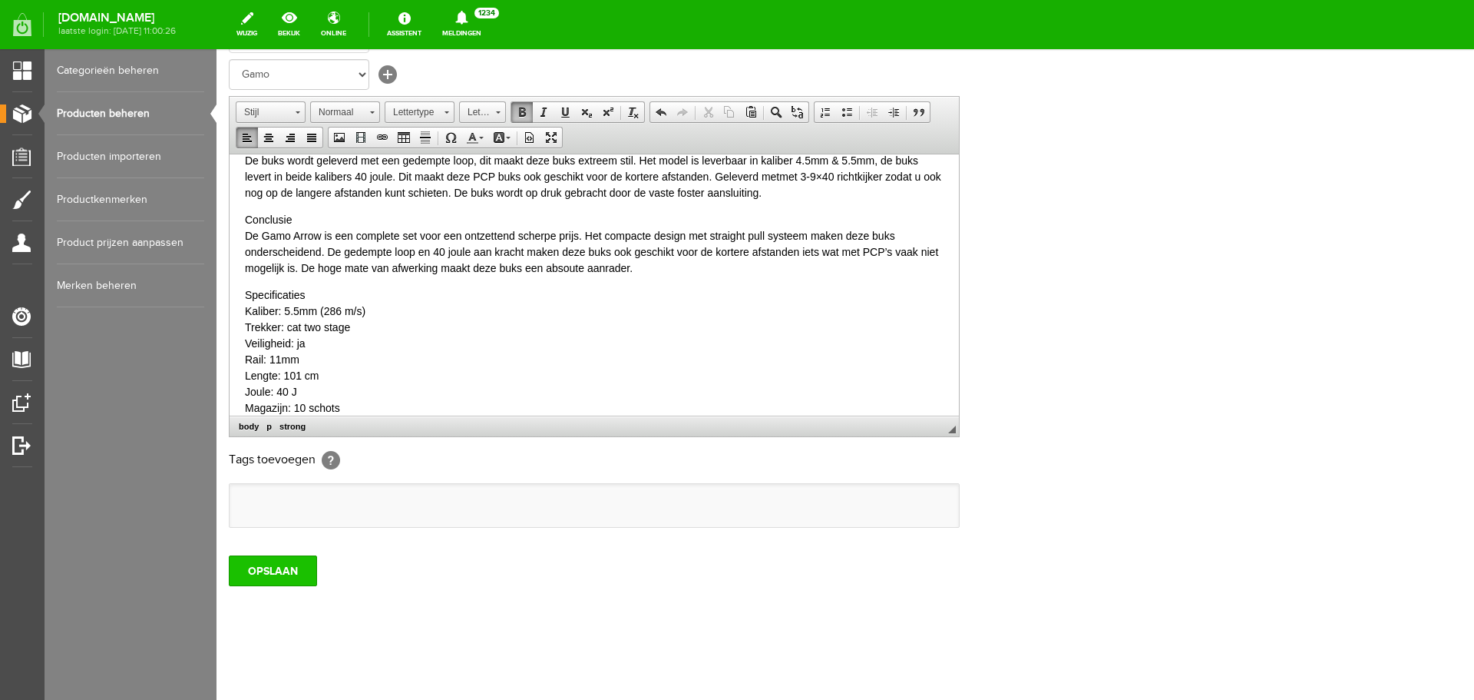
click at [289, 576] on input "OPSLAAN" at bounding box center [273, 570] width 88 height 31
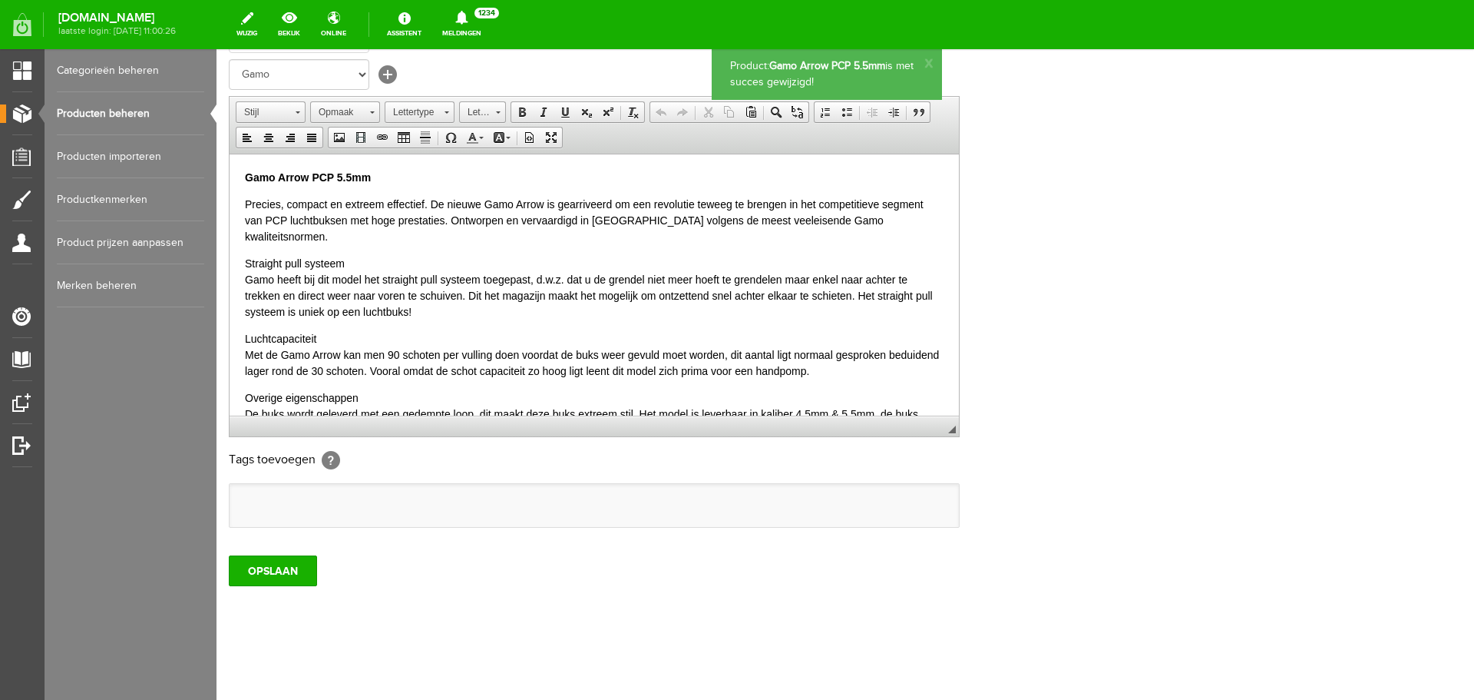
scroll to position [0, 0]
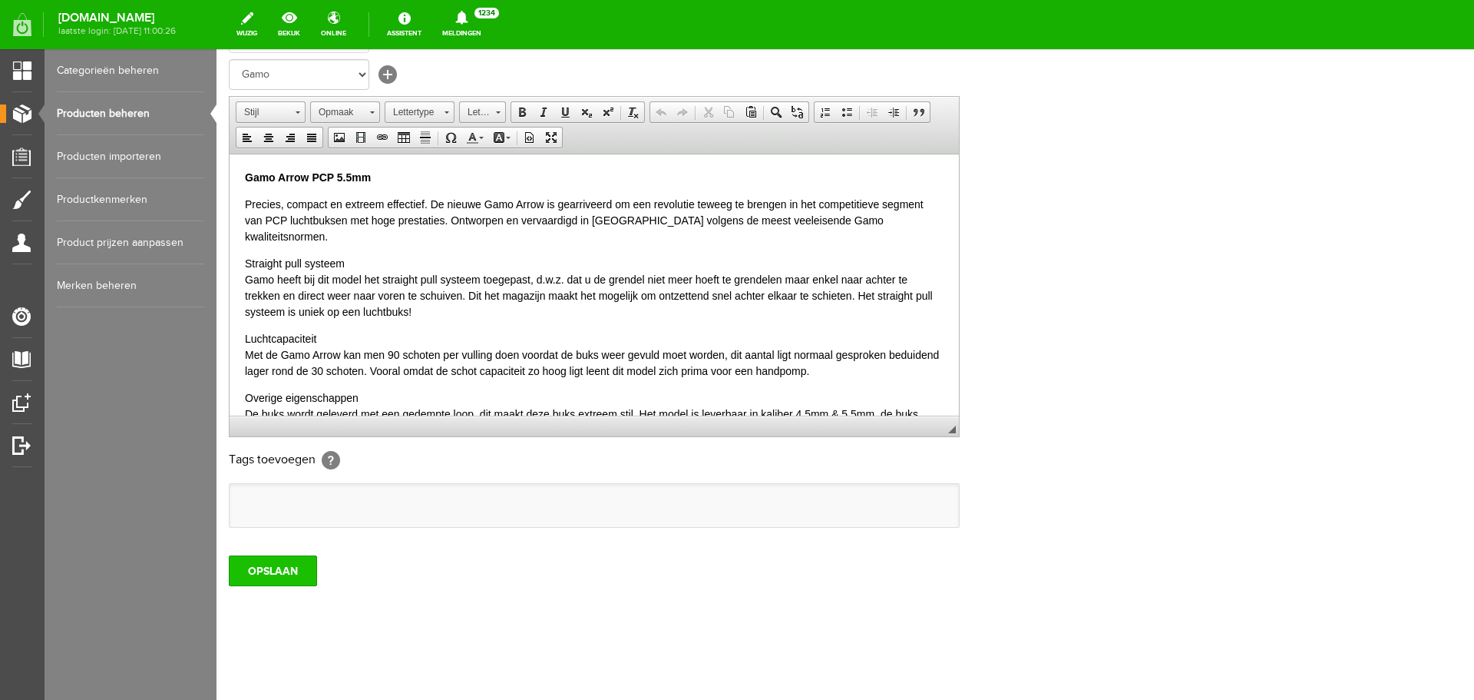
click at [300, 572] on input "OPSLAAN" at bounding box center [273, 570] width 88 height 31
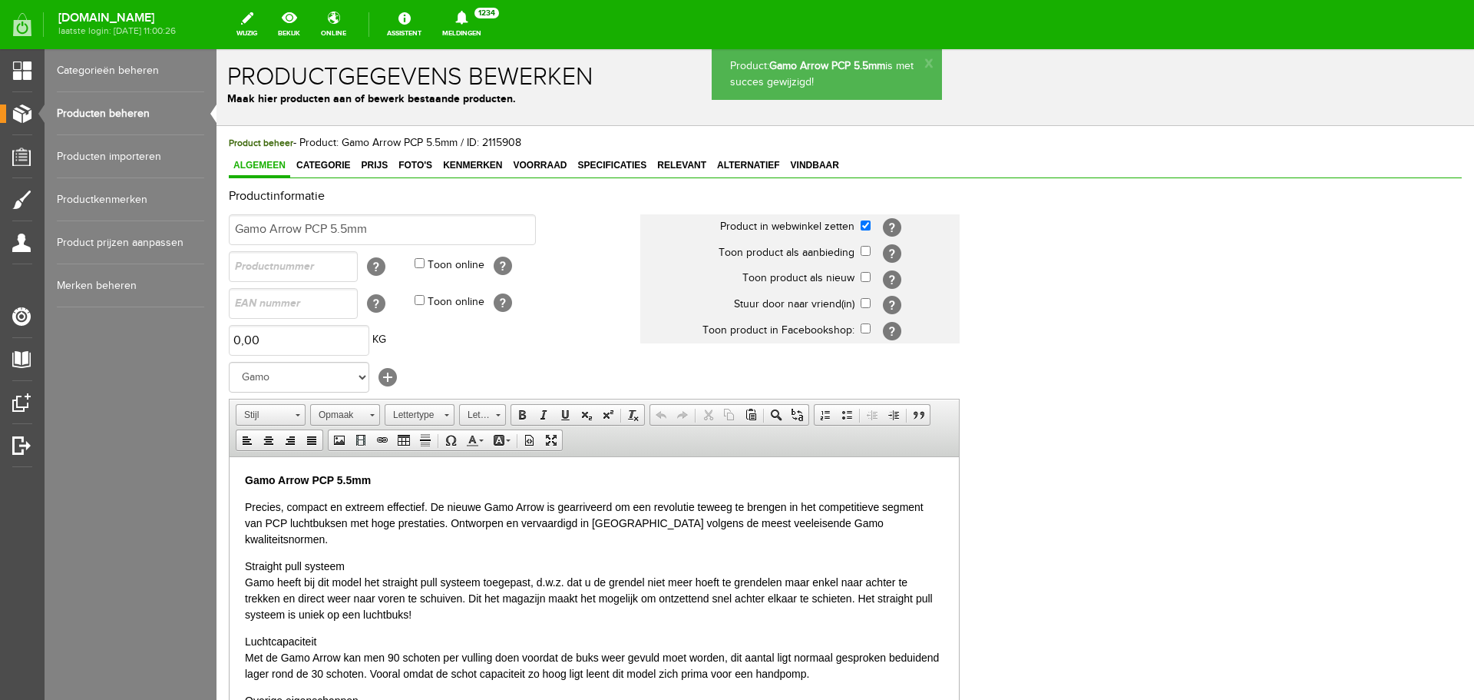
click at [112, 119] on link "Producten beheren" at bounding box center [130, 113] width 147 height 43
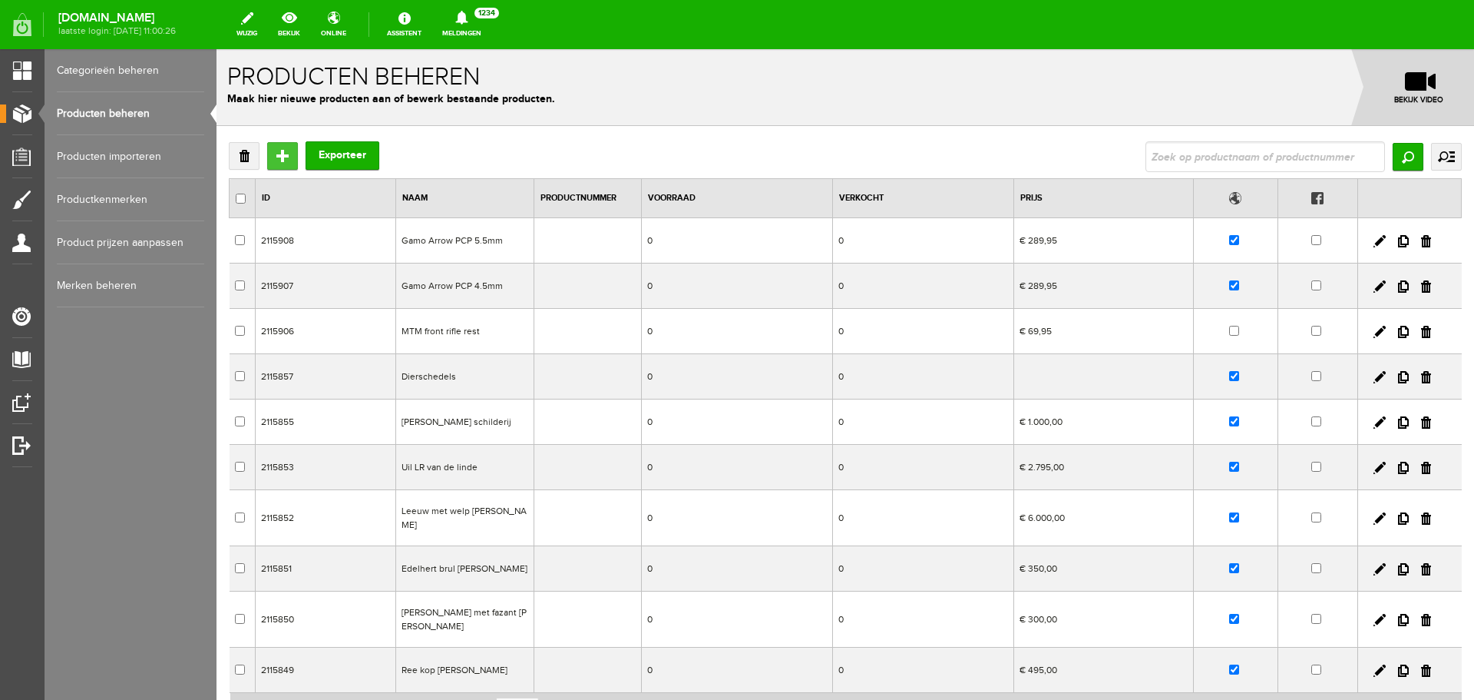
click at [278, 159] on input "Toevoegen" at bounding box center [282, 156] width 31 height 28
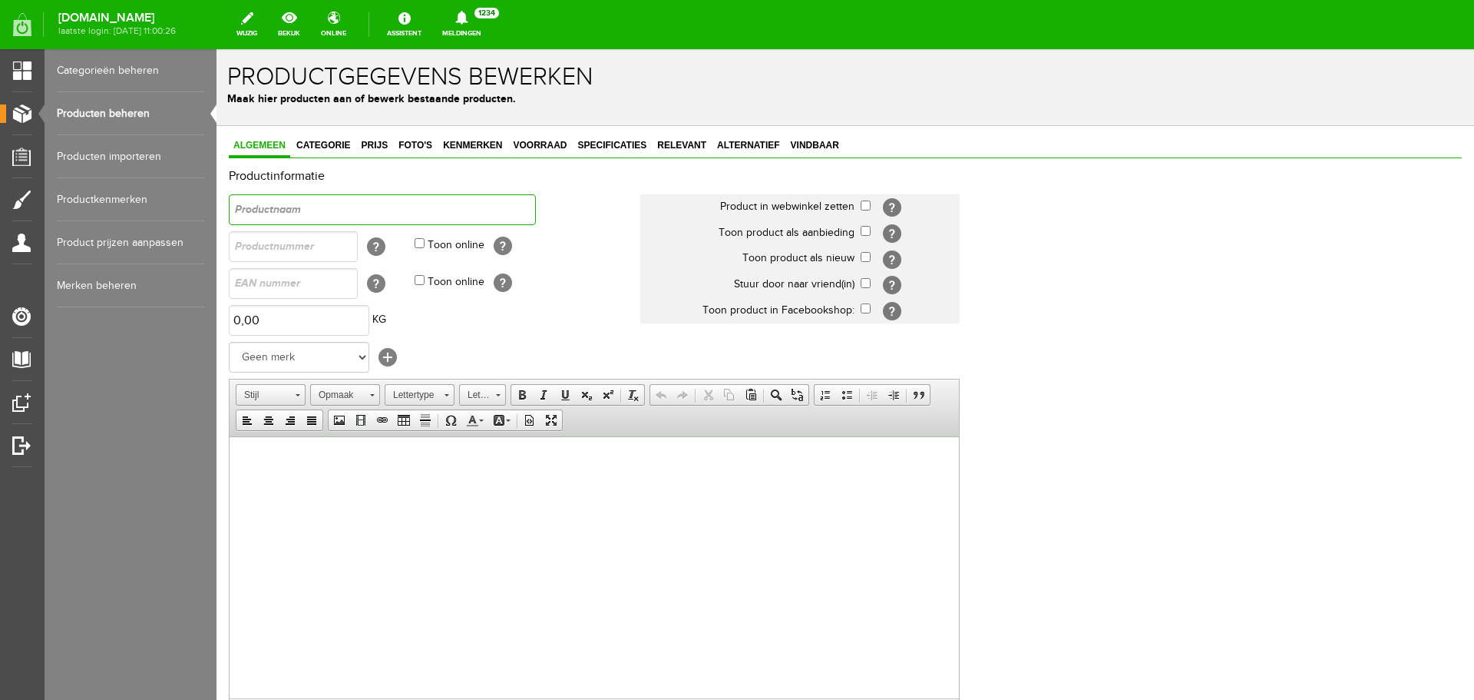
click at [286, 213] on input "text" at bounding box center [382, 209] width 307 height 31
type input "Gamo Elite premium IGT 5,5"
click at [864, 207] on input "checkbox" at bounding box center [866, 205] width 10 height 10
checkbox input "true"
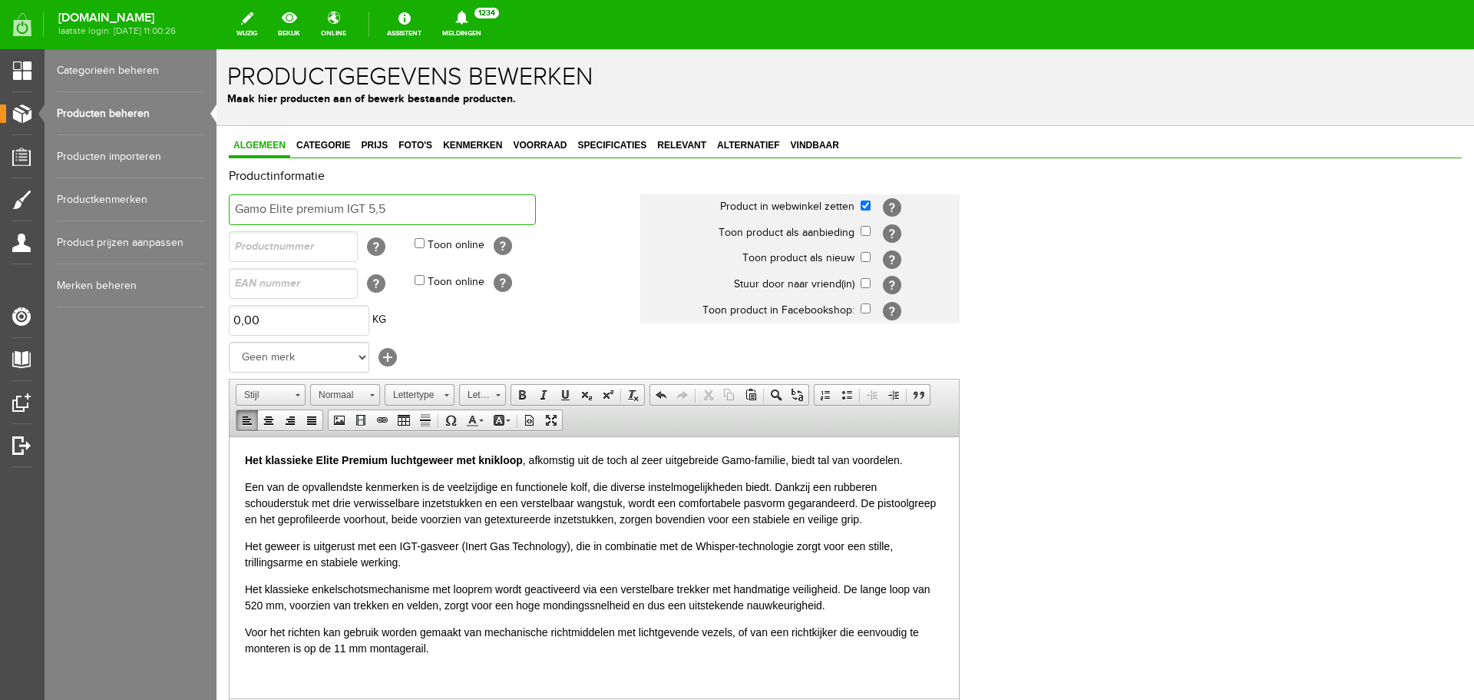
drag, startPoint x: 413, startPoint y: 207, endPoint x: 157, endPoint y: 200, distance: 256.6
click at [217, 200] on html "x Productgegevens bewerken Maak hier producten aan of bewerk bestaande producte…" at bounding box center [846, 374] width 1258 height 650
click at [243, 458] on html "Het klassieke Elite Premium luchtgeweer met knikloop , afkomstig uit de toch al…" at bounding box center [595, 553] width 730 height 235
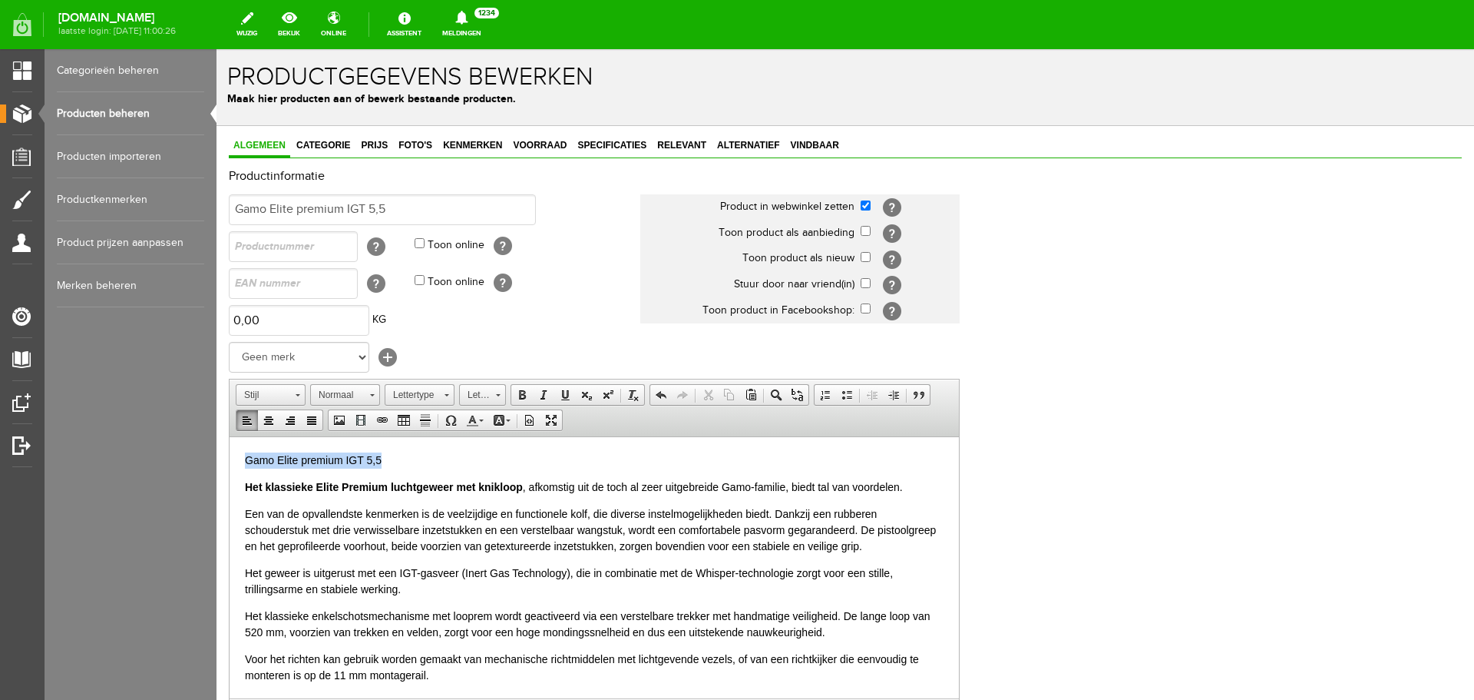
drag, startPoint x: 402, startPoint y: 449, endPoint x: 237, endPoint y: 449, distance: 165.1
click at [237, 449] on html "​ Gamo Elite premium IGT 5,5 Het klassieke Elite Premium luchtgeweer met kniklo…" at bounding box center [595, 567] width 730 height 262
click at [522, 398] on span at bounding box center [522, 395] width 12 height 12
click at [339, 148] on span "Categorie" at bounding box center [323, 145] width 63 height 11
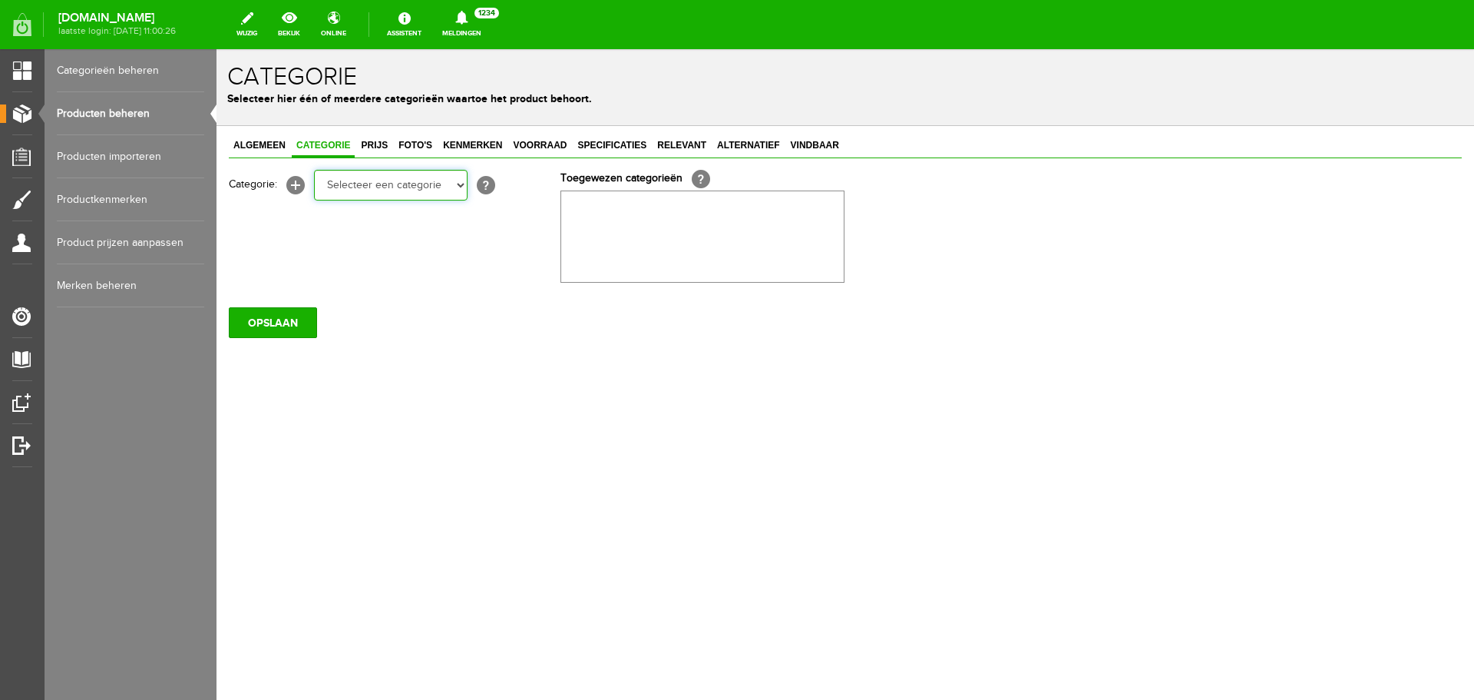
click at [329, 194] on select "Selecteer een categorie Occasions Occasions Choke's Occasions alarmpistolen Occ…" at bounding box center [391, 185] width 154 height 31
select select "151867"
click at [314, 170] on select "Selecteer een categorie Occasions Occasions Choke's Occasions alarmpistolen Occ…" at bounding box center [391, 185] width 154 height 31
click at [376, 147] on span "Prijs" at bounding box center [374, 145] width 36 height 11
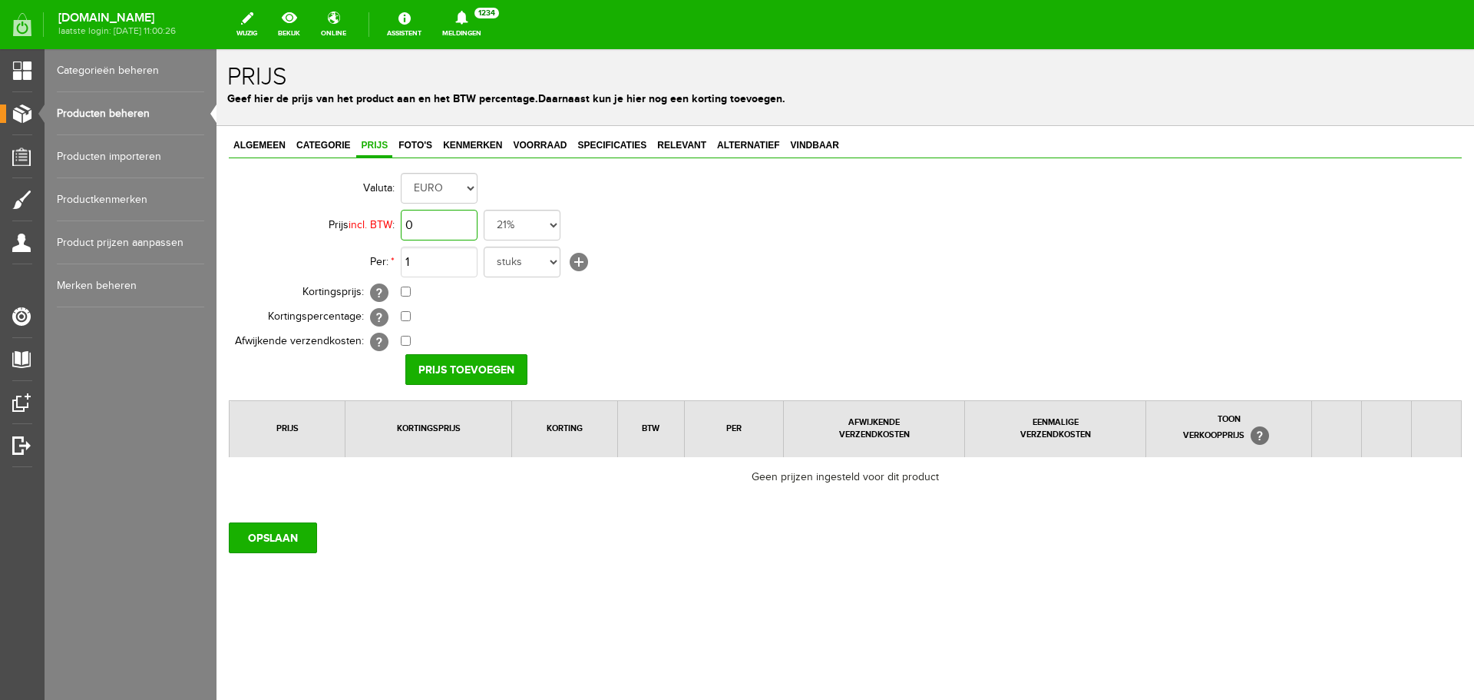
click at [426, 225] on input "0" at bounding box center [439, 225] width 77 height 31
type input "€ 3,00"
click at [421, 145] on span "Foto's" at bounding box center [415, 145] width 43 height 11
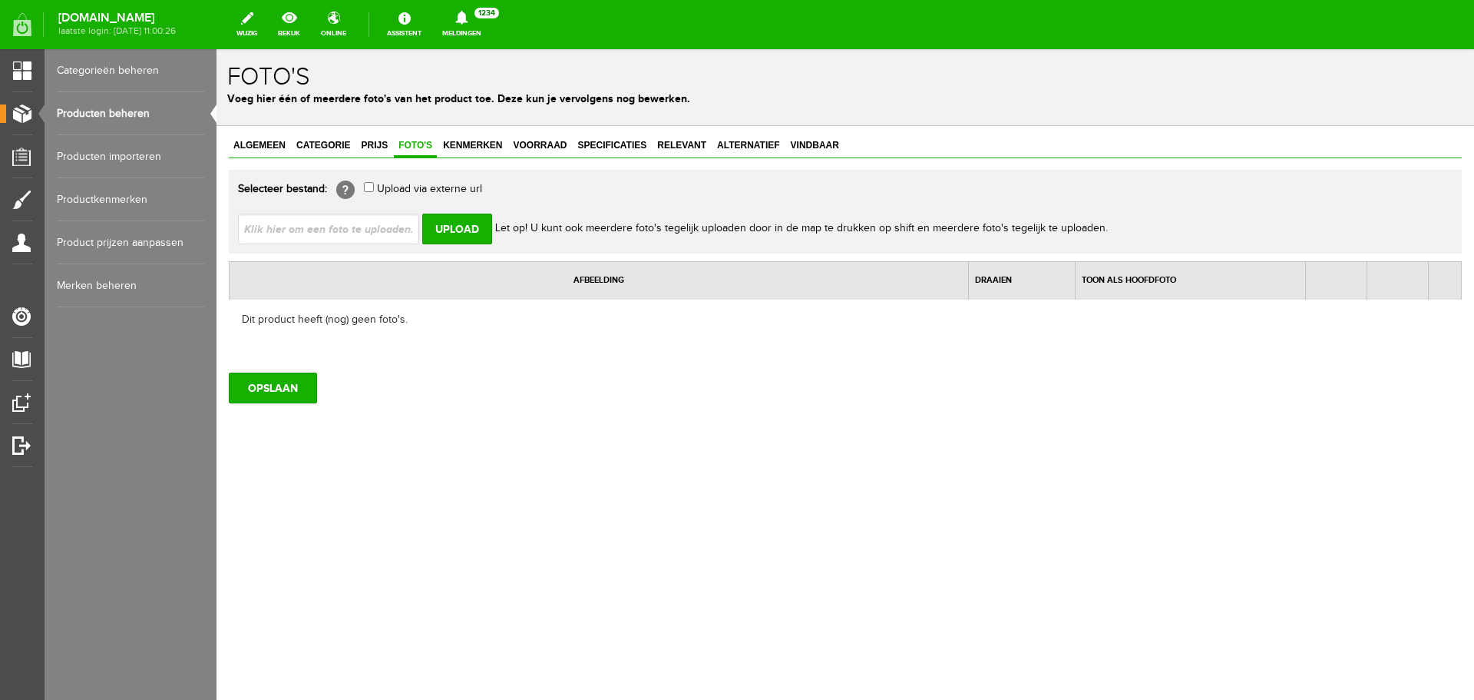
click at [301, 228] on input "file" at bounding box center [335, 227] width 194 height 29
type input "C:\fakepath\vzduchova-puska-gamo-elite-premium-igt-set-r-45mm-0-800-800.jpg"
type input "vzduchova-puska-gamo-elite-premium-igt-set-r-45mm-0-800-800.jpg"
click at [452, 234] on input "Upload" at bounding box center [457, 228] width 70 height 31
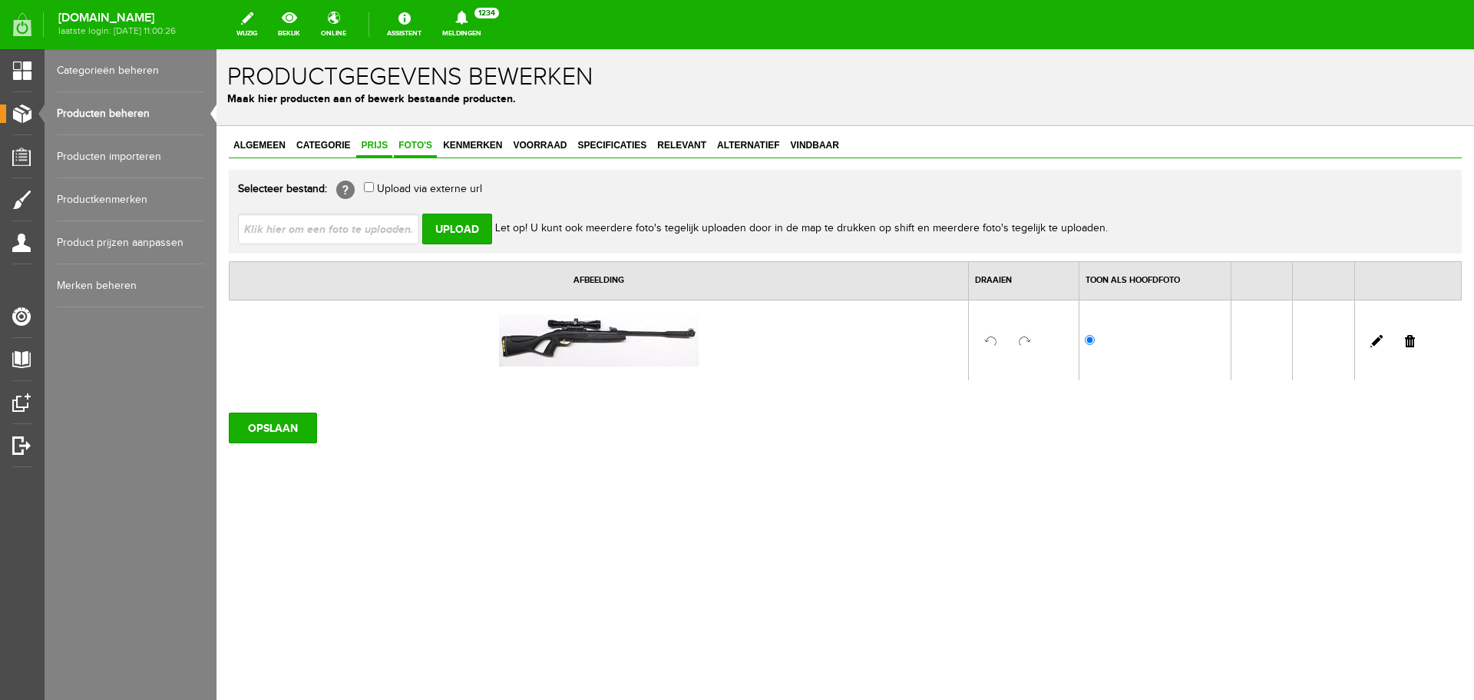
click at [366, 142] on span "Prijs" at bounding box center [374, 145] width 36 height 11
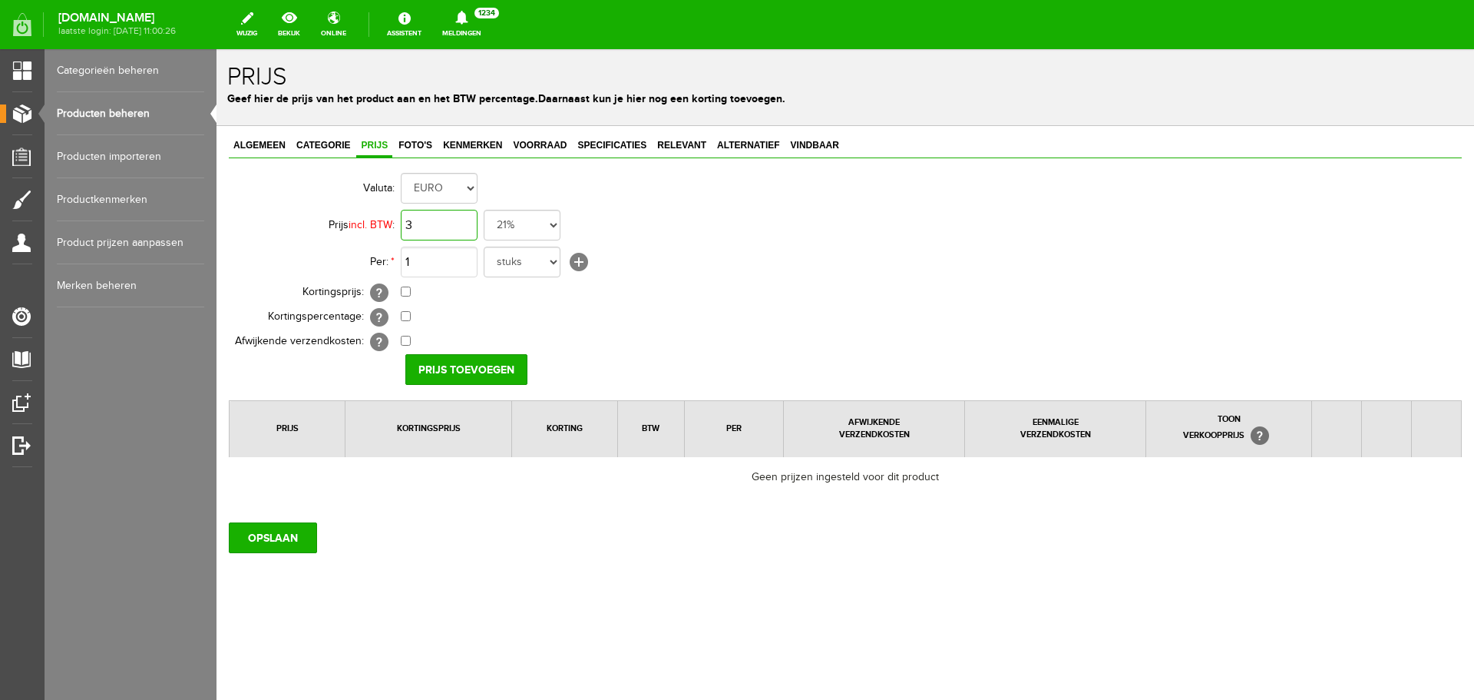
click at [468, 222] on input "3" at bounding box center [439, 225] width 77 height 31
type input "€ 339,95"
click at [462, 361] on input "Prijs toevoegen" at bounding box center [466, 369] width 122 height 31
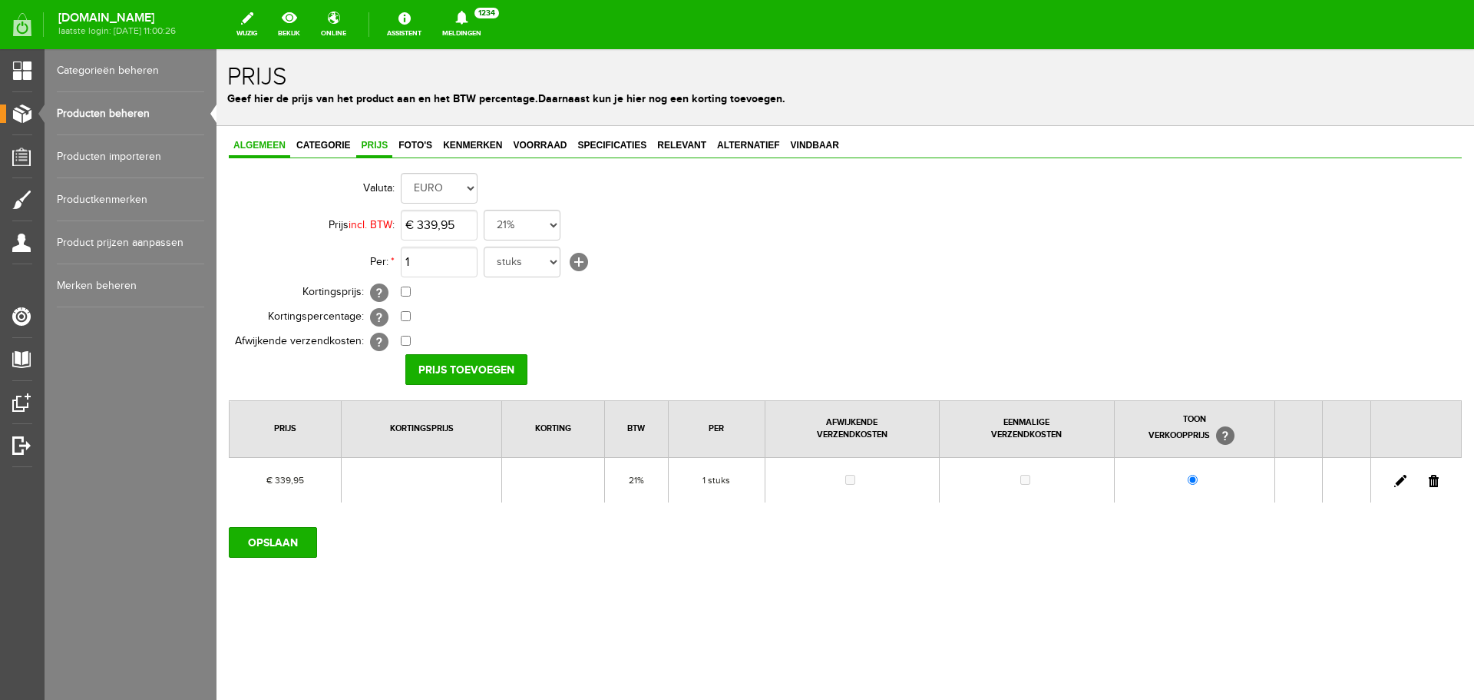
click at [278, 149] on span "Algemeen" at bounding box center [259, 145] width 61 height 11
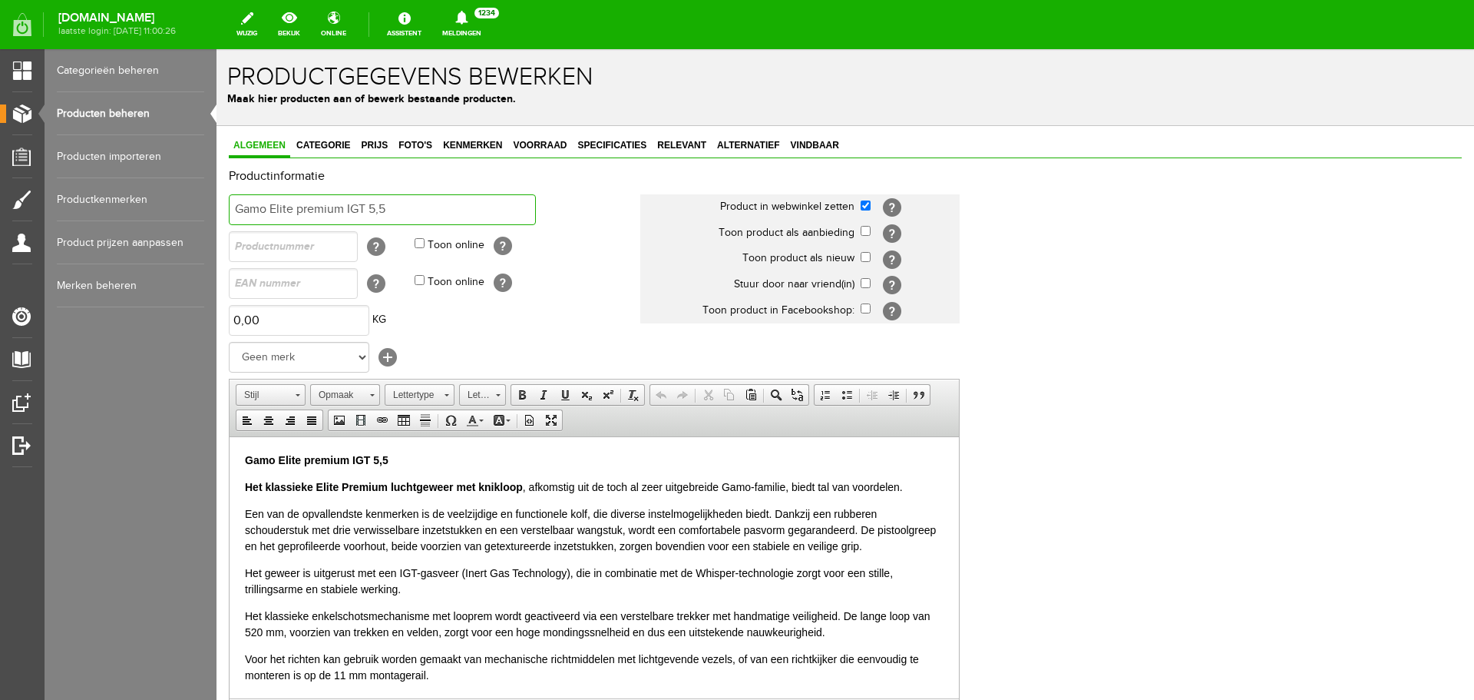
drag, startPoint x: 428, startPoint y: 201, endPoint x: 91, endPoint y: 211, distance: 337.3
click at [217, 211] on html "x Productgegevens bewerken Maak hier producten aan of bewerk bestaande producte…" at bounding box center [846, 374] width 1258 height 650
click at [838, 142] on span "Vindbaar" at bounding box center [815, 145] width 58 height 11
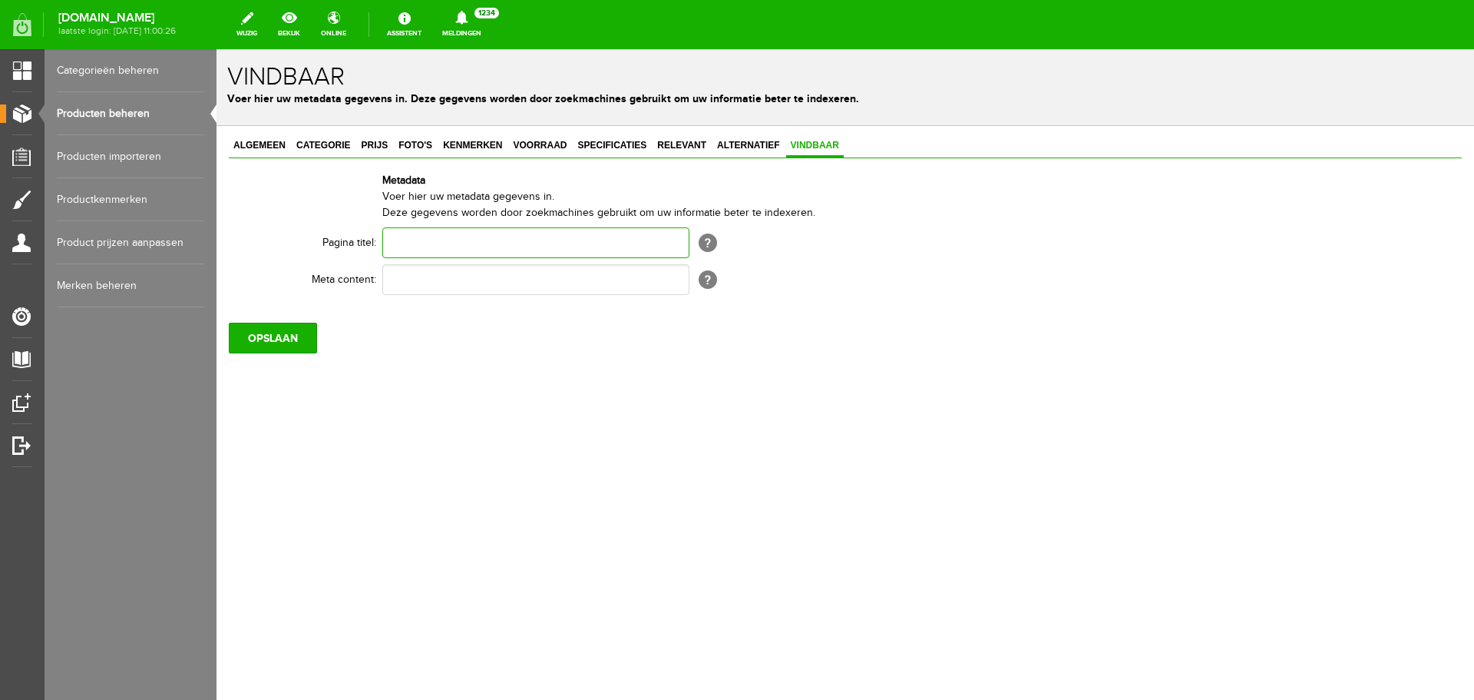
click at [401, 239] on input "text" at bounding box center [535, 242] width 307 height 31
paste input "Gamo Elite premium IGT 5,5"
type input "Gamo Elite premium IGT 5,5"
click at [438, 288] on input "text" at bounding box center [535, 279] width 307 height 31
paste input "Gamo Elite premium IGT 5,5"
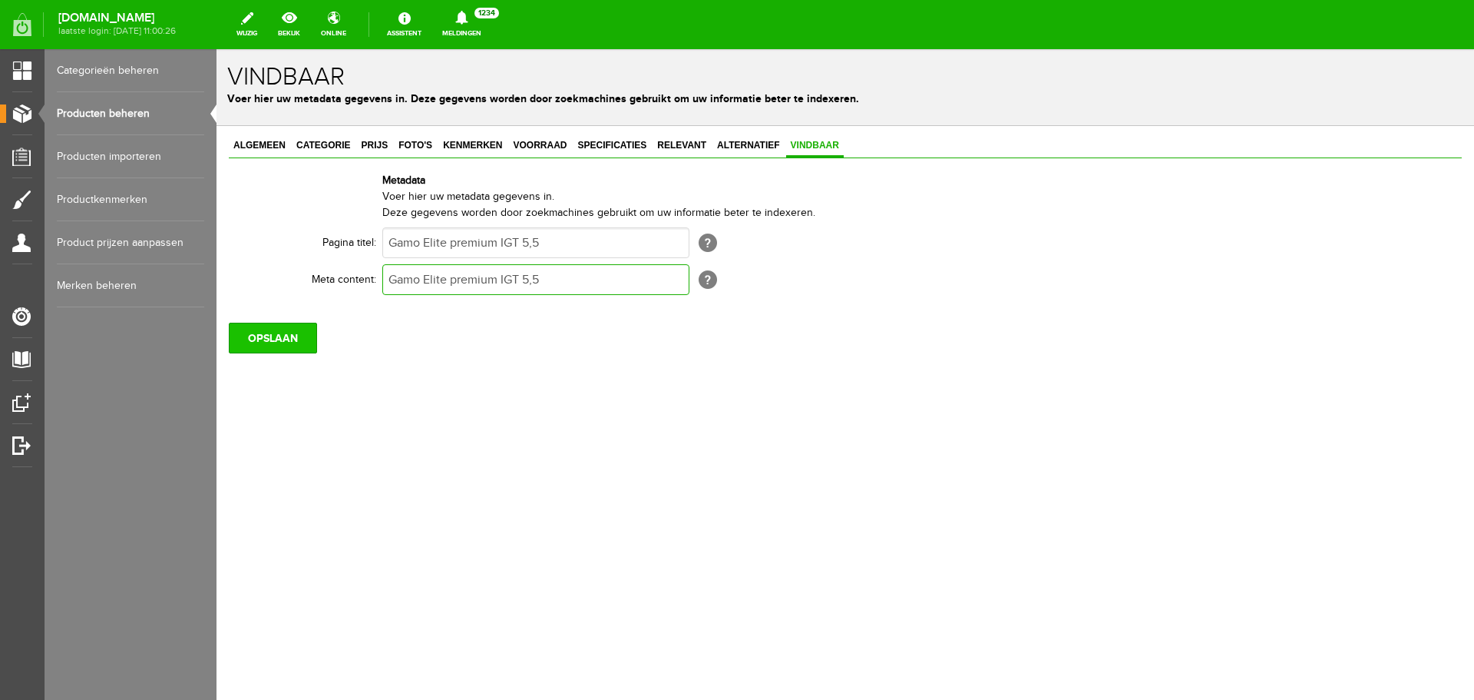
type input "Gamo Elite premium IGT 5,5"
click at [287, 331] on input "OPSLAAN" at bounding box center [273, 338] width 88 height 31
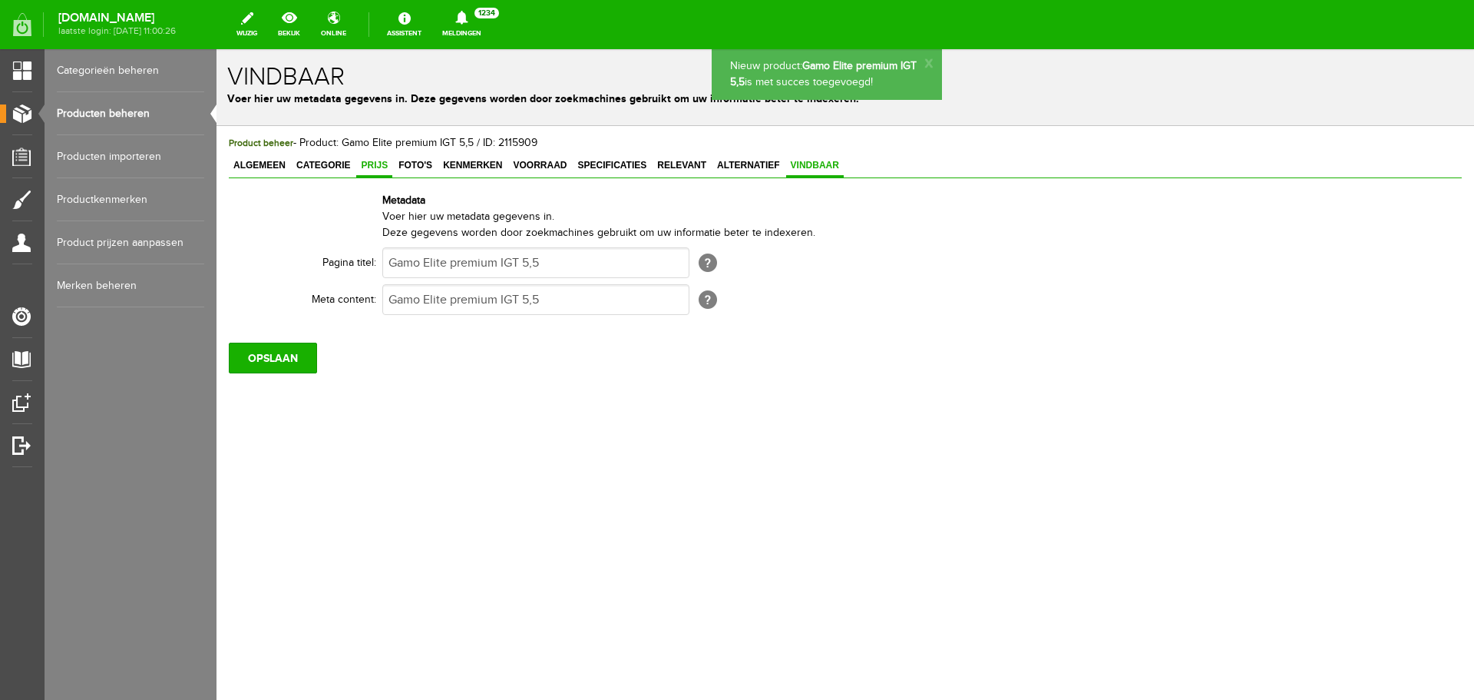
click at [379, 167] on span "Prijs" at bounding box center [374, 165] width 36 height 11
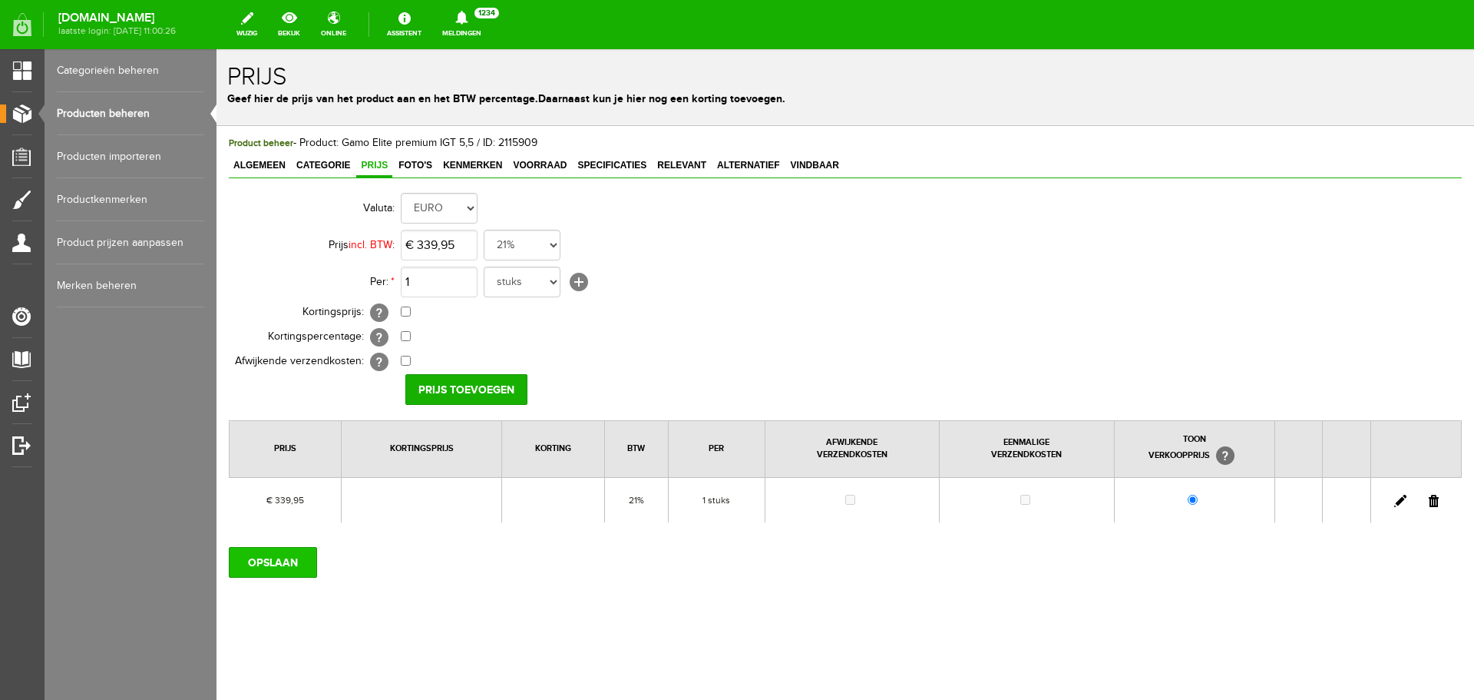
click at [244, 552] on input "OPSLAAN" at bounding box center [273, 562] width 88 height 31
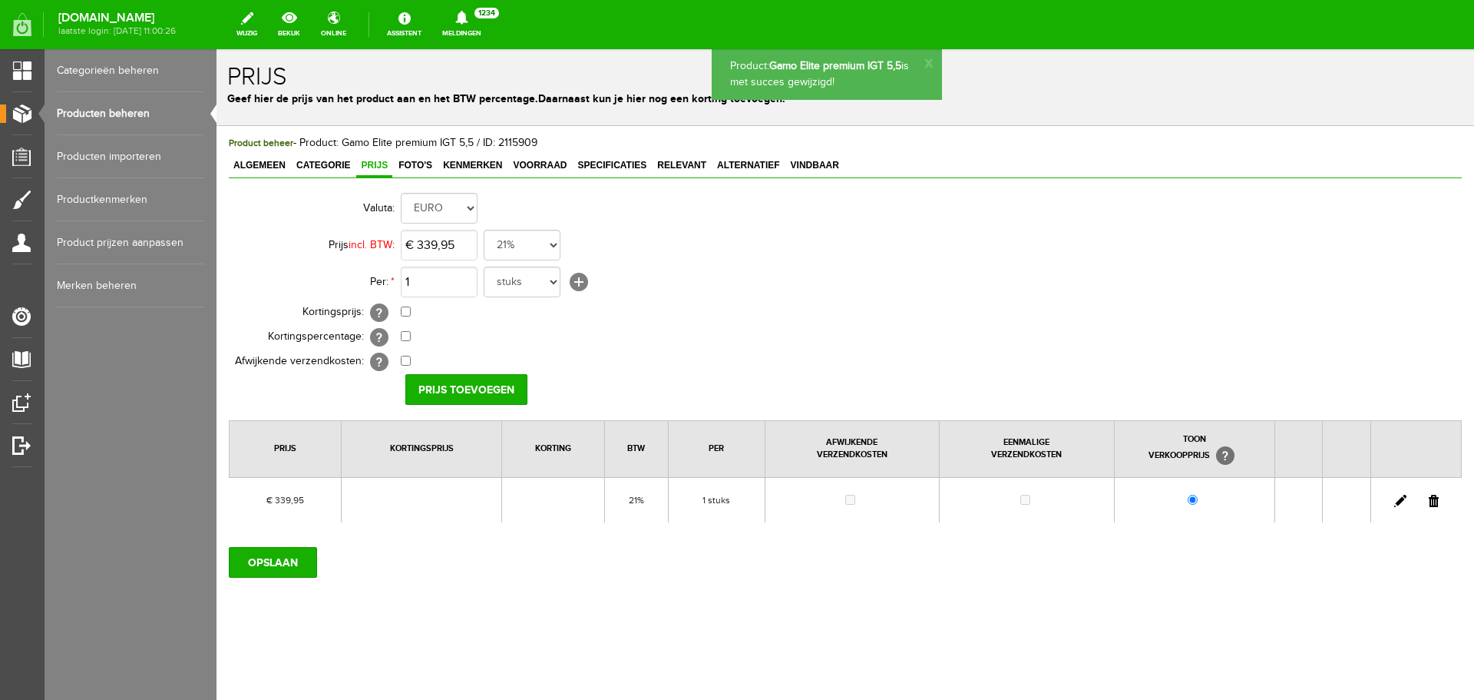
click at [132, 107] on link "Producten beheren" at bounding box center [130, 113] width 147 height 43
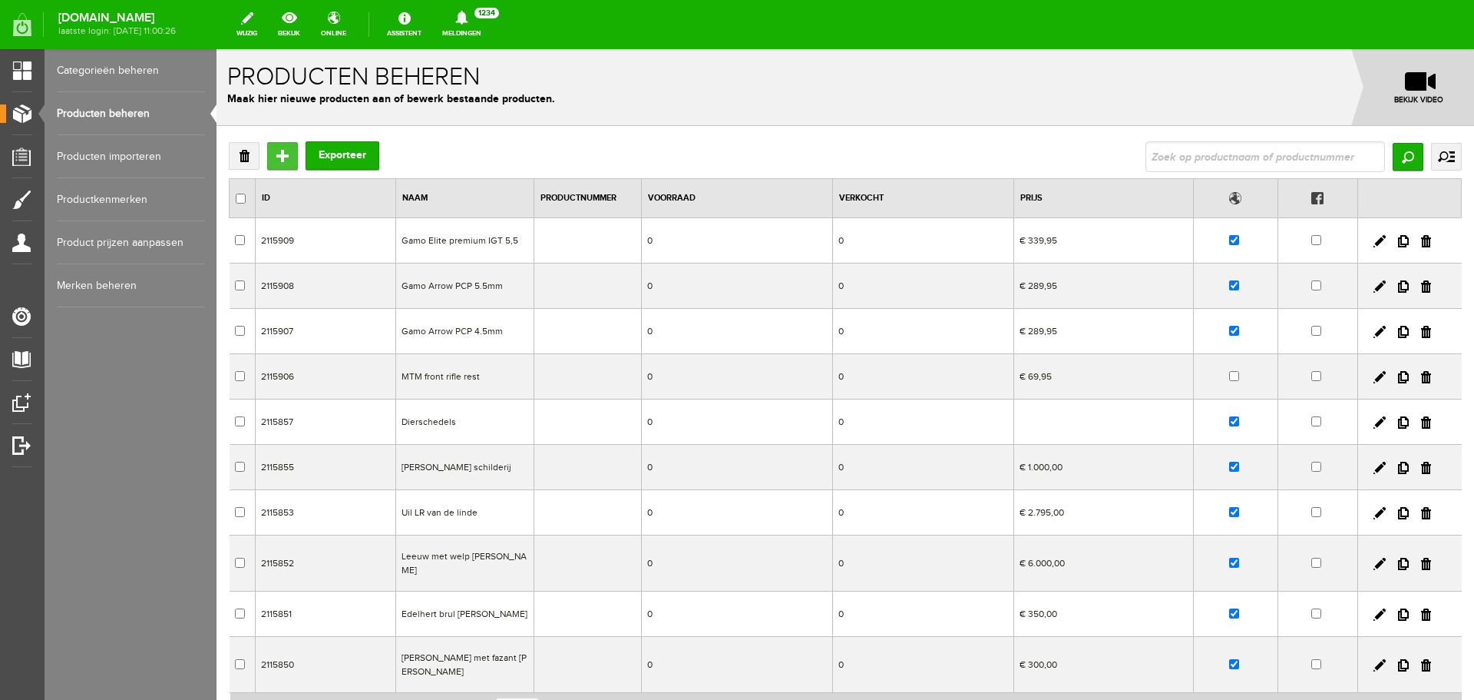
click at [279, 160] on input "Toevoegen" at bounding box center [282, 156] width 31 height 28
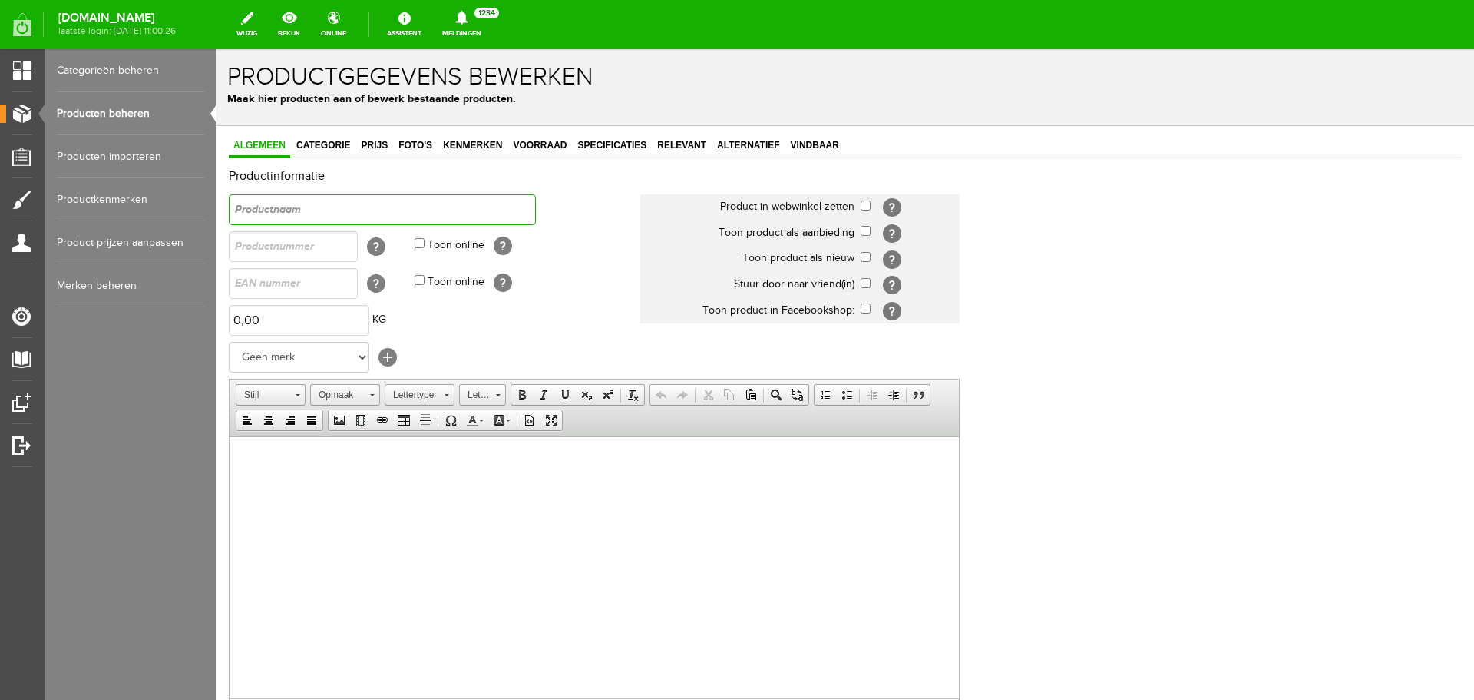
click at [389, 215] on input "text" at bounding box center [382, 209] width 307 height 31
drag, startPoint x: 455, startPoint y: 218, endPoint x: 169, endPoint y: 218, distance: 286.4
click at [217, 218] on html "x Productgegevens bewerken Maak hier producten aan of bewerk bestaande producte…" at bounding box center [846, 374] width 1258 height 650
type input "Gamo BSA Merlin XL Synthetic"
click at [360, 483] on html at bounding box center [595, 459] width 730 height 47
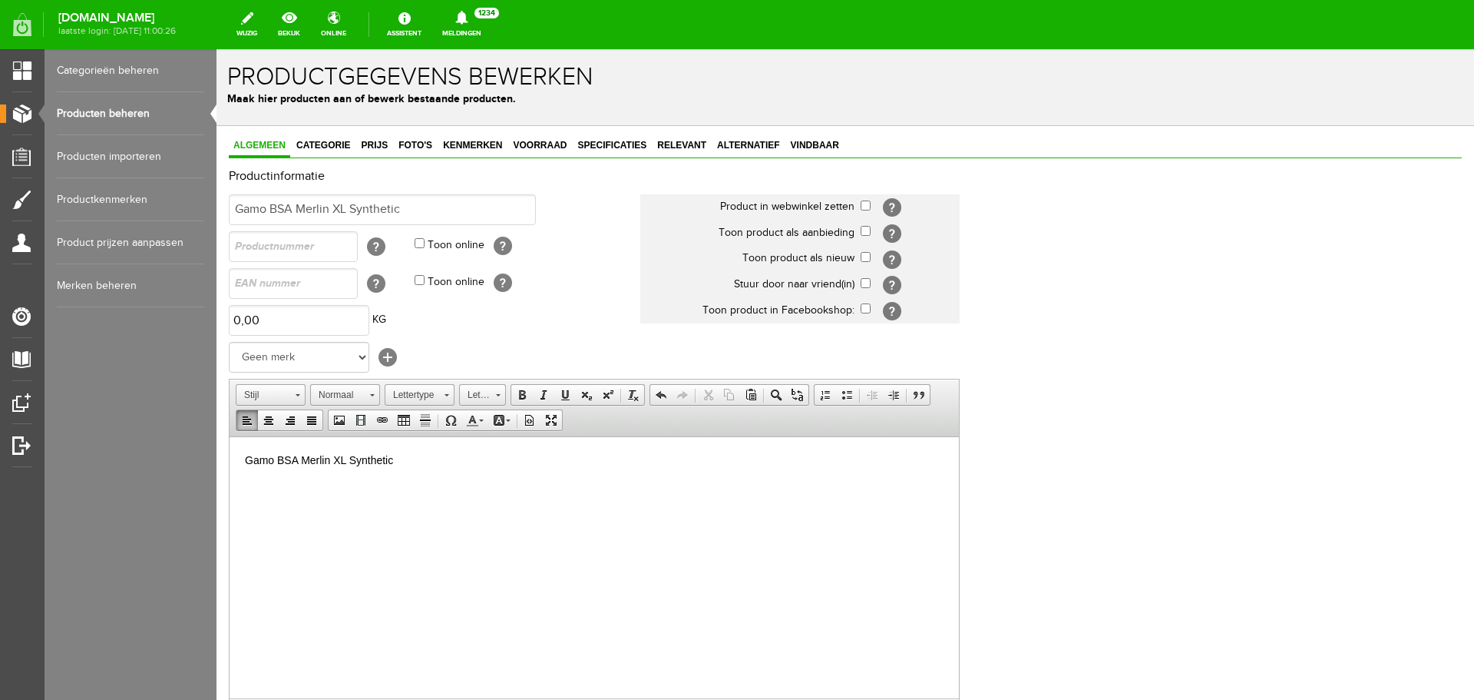
drag, startPoint x: 442, startPoint y: 472, endPoint x: 75, endPoint y: 430, distance: 368.7
click at [230, 436] on html "Gamo BSA Merlin XL Synthetic" at bounding box center [595, 459] width 730 height 47
click at [510, 393] on span "Lettergrootte Lettergrootte" at bounding box center [484, 396] width 51 height 25
drag, startPoint x: 515, startPoint y: 393, endPoint x: 534, endPoint y: 393, distance: 18.4
click at [518, 393] on link "Vet" at bounding box center [522, 395] width 22 height 20
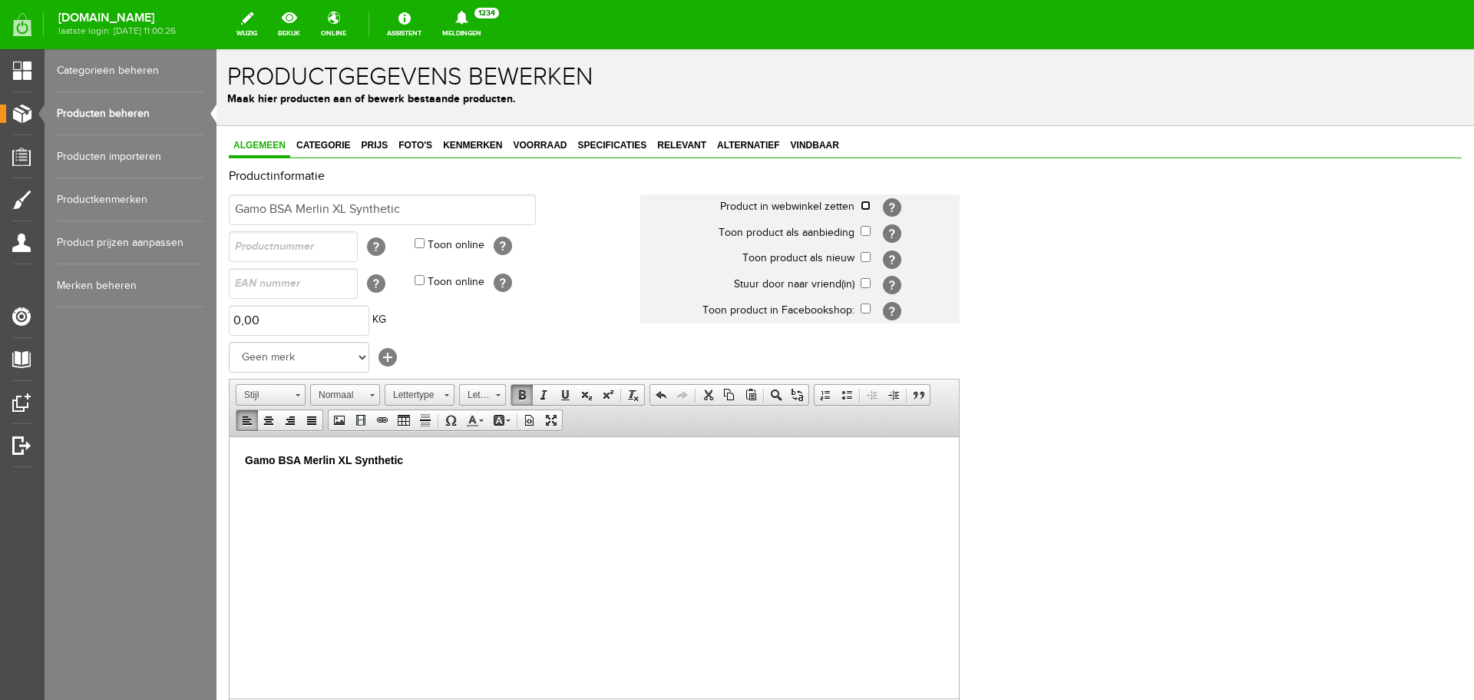
click at [863, 210] on input "checkbox" at bounding box center [866, 205] width 10 height 10
checkbox input "true"
click at [336, 144] on span "Categorie" at bounding box center [323, 145] width 63 height 11
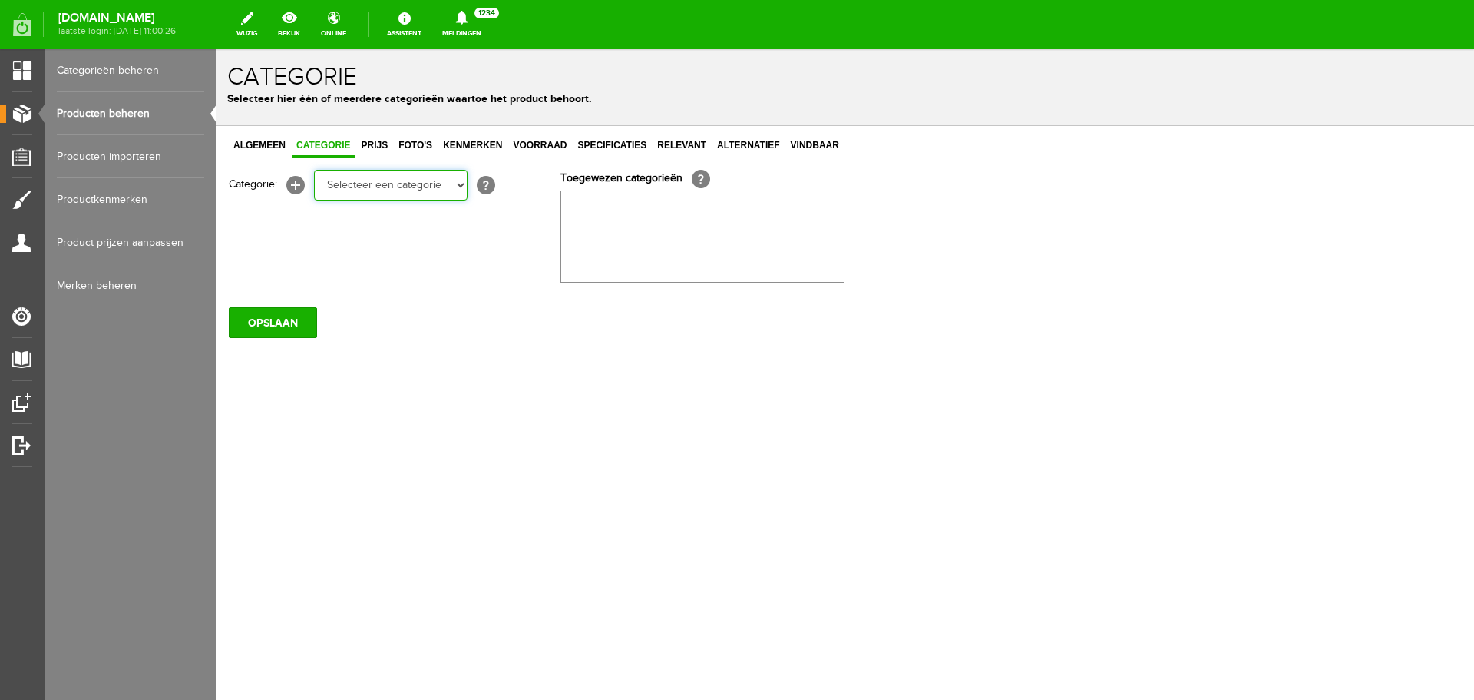
click at [370, 180] on select "Selecteer een categorie Occasions Occasions Choke's Occasions alarmpistolen Occ…" at bounding box center [391, 185] width 154 height 31
select select "151867"
click at [314, 170] on select "Selecteer een categorie Occasions Occasions Choke's Occasions alarmpistolen Occ…" at bounding box center [391, 185] width 154 height 31
click at [369, 150] on span "Prijs" at bounding box center [374, 145] width 36 height 11
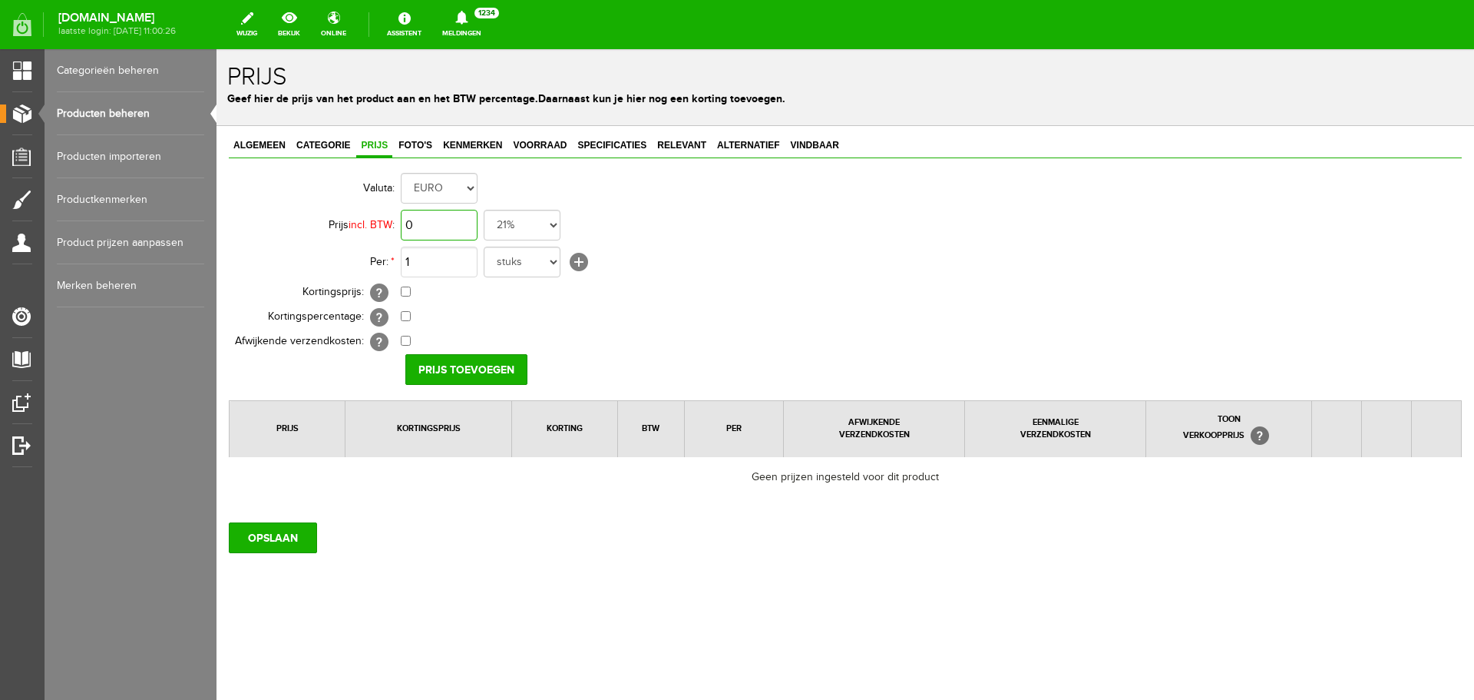
click at [422, 219] on input "0" at bounding box center [439, 225] width 77 height 31
type input "€ 399,95"
click at [477, 377] on input "Prijs toevoegen" at bounding box center [466, 369] width 122 height 31
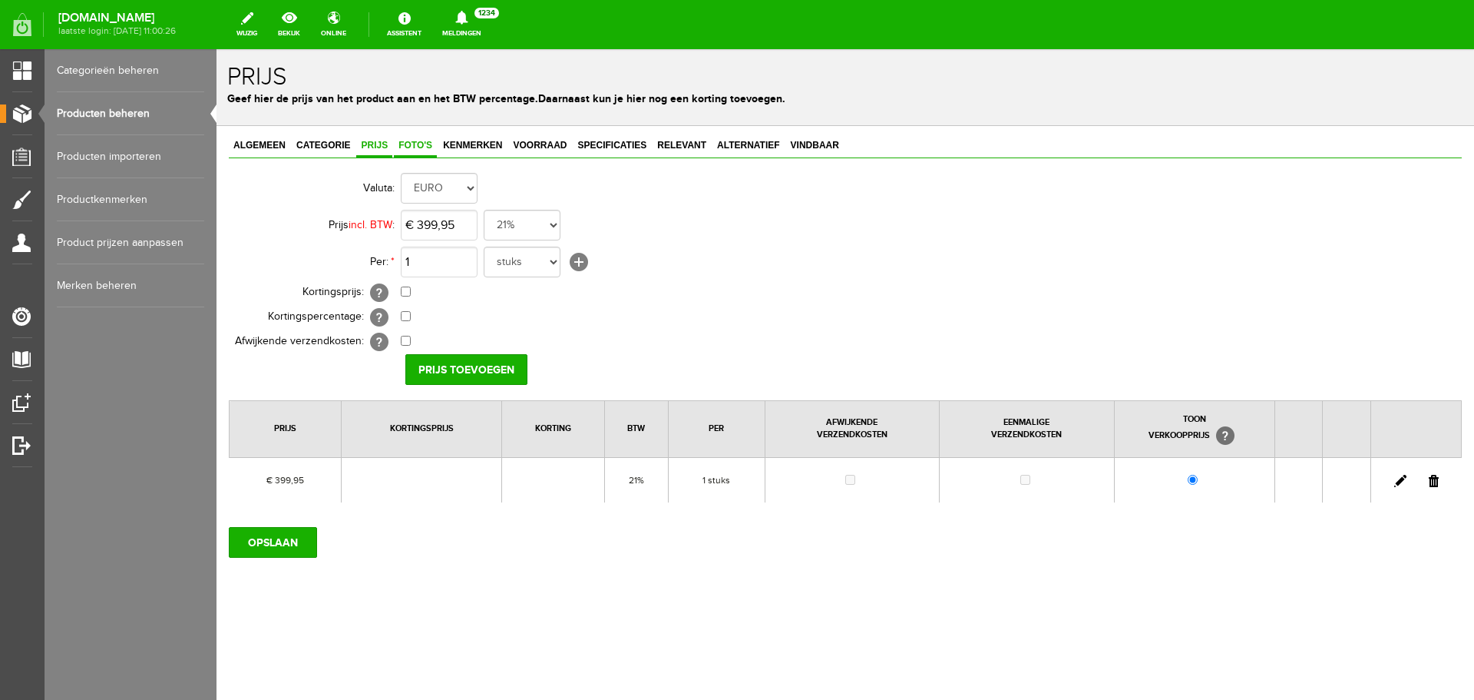
click at [420, 147] on span "Foto's" at bounding box center [415, 145] width 43 height 11
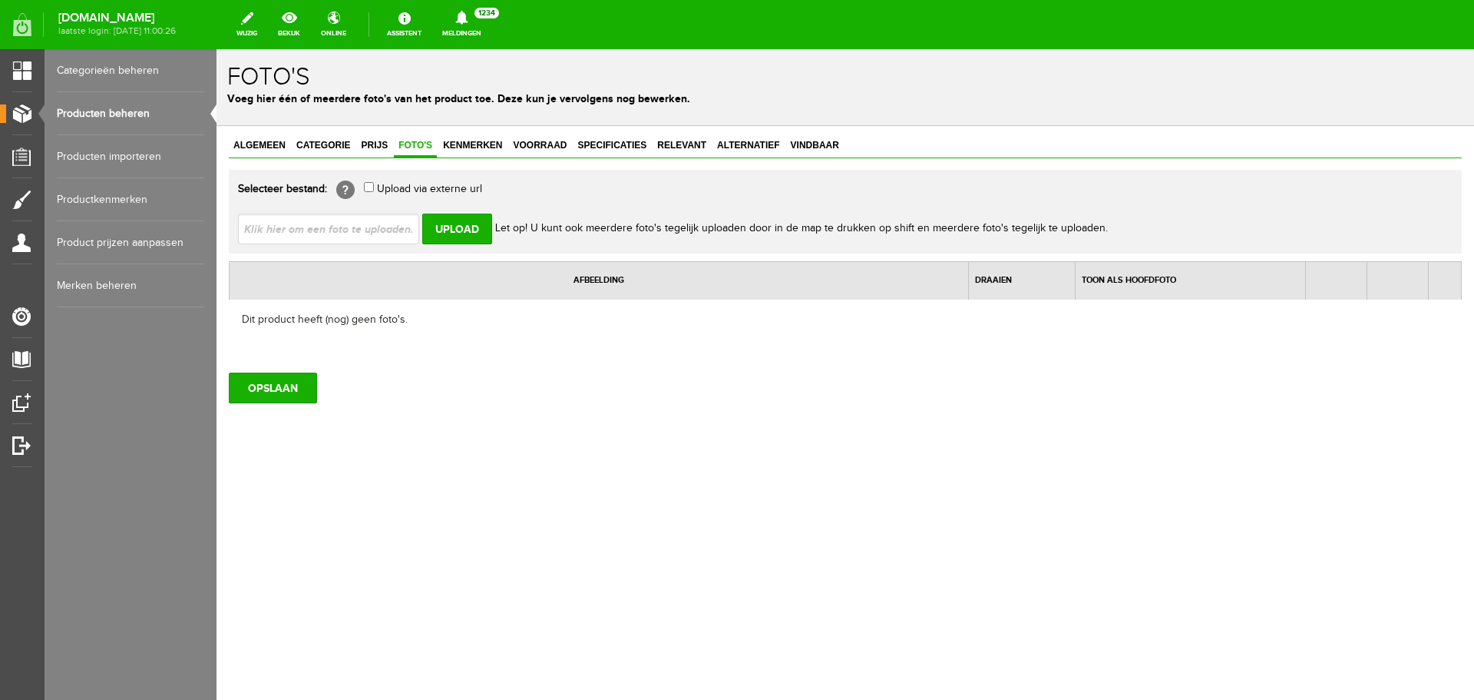
click at [362, 232] on input "file" at bounding box center [335, 227] width 194 height 29
type input "C:\fakepath\bsamerpkg.jpg"
type input "bsamerpkg.jpg"
click at [439, 229] on input "Upload" at bounding box center [457, 228] width 70 height 31
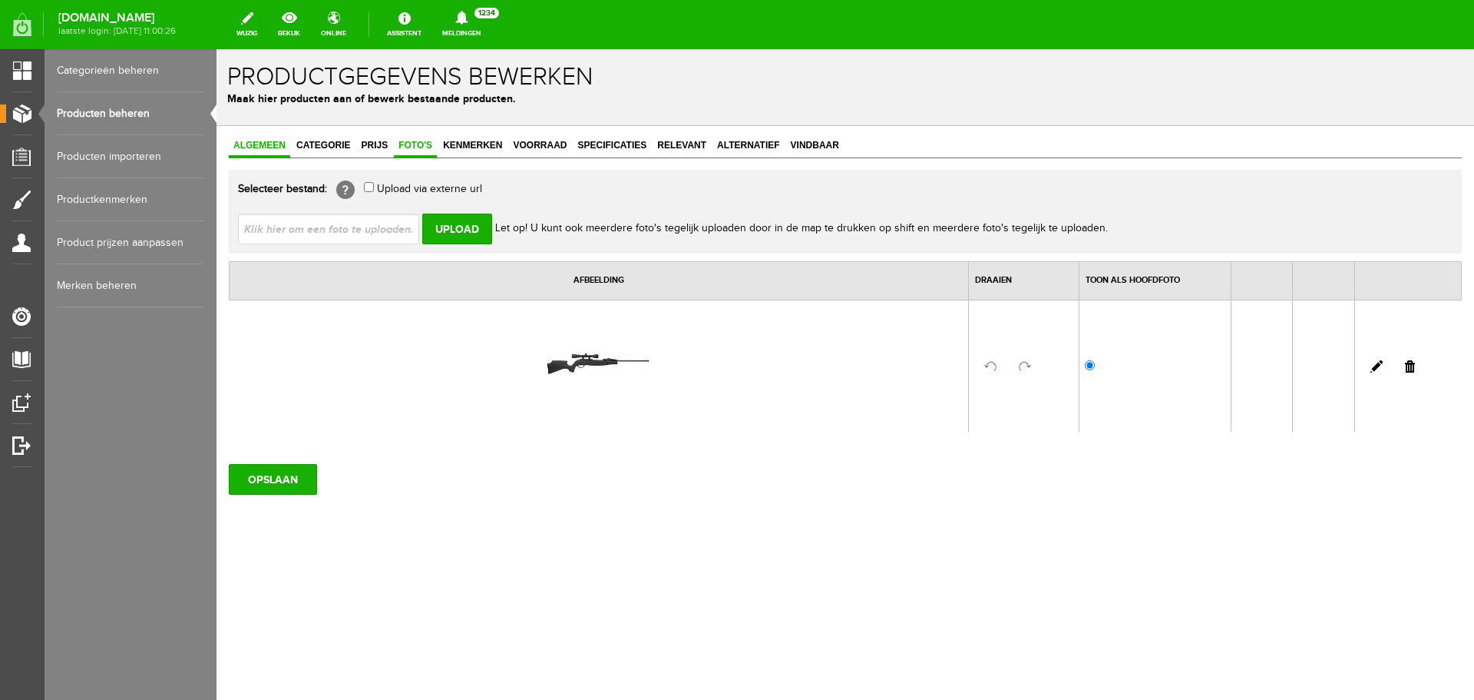
click at [263, 152] on link "Algemeen" at bounding box center [259, 146] width 61 height 22
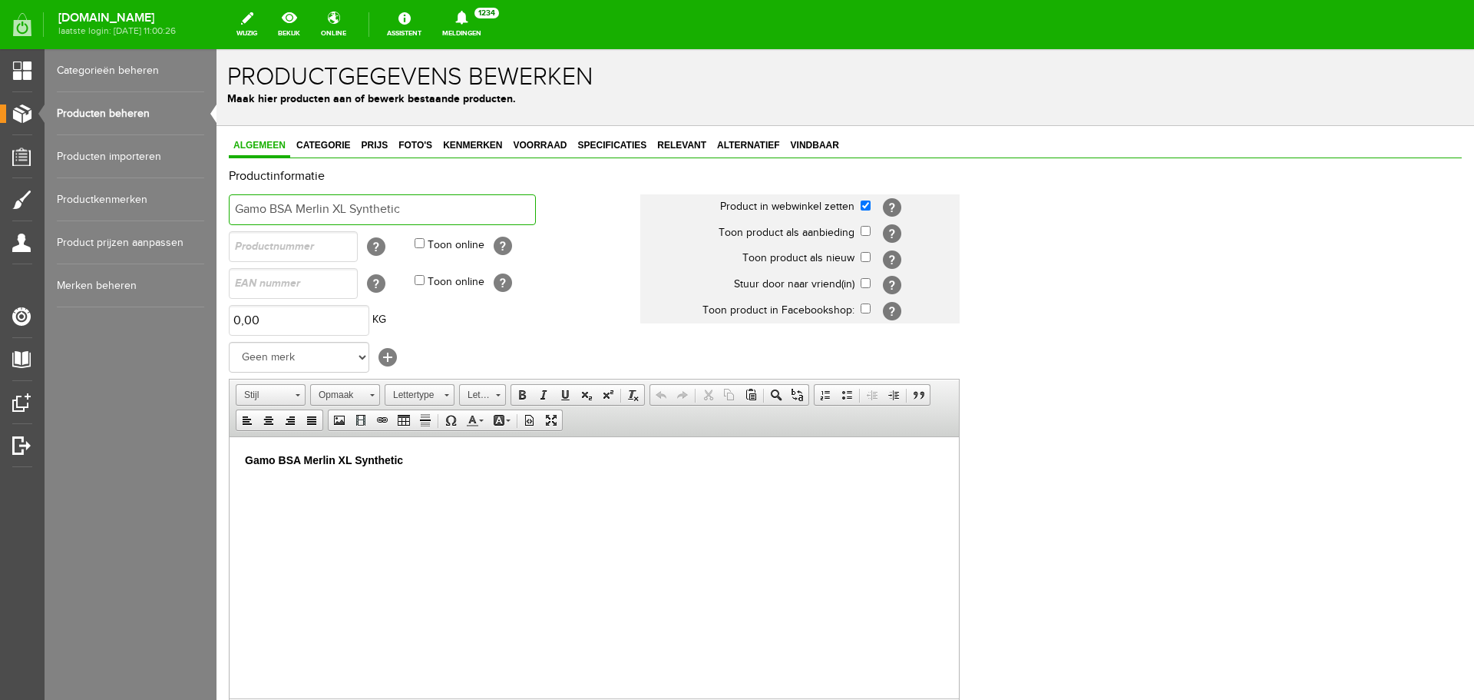
drag, startPoint x: 433, startPoint y: 209, endPoint x: 147, endPoint y: 210, distance: 286.4
click at [217, 210] on html "x Productgegevens bewerken Maak hier producten aan of bewerk bestaande producte…" at bounding box center [846, 374] width 1258 height 650
click at [825, 147] on span "Vindbaar" at bounding box center [815, 145] width 58 height 11
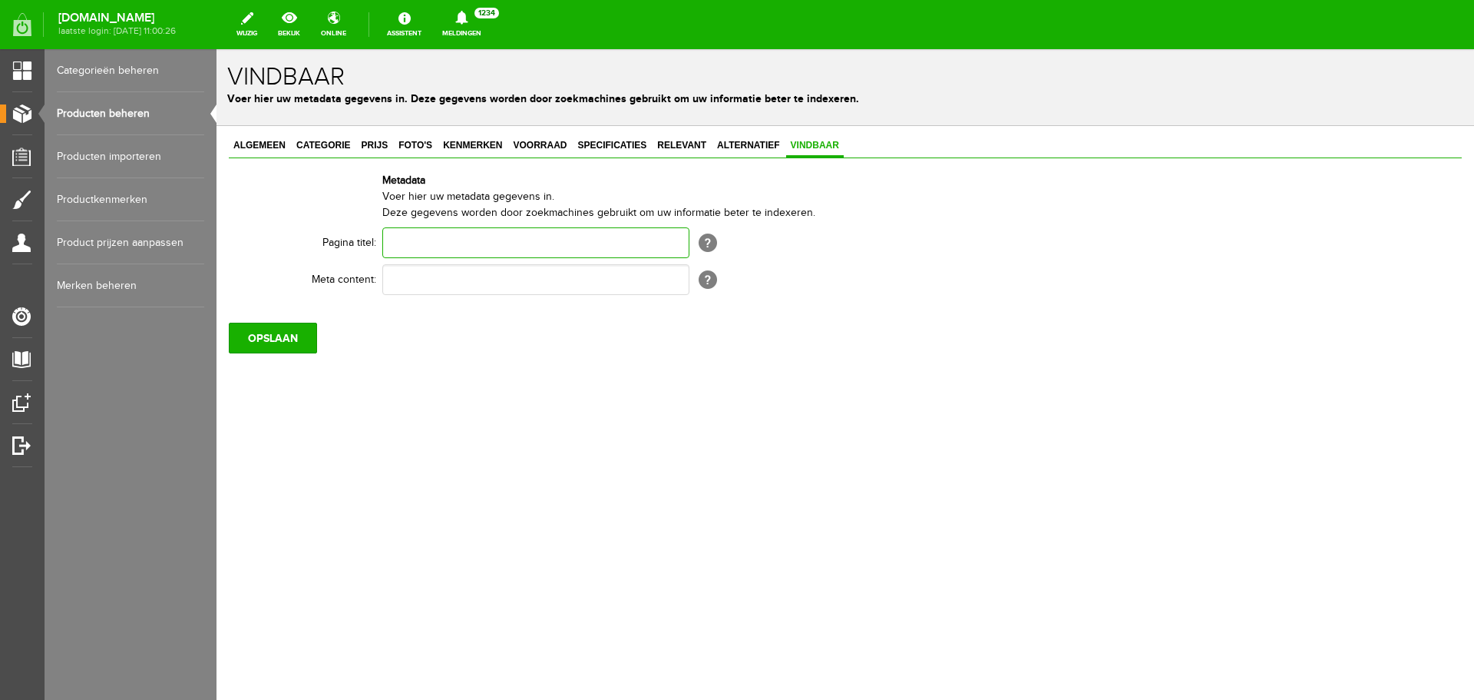
click at [410, 233] on input "text" at bounding box center [535, 242] width 307 height 31
paste input "Gamo BSA Merlin XL Synthetic"
type input "Gamo BSA Merlin XL Synthetic"
click at [420, 285] on input "text" at bounding box center [535, 279] width 307 height 31
paste input "Gamo BSA Merlin XL Synthetic"
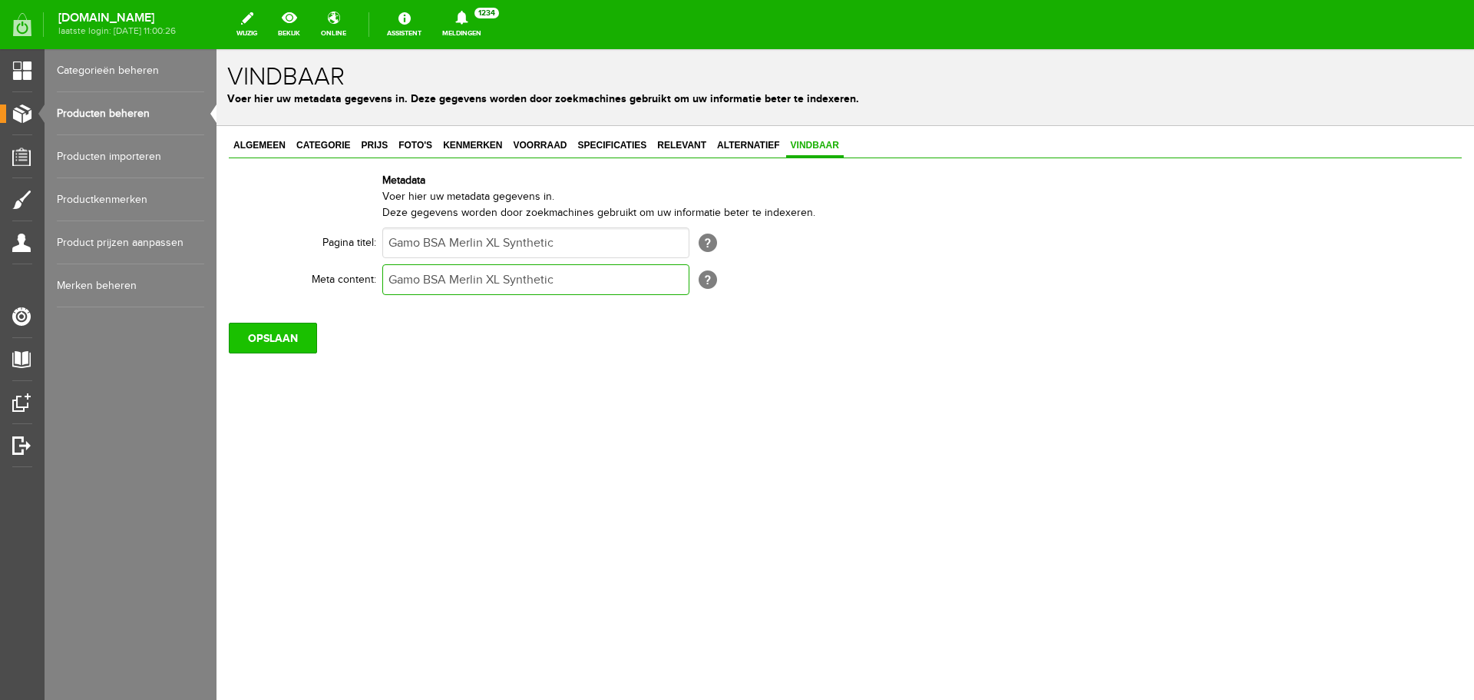
type input "Gamo BSA Merlin XL Synthetic"
click at [288, 332] on input "OPSLAAN" at bounding box center [273, 338] width 88 height 31
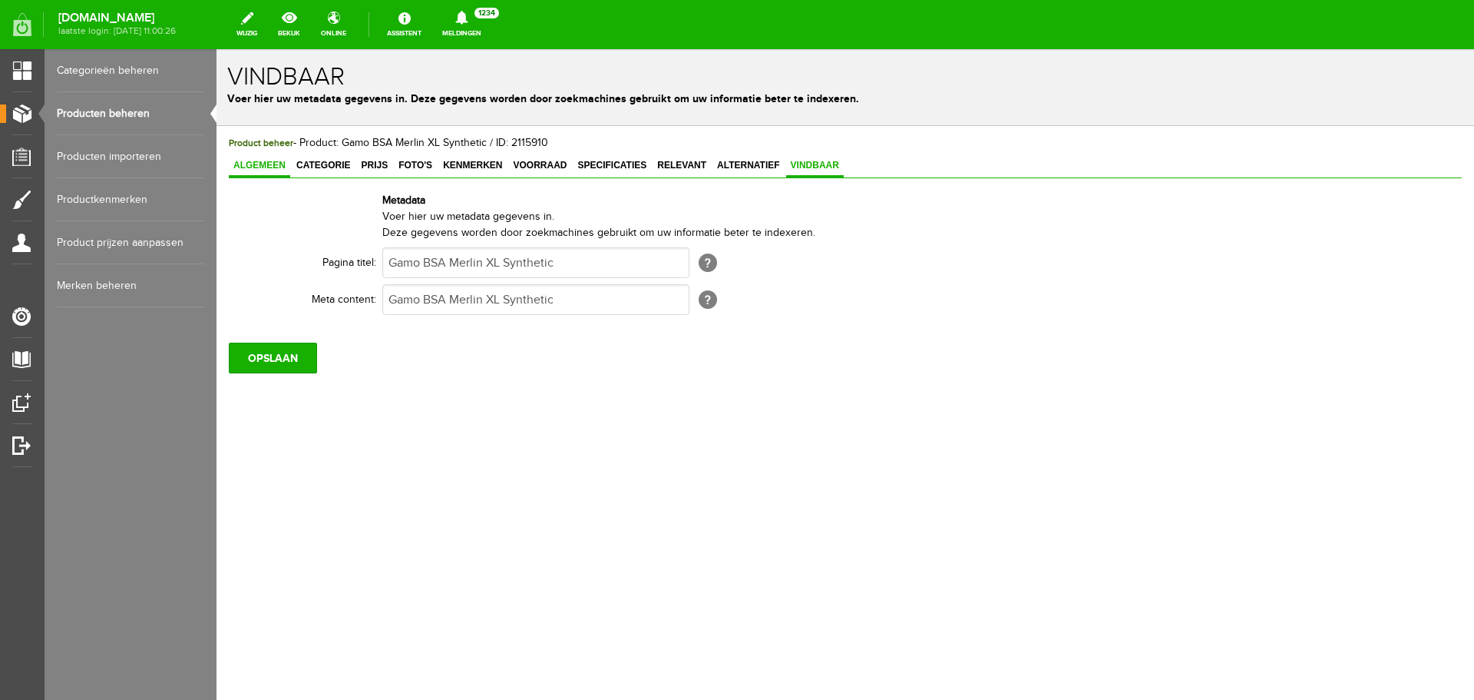
click at [260, 164] on span "Algemeen" at bounding box center [259, 165] width 61 height 11
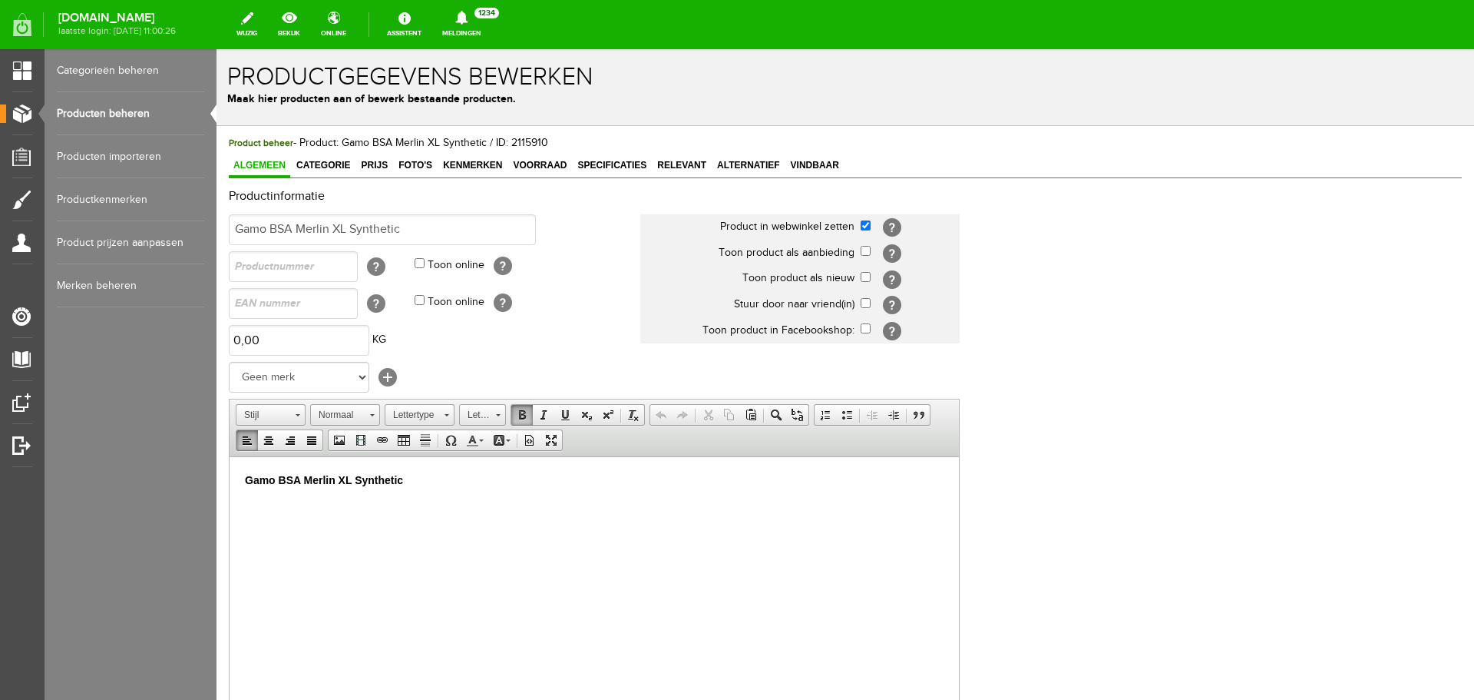
click at [435, 485] on p "Gamo BSA Merlin XL Synthetic" at bounding box center [594, 479] width 699 height 16
click at [512, 420] on link "Vet" at bounding box center [522, 415] width 22 height 20
click at [262, 504] on p "​" at bounding box center [594, 506] width 699 height 16
paste body
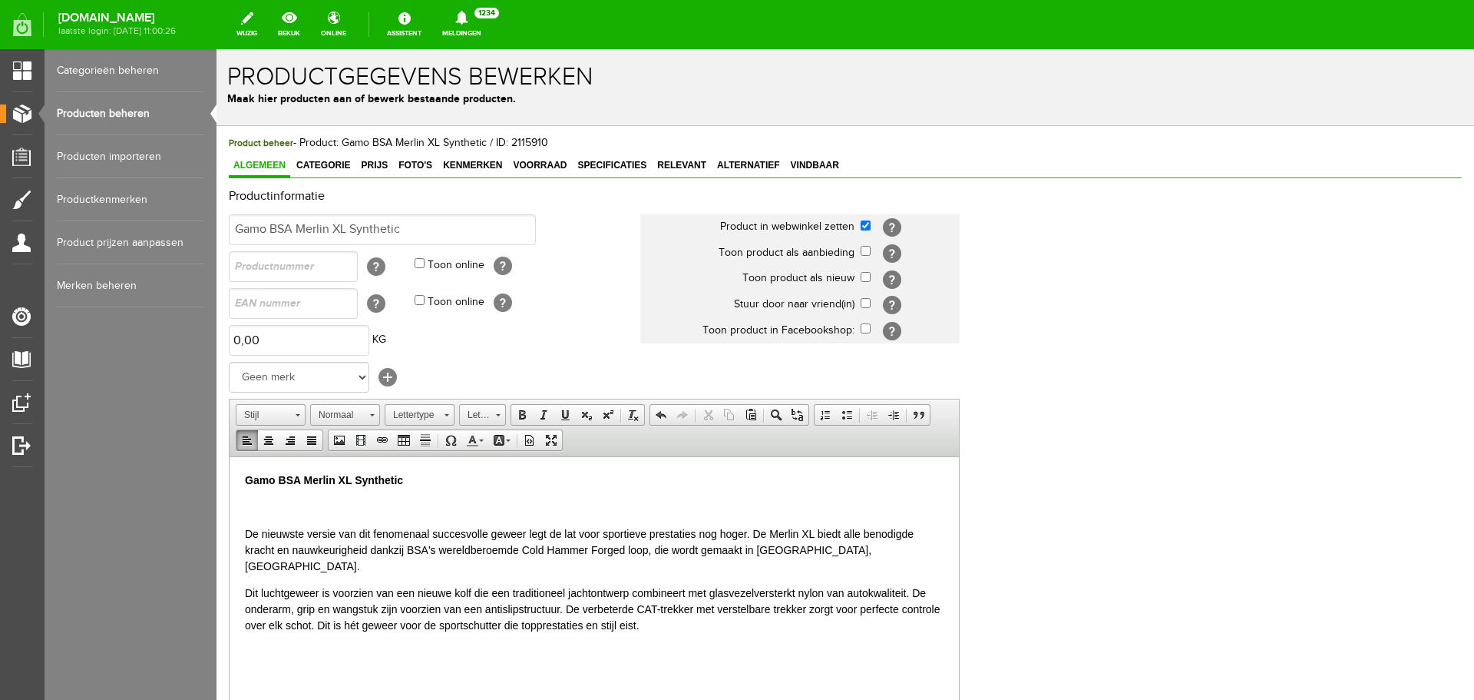
scroll to position [11, 0]
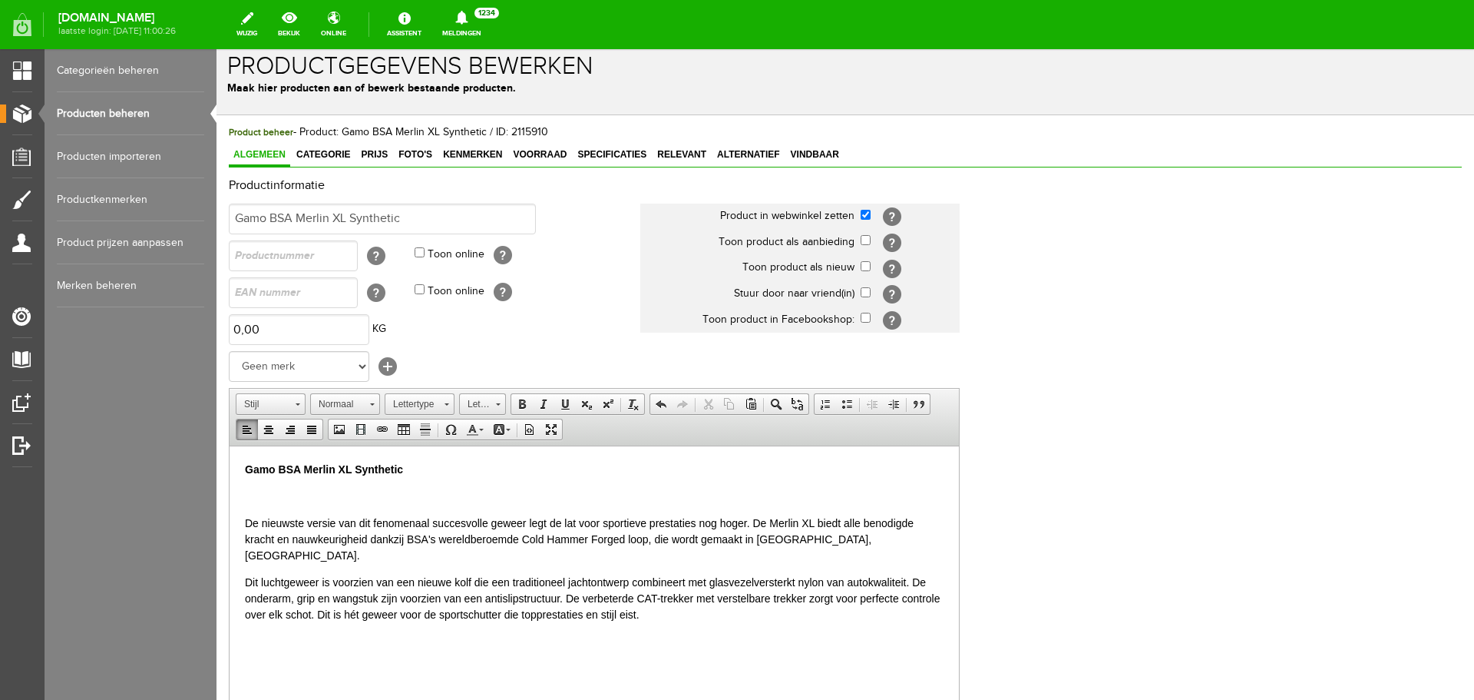
click at [271, 495] on body "Gamo BSA Merlin XL Synthetic ​ De nieuwste versie van dit fenomenaal succesvoll…" at bounding box center [594, 541] width 699 height 161
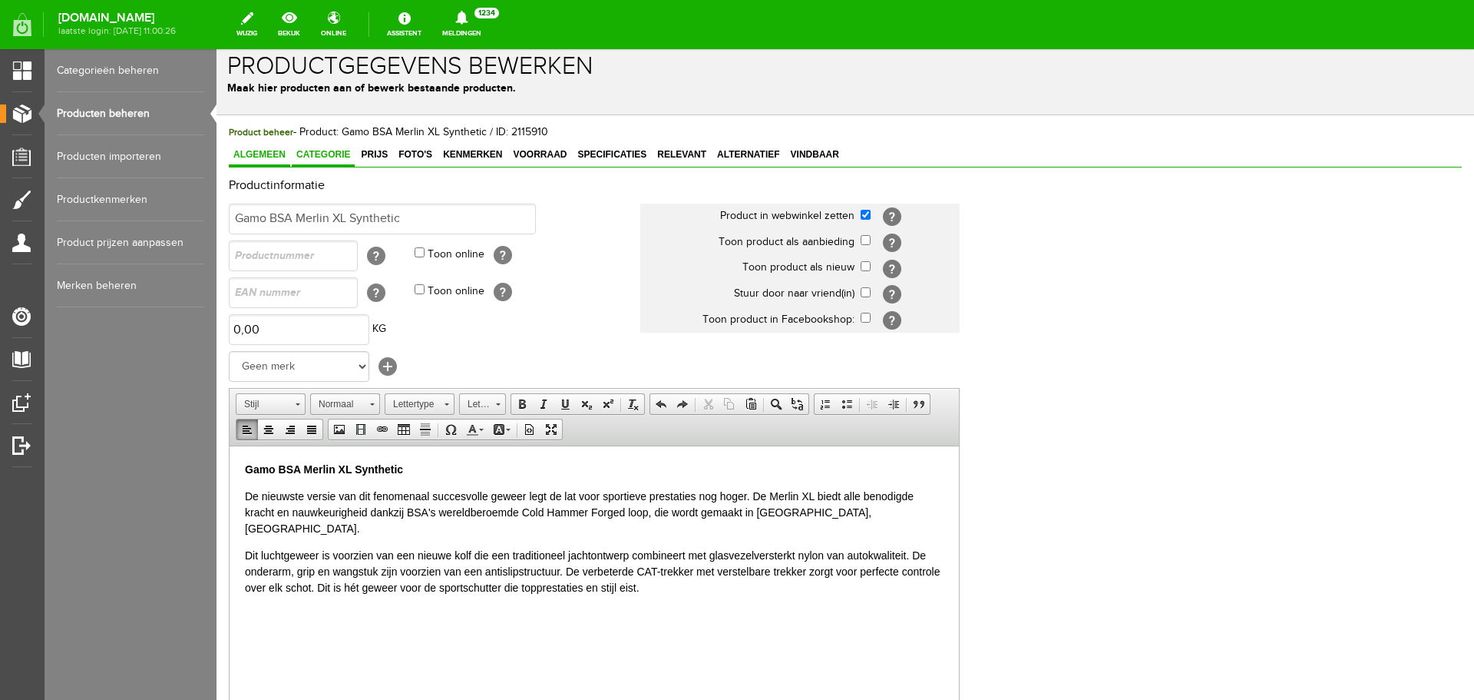
click at [326, 156] on span "Categorie" at bounding box center [323, 154] width 63 height 11
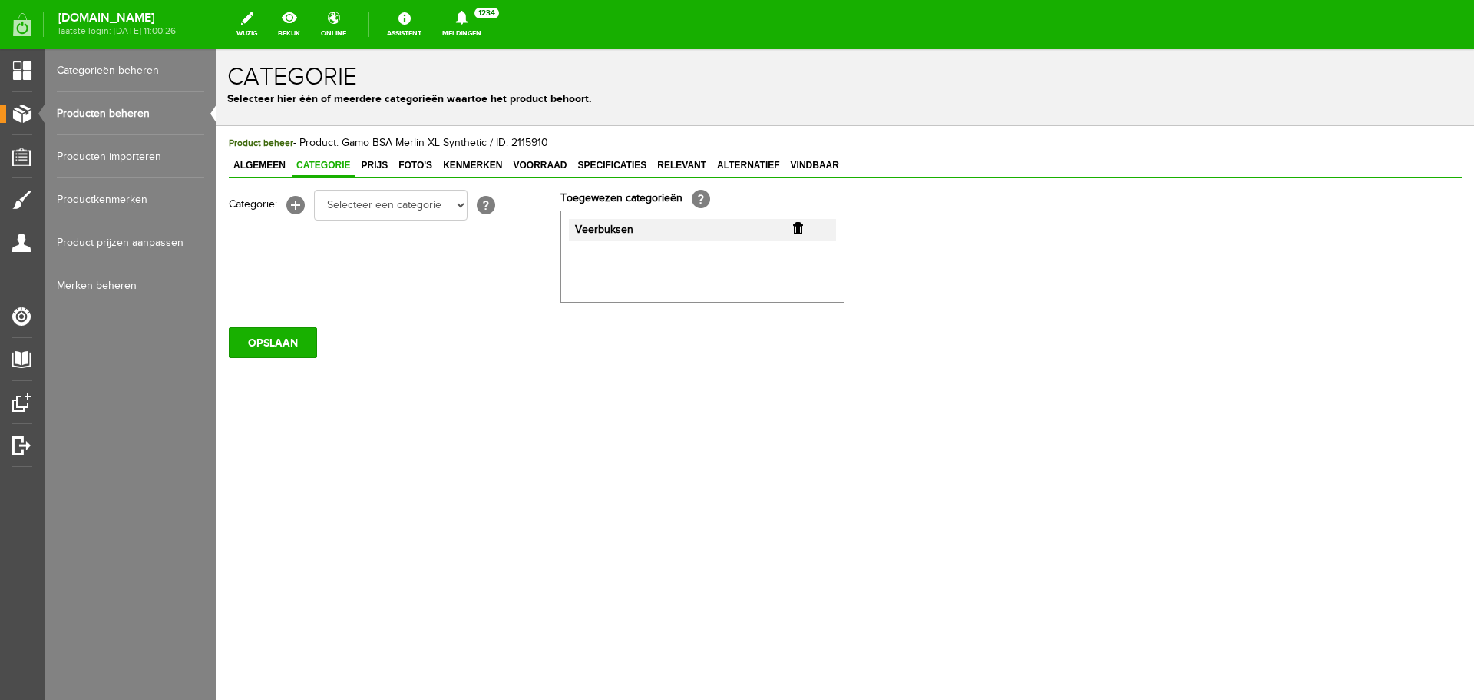
scroll to position [0, 0]
click at [369, 165] on span "Prijs" at bounding box center [374, 165] width 36 height 11
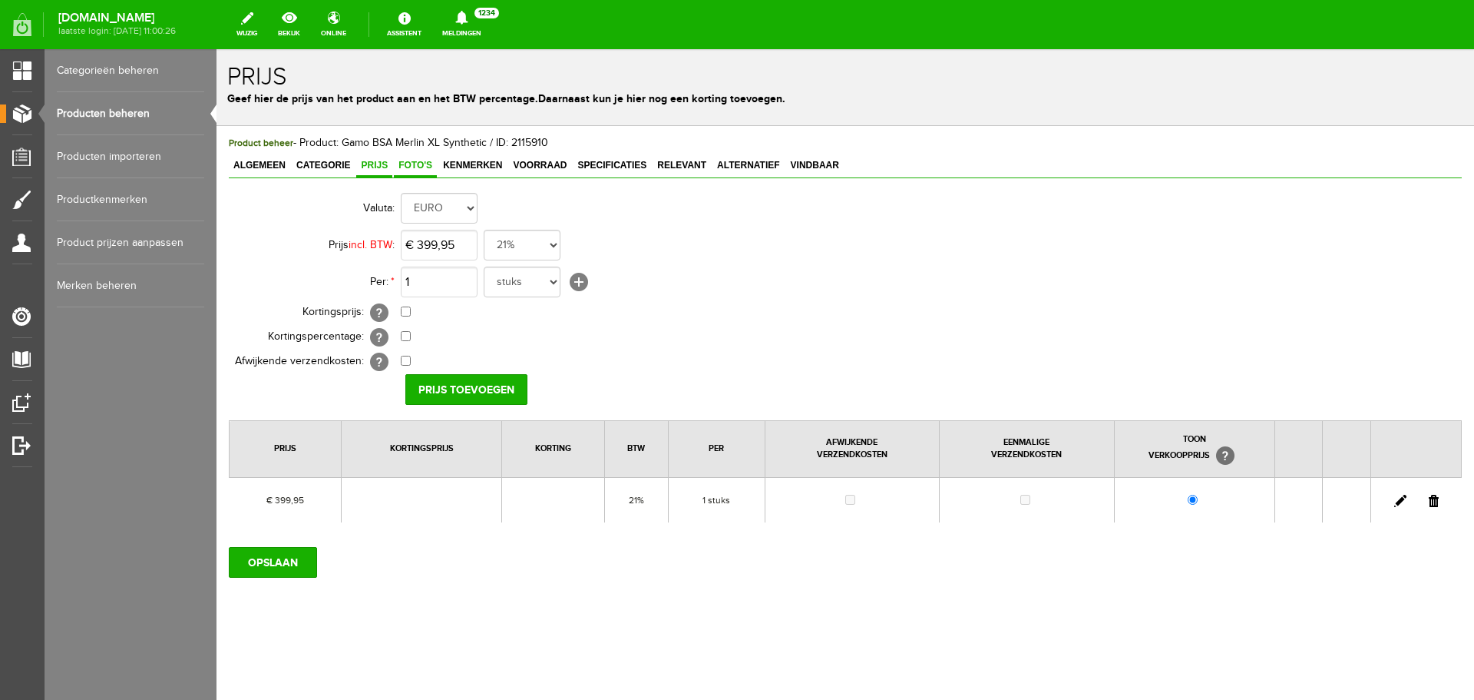
click at [417, 167] on span "Foto's" at bounding box center [415, 165] width 43 height 11
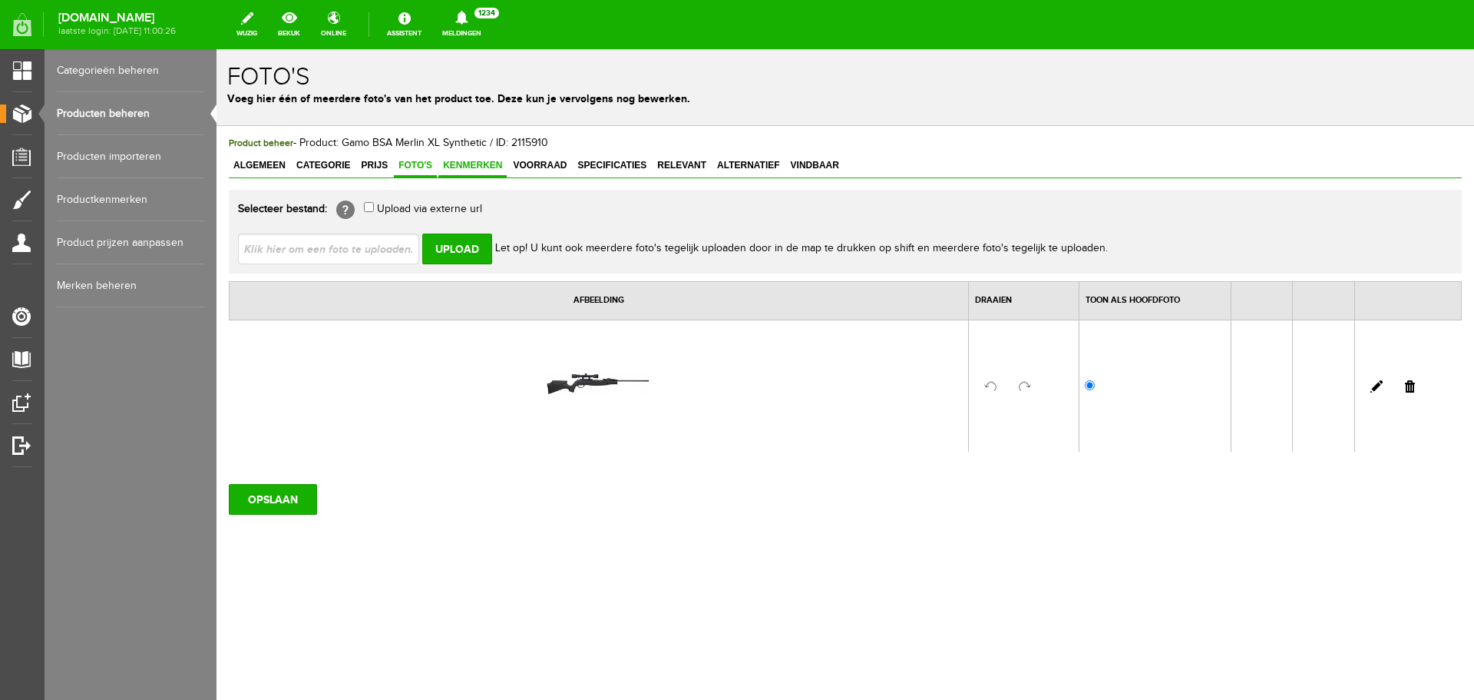
click at [471, 170] on span "Kenmerken" at bounding box center [472, 165] width 68 height 11
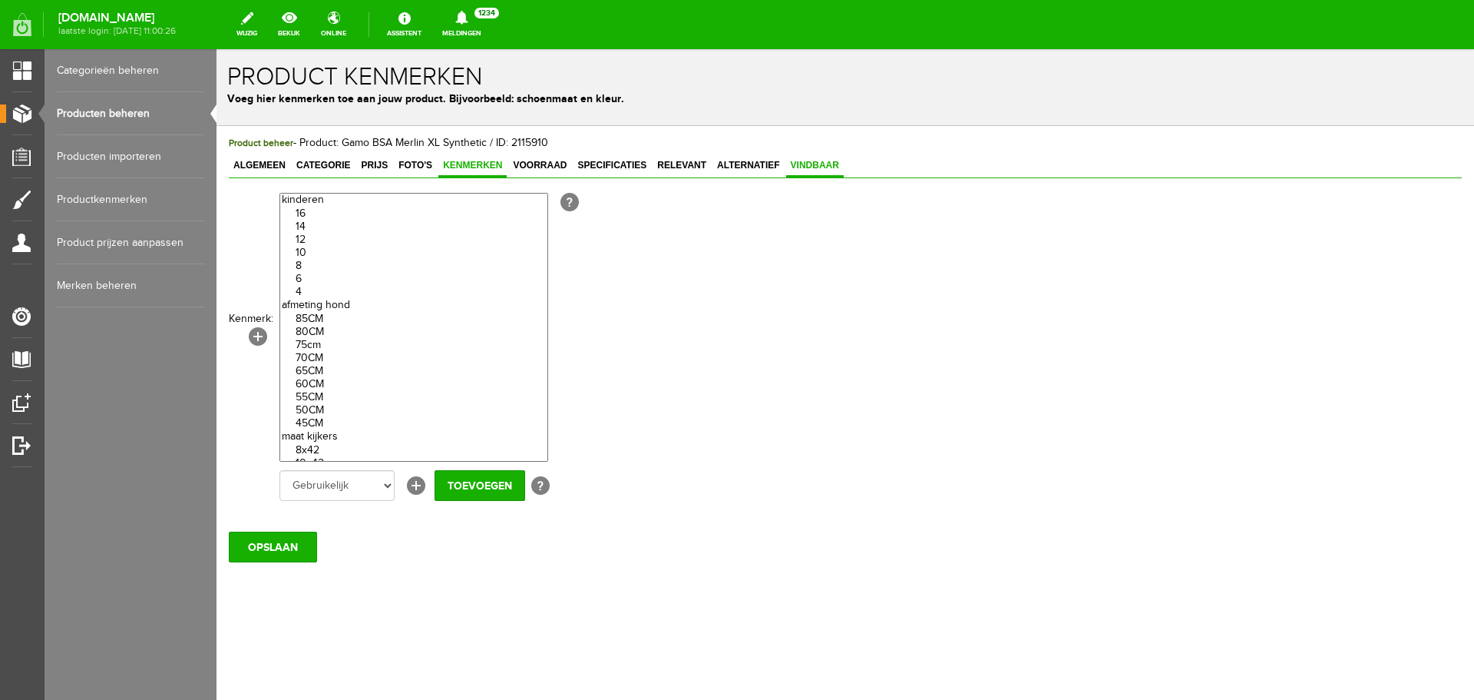
click at [835, 167] on span "Vindbaar" at bounding box center [815, 165] width 58 height 11
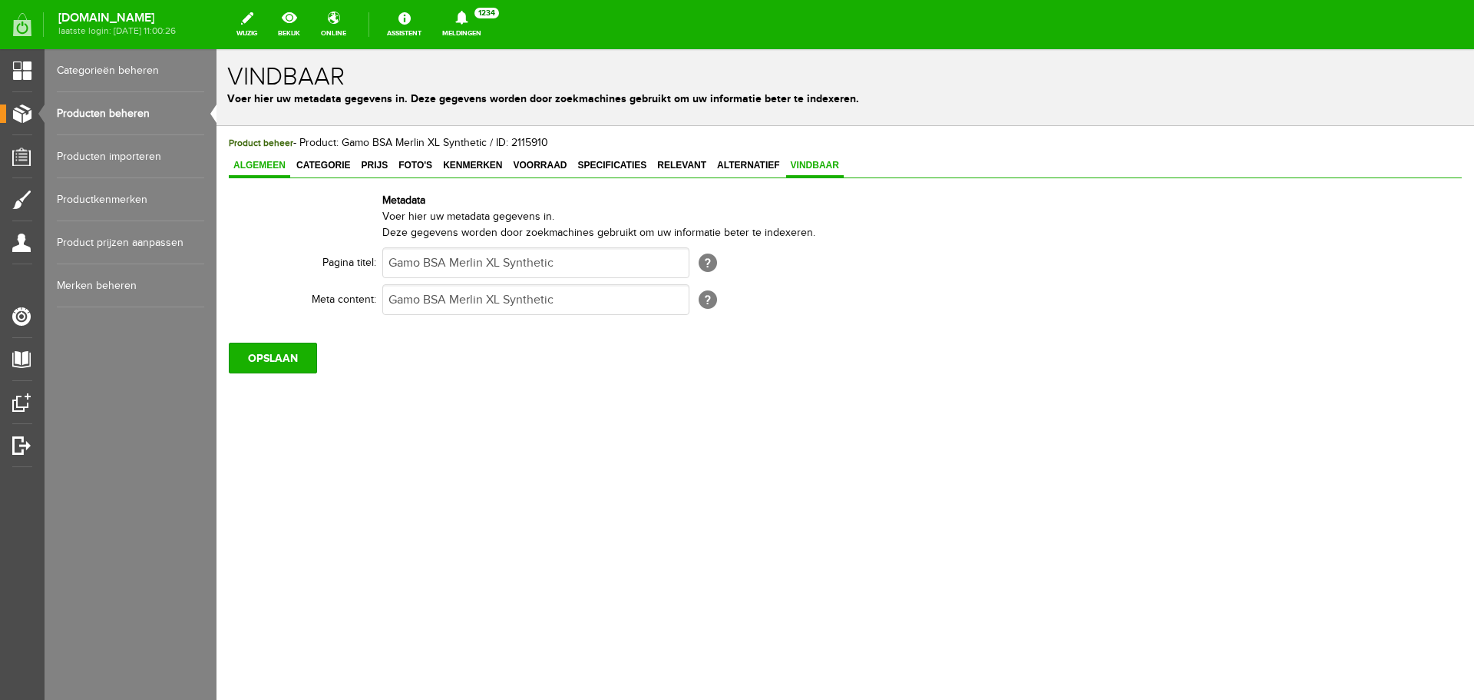
click at [266, 165] on span "Algemeen" at bounding box center [259, 165] width 61 height 11
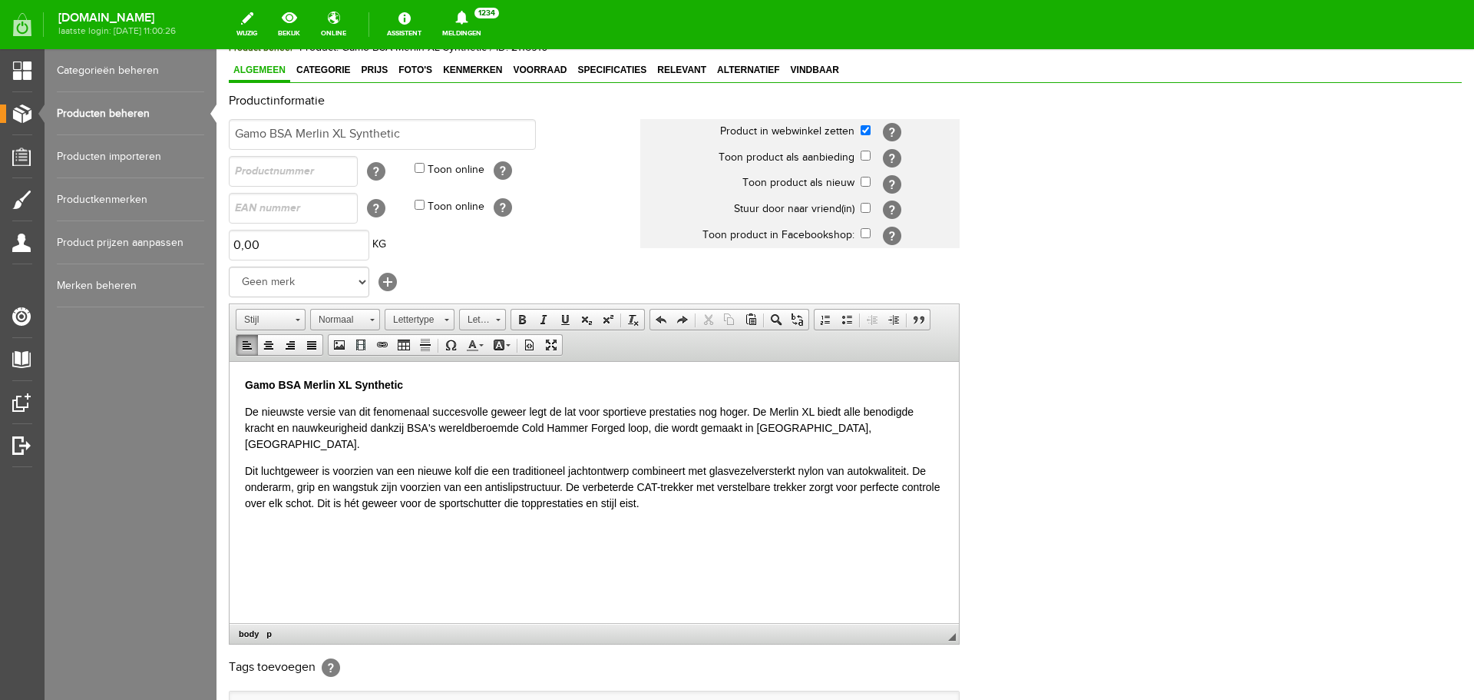
scroll to position [303, 0]
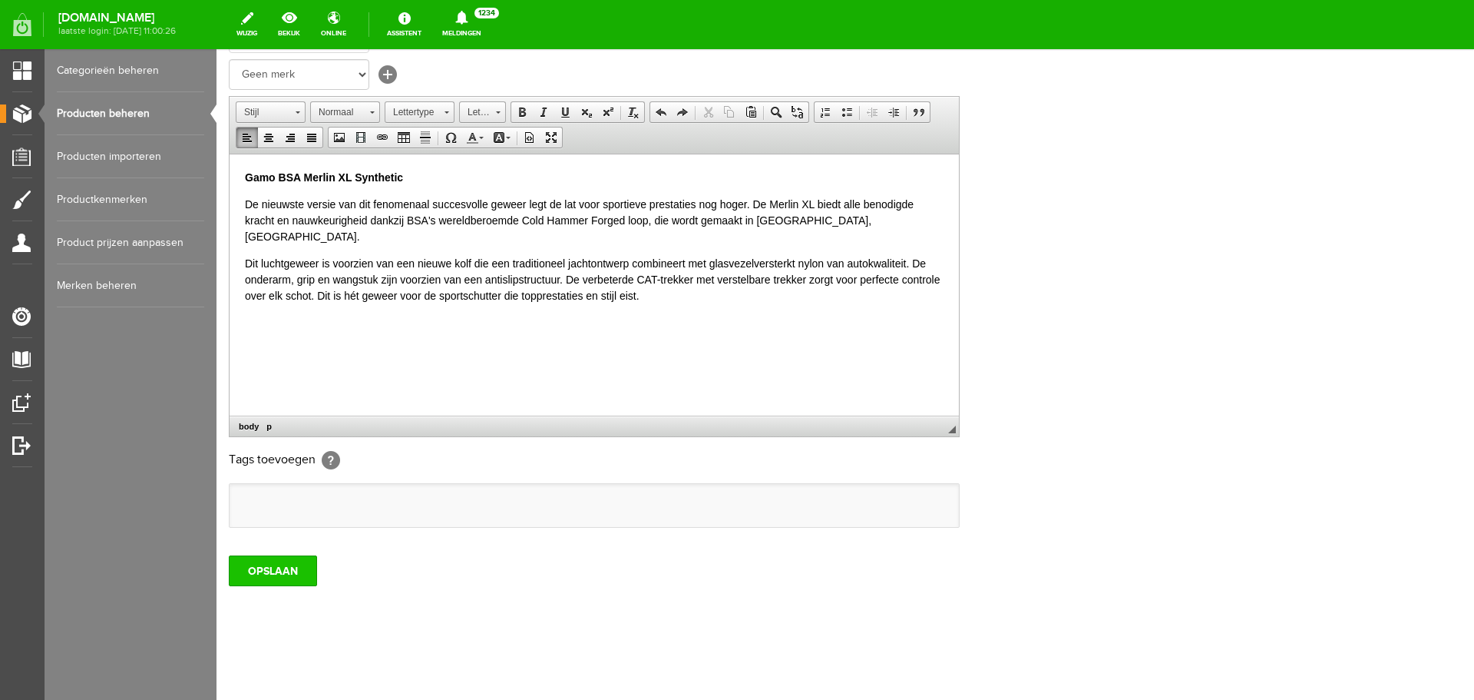
click at [283, 567] on input "OPSLAAN" at bounding box center [273, 570] width 88 height 31
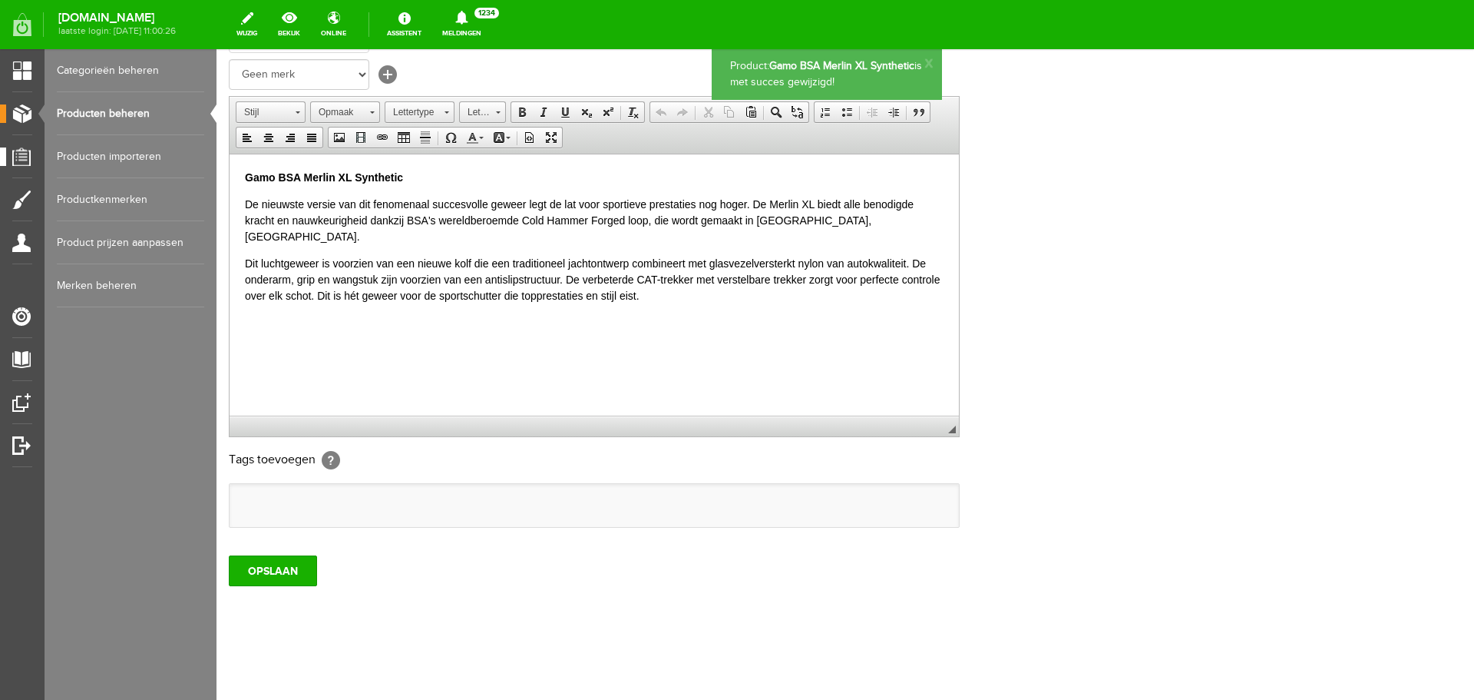
scroll to position [0, 0]
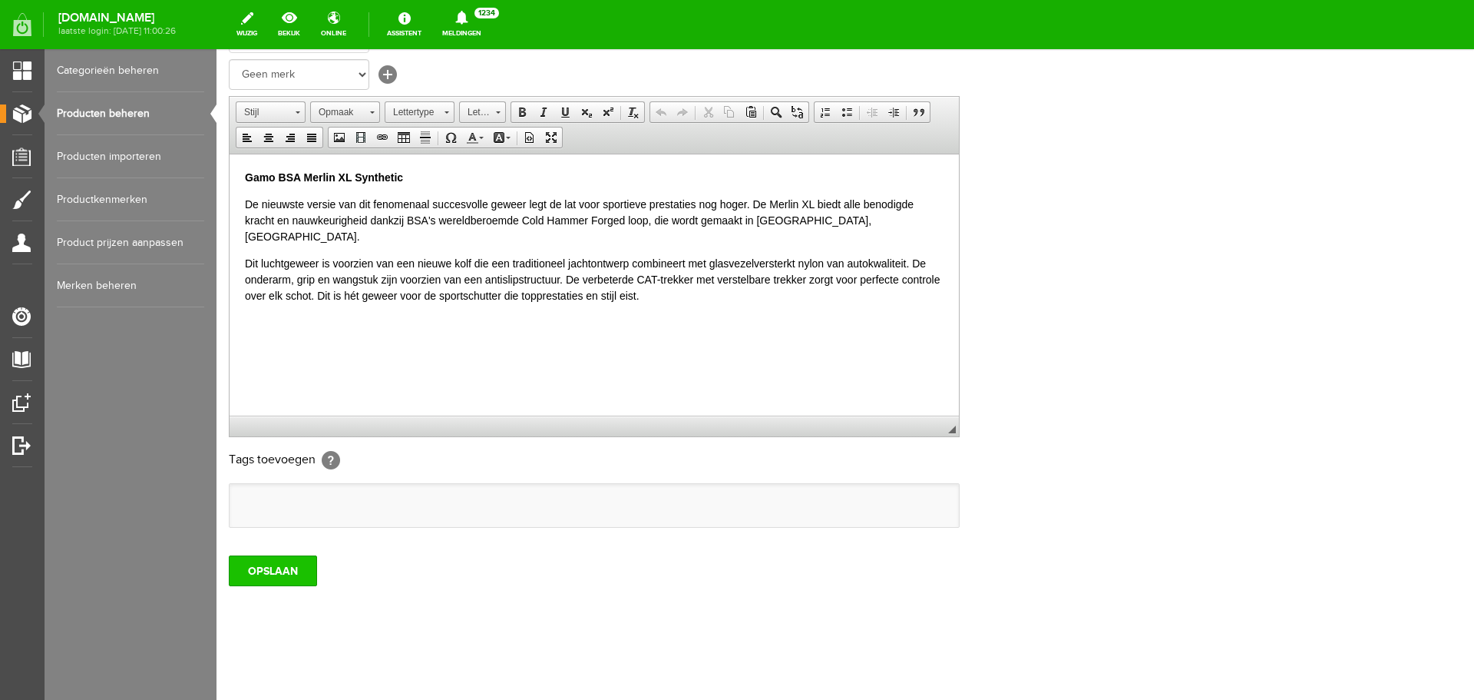
click at [269, 573] on input "OPSLAAN" at bounding box center [273, 570] width 88 height 31
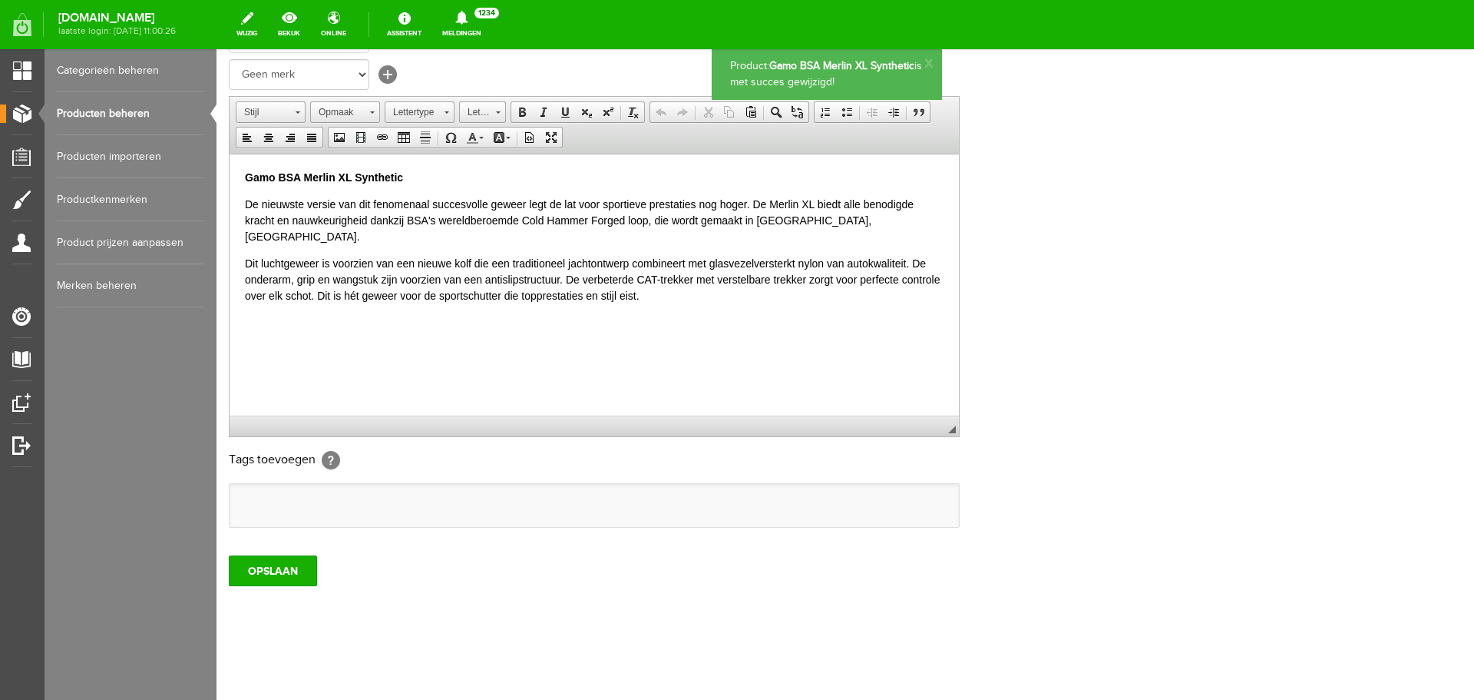
click at [121, 110] on link "Producten beheren" at bounding box center [130, 113] width 147 height 43
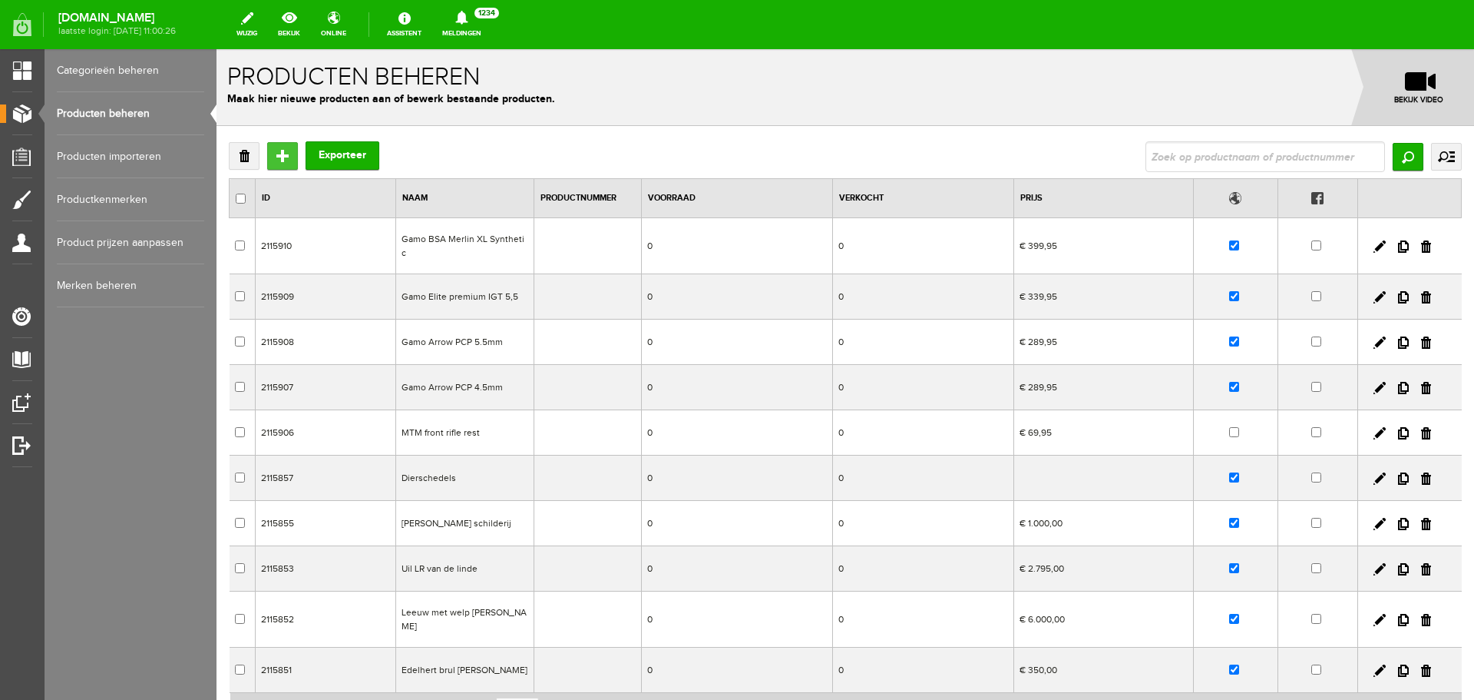
click at [281, 156] on input "Toevoegen" at bounding box center [282, 156] width 31 height 28
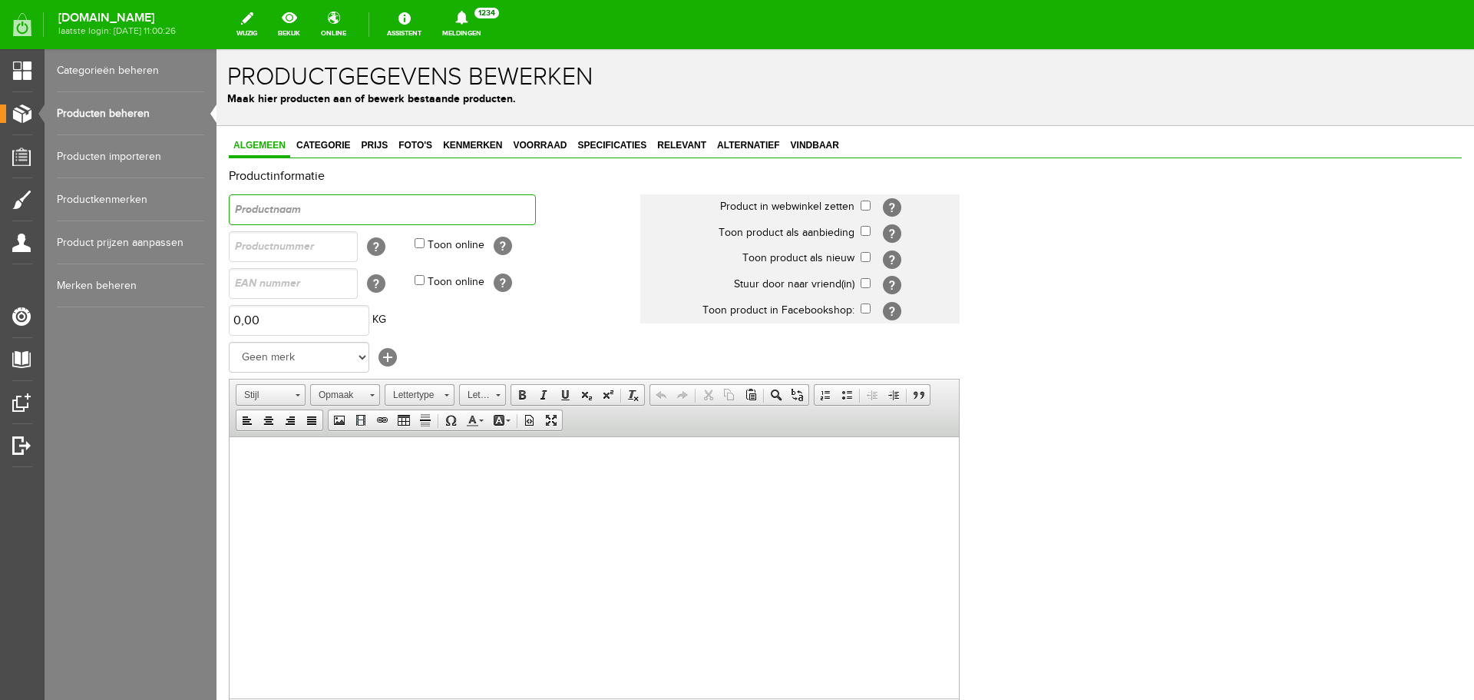
click at [293, 208] on input "text" at bounding box center [382, 209] width 307 height 31
type input "|"
type input "Gamo whisper barricade"
click at [311, 353] on select "Geen merk Pulsar Treeland Minox Hikmicro ATN Infiray Swedteam Remington Smith &…" at bounding box center [299, 357] width 141 height 31
select select "137331"
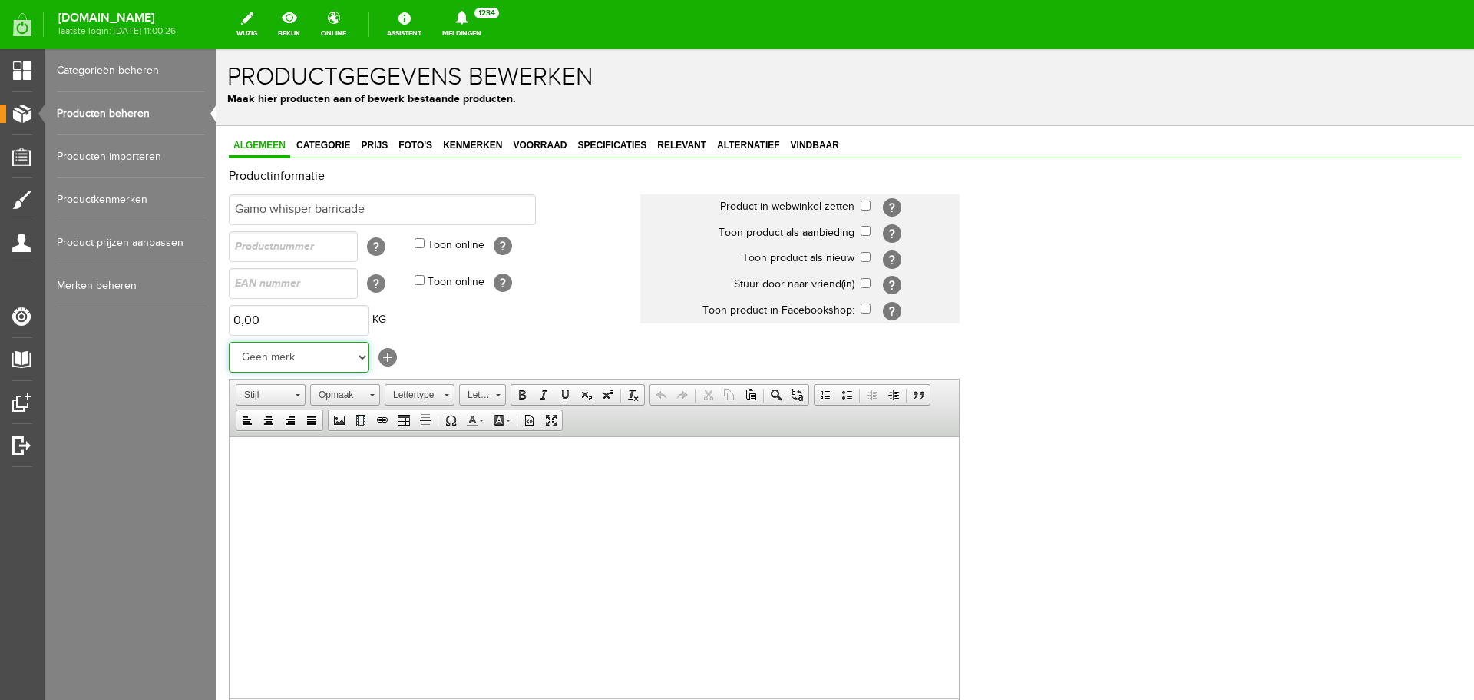
click at [229, 342] on select "Geen merk Pulsar Treeland Minox Hikmicro ATN Infiray Swedteam Remington Smith &…" at bounding box center [299, 357] width 141 height 31
click at [319, 149] on span "Categorie" at bounding box center [323, 145] width 63 height 11
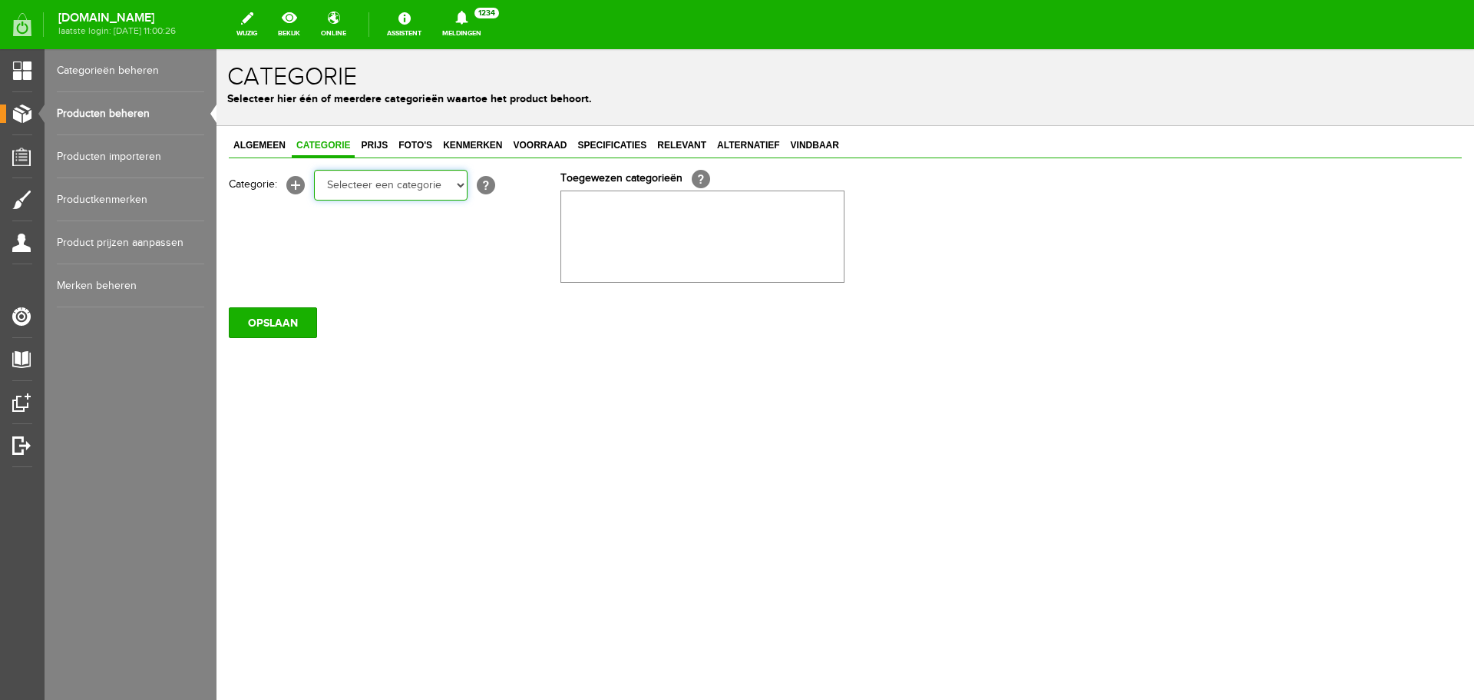
click at [374, 185] on select "Selecteer een categorie Occasions Occasions Choke's Occasions alarmpistolen Occ…" at bounding box center [391, 185] width 154 height 31
select select "151867"
click at [314, 170] on select "Selecteer een categorie Occasions Occasions Choke's Occasions alarmpistolen Occ…" at bounding box center [391, 185] width 154 height 31
click at [372, 144] on span "Prijs" at bounding box center [374, 145] width 36 height 11
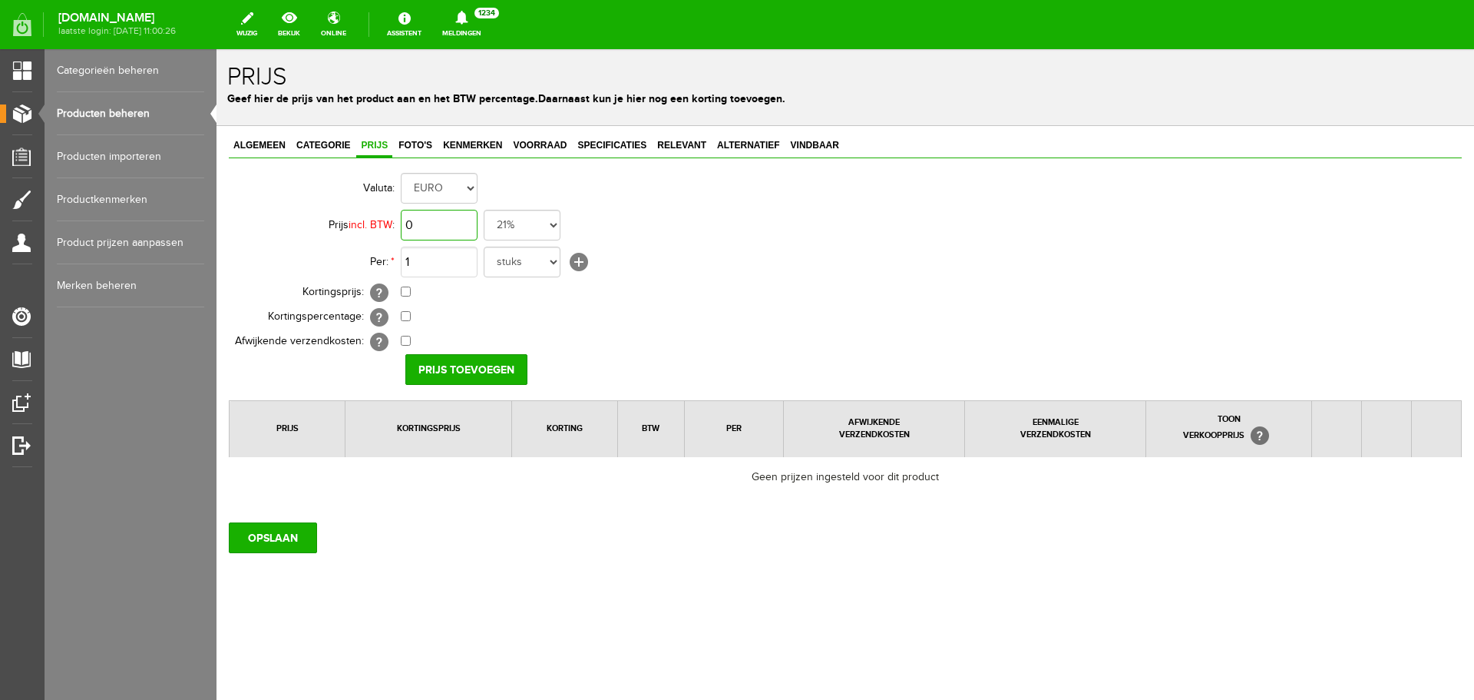
click at [414, 223] on input "0" at bounding box center [439, 225] width 77 height 31
type input "€ 200,00"
click at [458, 360] on input "Prijs toevoegen" at bounding box center [466, 369] width 122 height 31
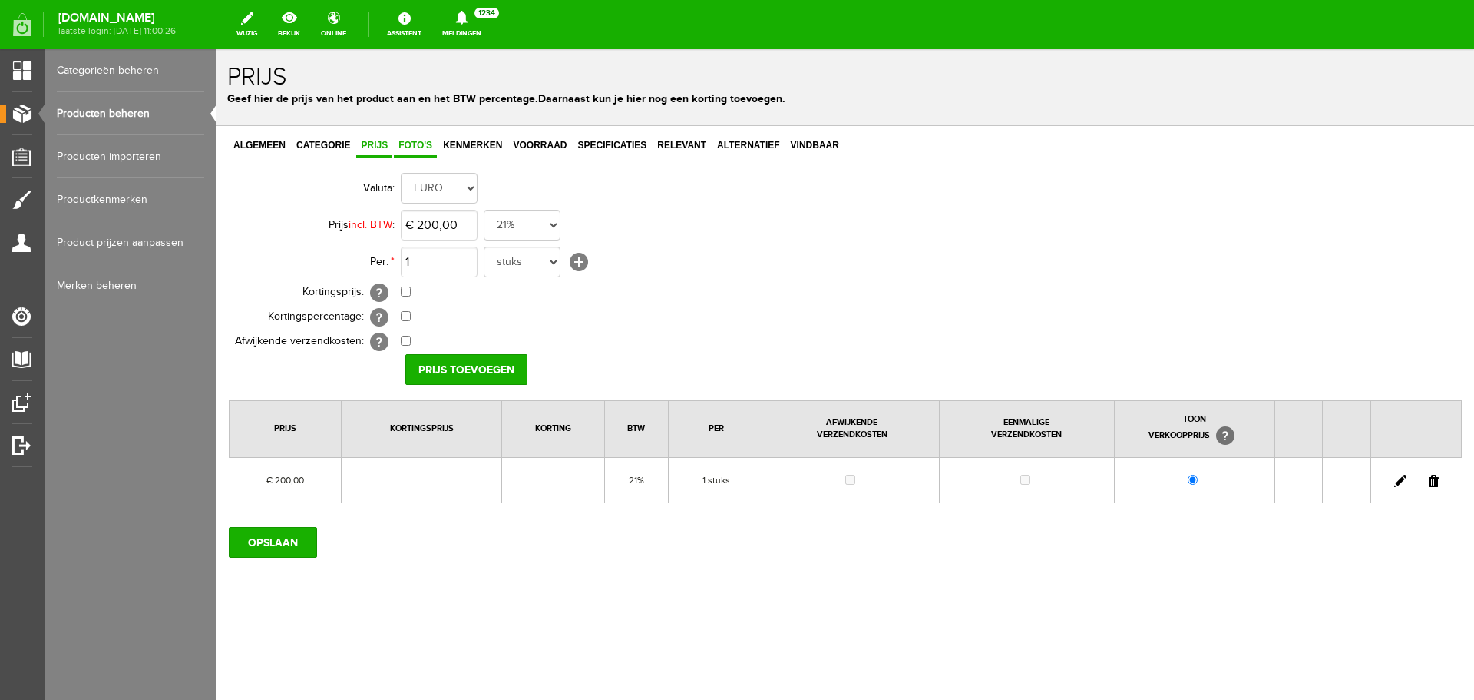
click at [407, 144] on span "Foto's" at bounding box center [415, 145] width 43 height 11
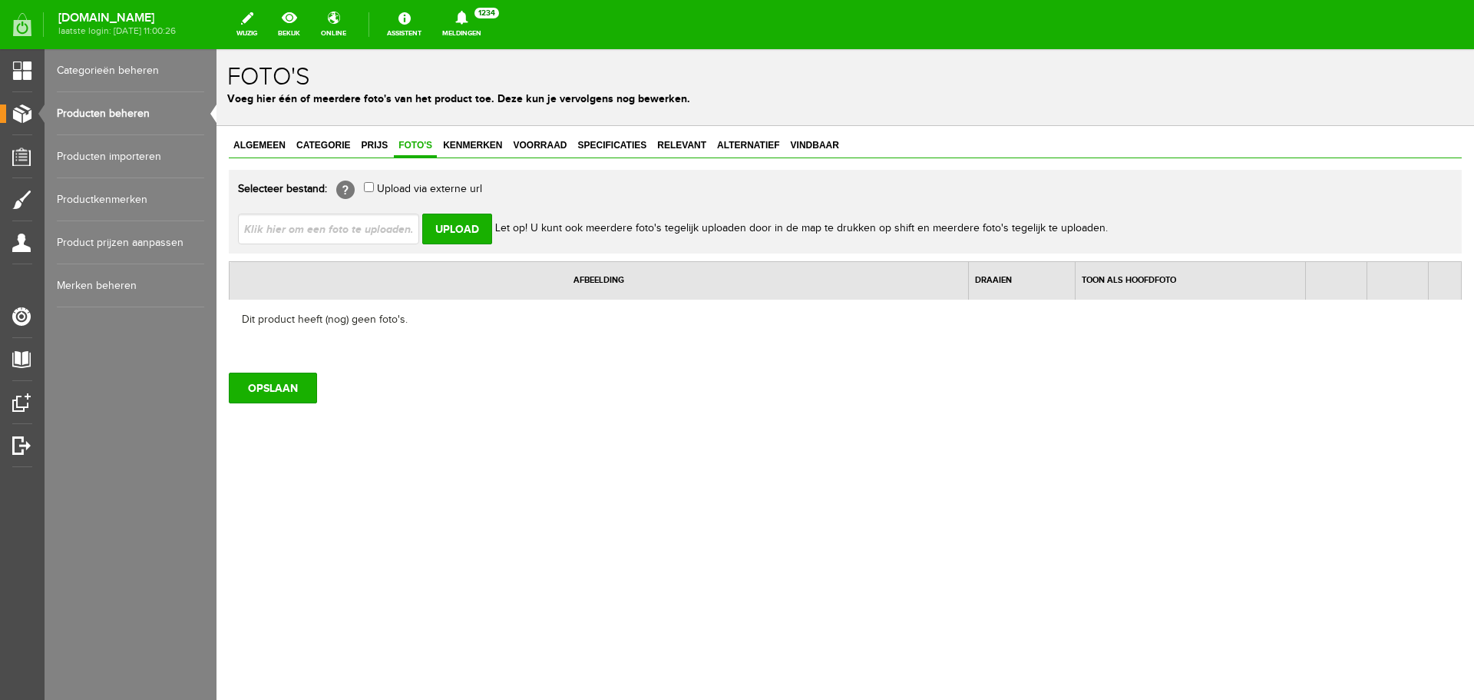
click at [385, 225] on input "file" at bounding box center [335, 227] width 194 height 29
type input "C:\fakepath\images.jpg"
type input "images.jpg"
click at [462, 233] on input "Upload" at bounding box center [457, 228] width 70 height 31
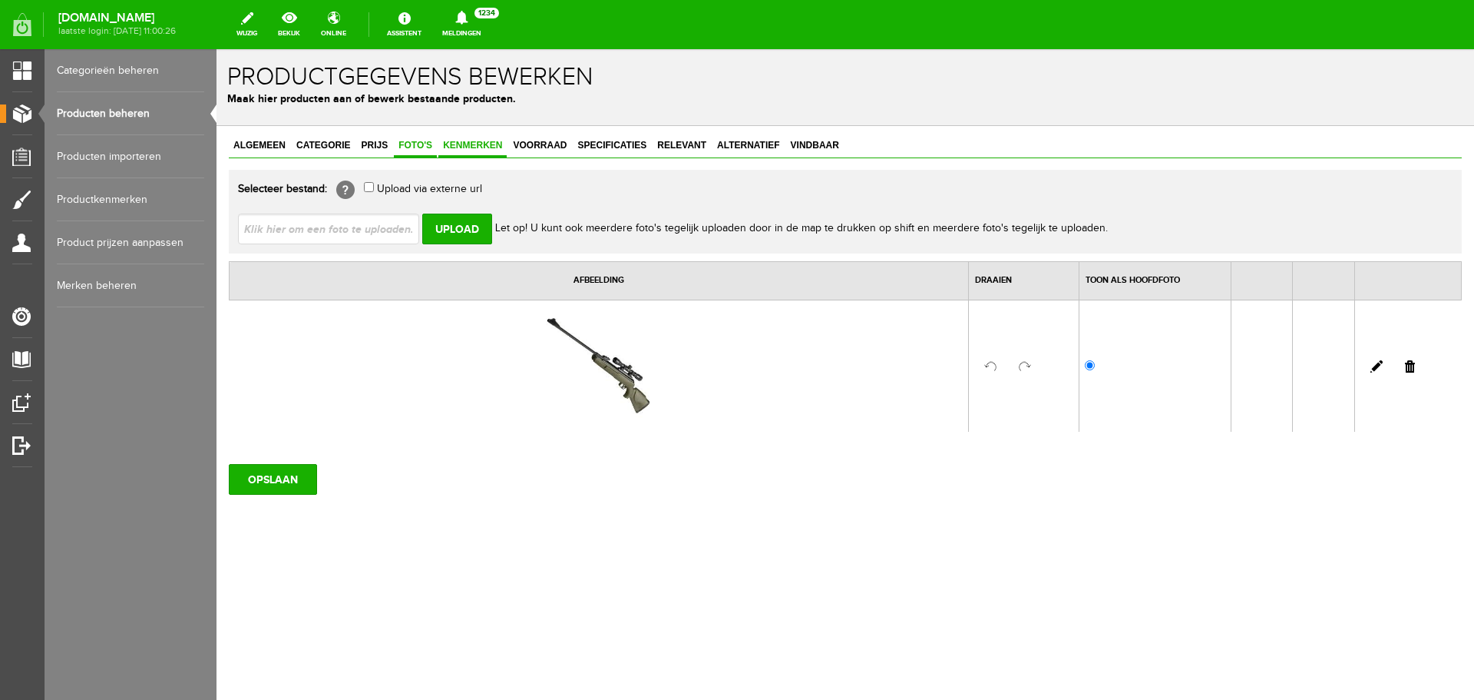
click at [439, 142] on span "Kenmerken" at bounding box center [472, 145] width 68 height 11
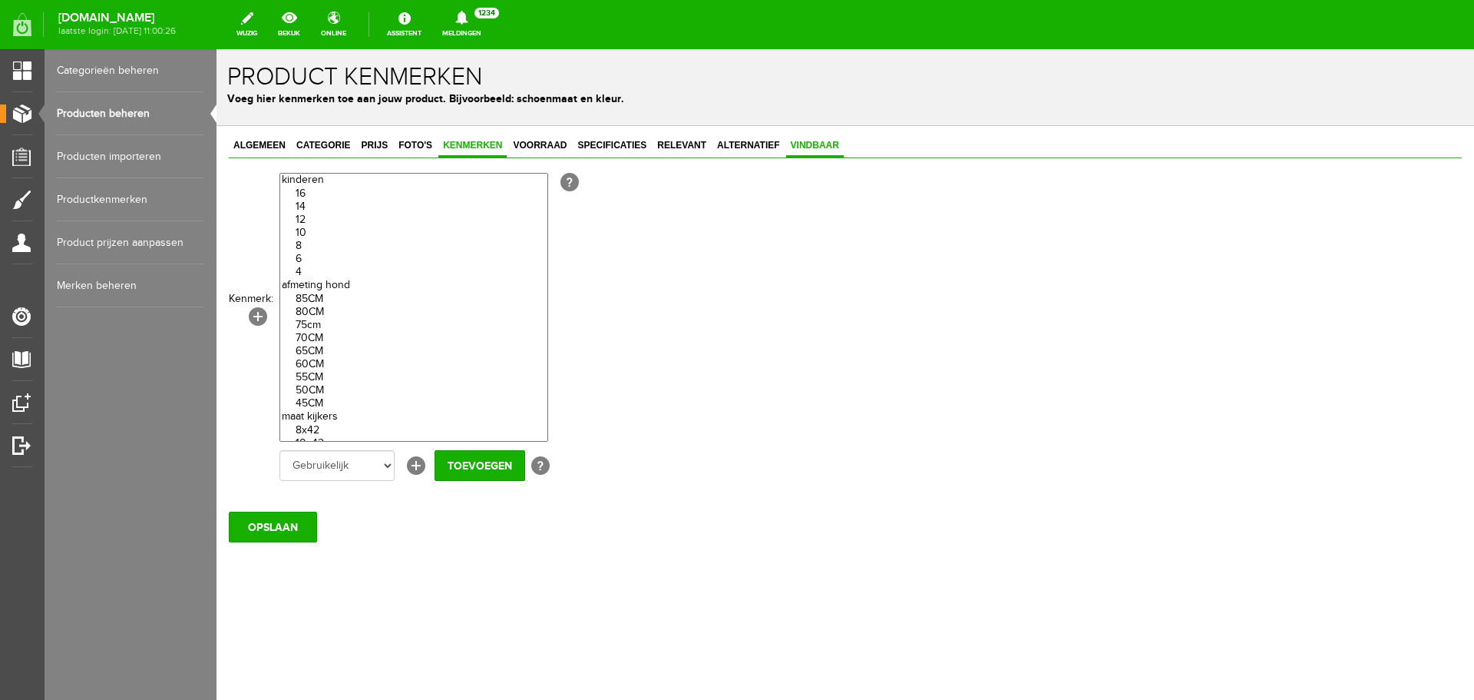
click at [800, 143] on span "Vindbaar" at bounding box center [815, 145] width 58 height 11
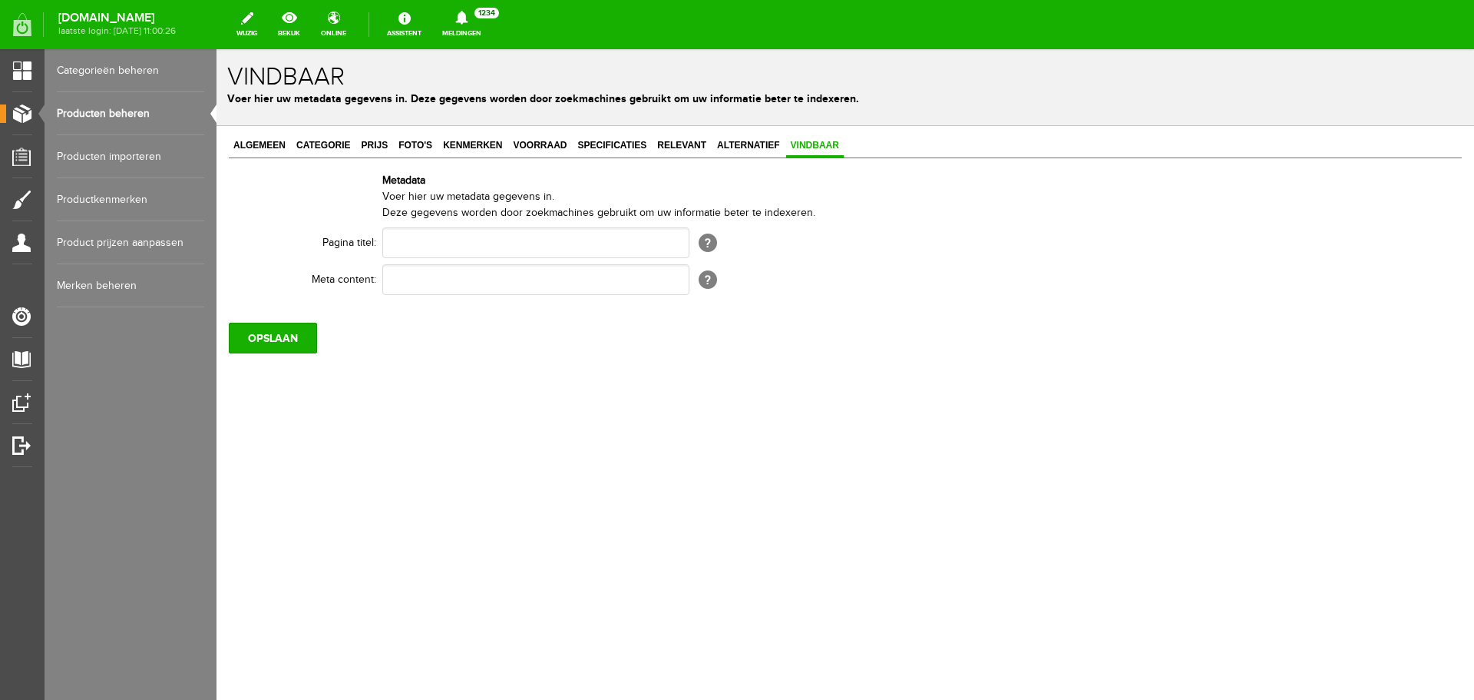
click at [270, 132] on div "Algemeen Categorie Prijs Foto's Kenmerken Voorraad Specificaties Relevant Alter…" at bounding box center [846, 296] width 1258 height 341
drag, startPoint x: 268, startPoint y: 144, endPoint x: 325, endPoint y: 154, distance: 57.6
click at [267, 144] on span "Algemeen" at bounding box center [259, 145] width 61 height 11
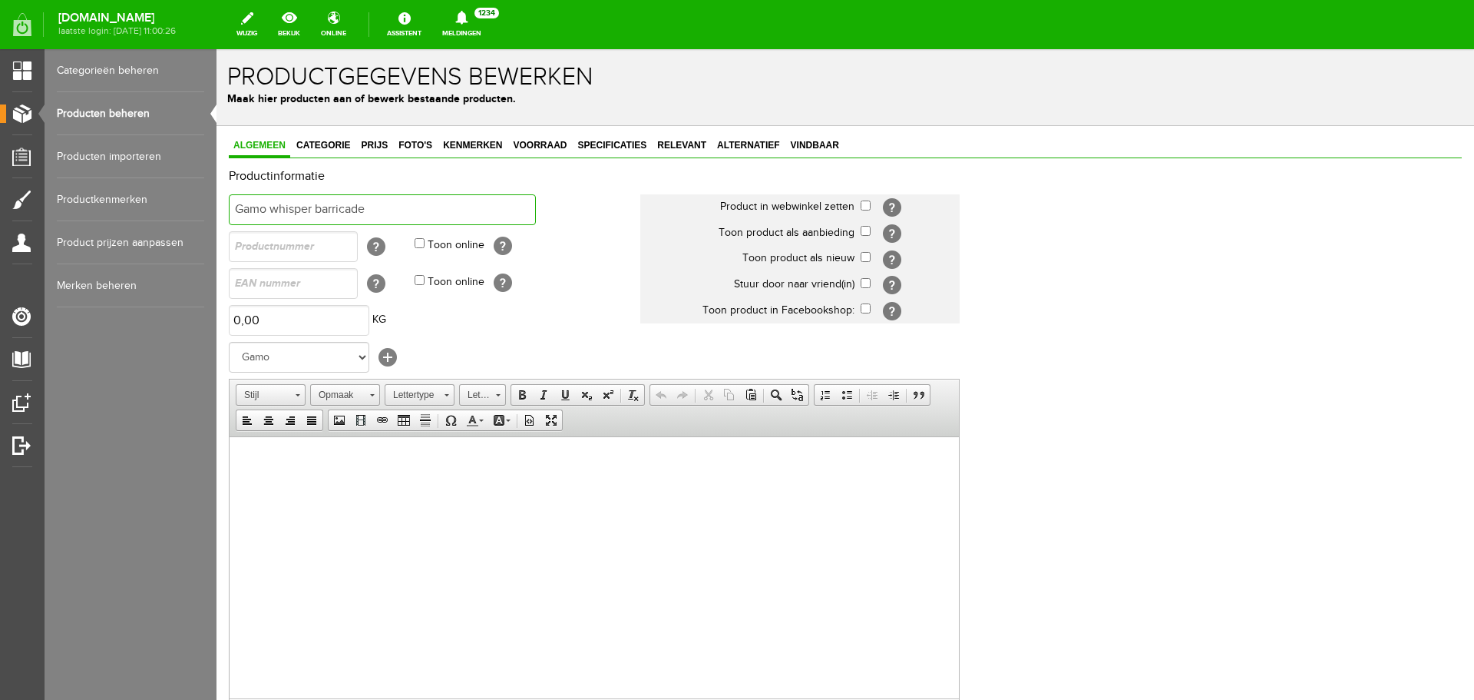
drag, startPoint x: 406, startPoint y: 209, endPoint x: 57, endPoint y: 210, distance: 349.4
click at [217, 210] on html "x Productgegevens bewerken Maak hier producten aan of bewerk bestaande producte…" at bounding box center [846, 374] width 1258 height 650
click at [833, 136] on link "Vindbaar" at bounding box center [815, 146] width 58 height 22
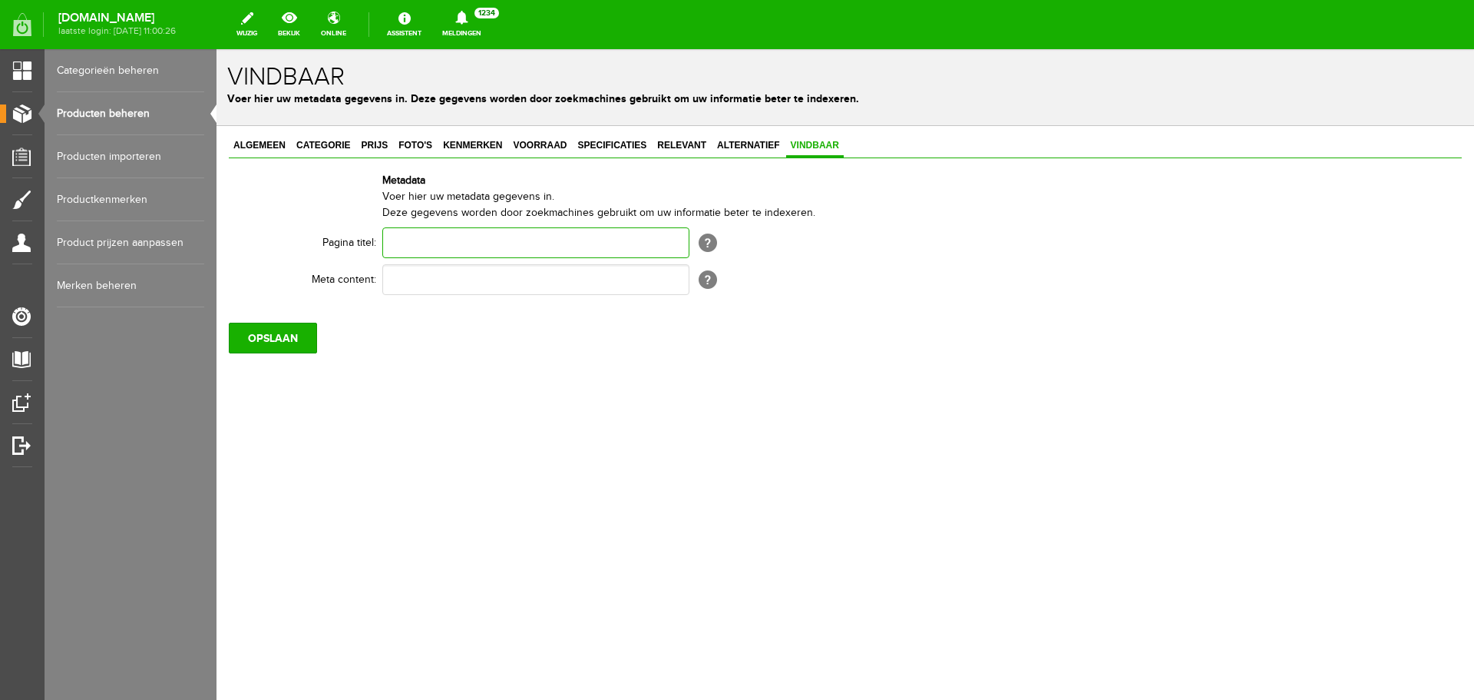
click at [454, 237] on input "text" at bounding box center [535, 242] width 307 height 31
paste input "Gamo whisper barricade"
type input "Gamo whisper barricade"
click at [424, 282] on input "text" at bounding box center [535, 279] width 307 height 31
paste input "Gamo whisper barricade"
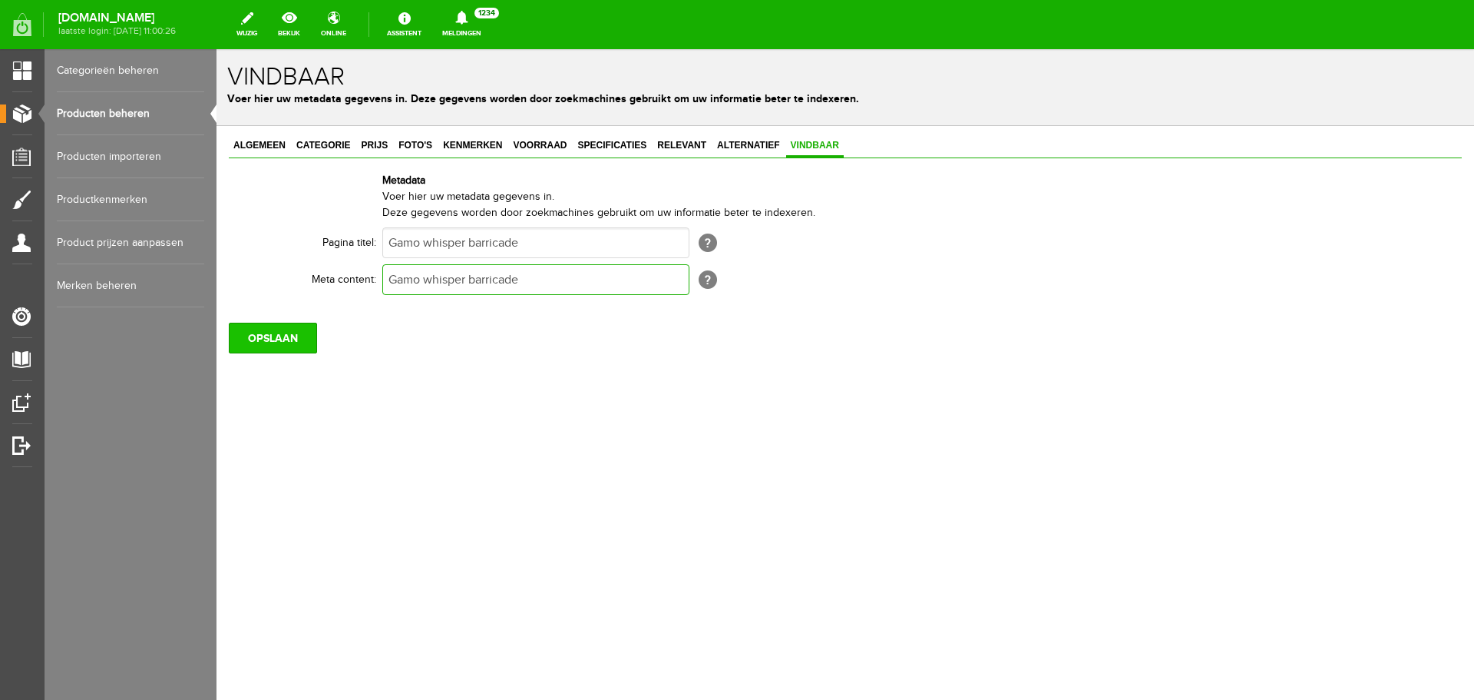
type input "Gamo whisper barricade"
click at [292, 329] on input "OPSLAAN" at bounding box center [273, 338] width 88 height 31
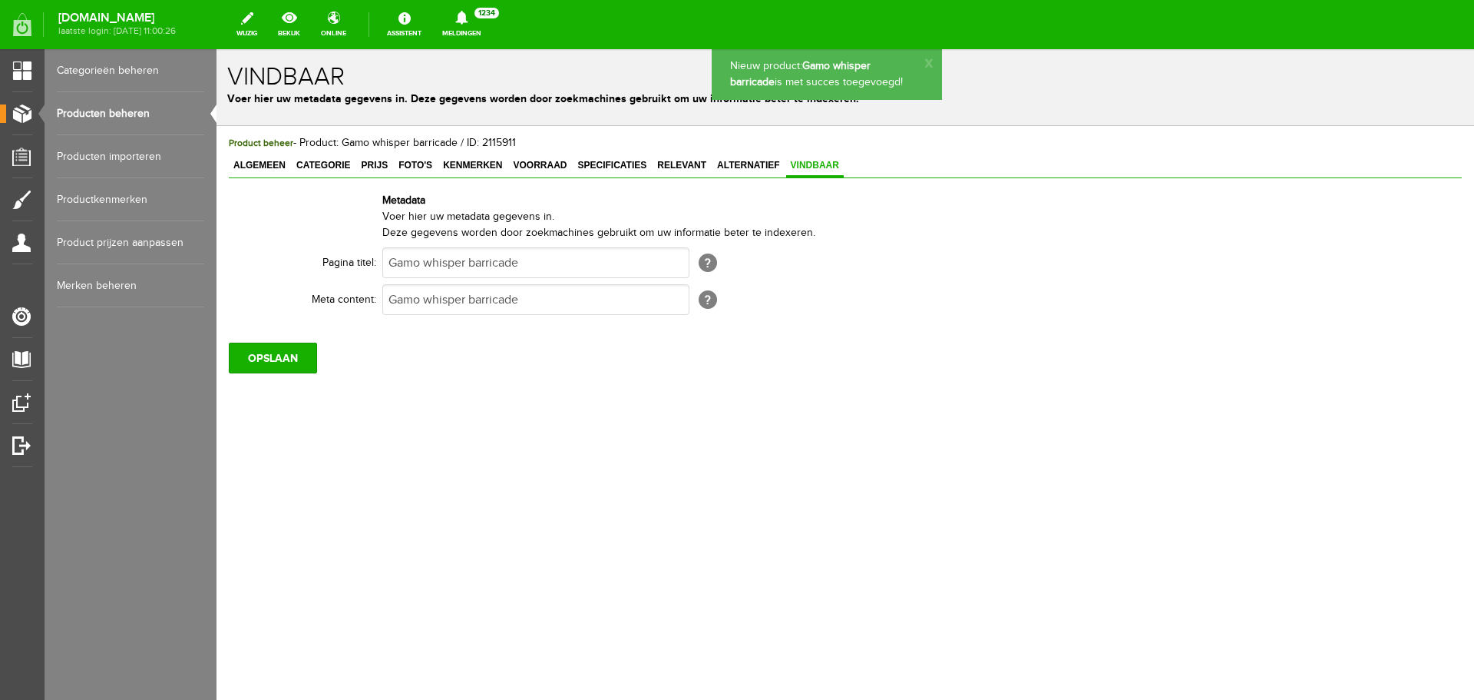
click at [330, 147] on span "Product beheer - Product: Gamo whisper barricade / ID: 2115911" at bounding box center [372, 143] width 287 height 12
click at [326, 162] on span "Categorie" at bounding box center [323, 165] width 63 height 11
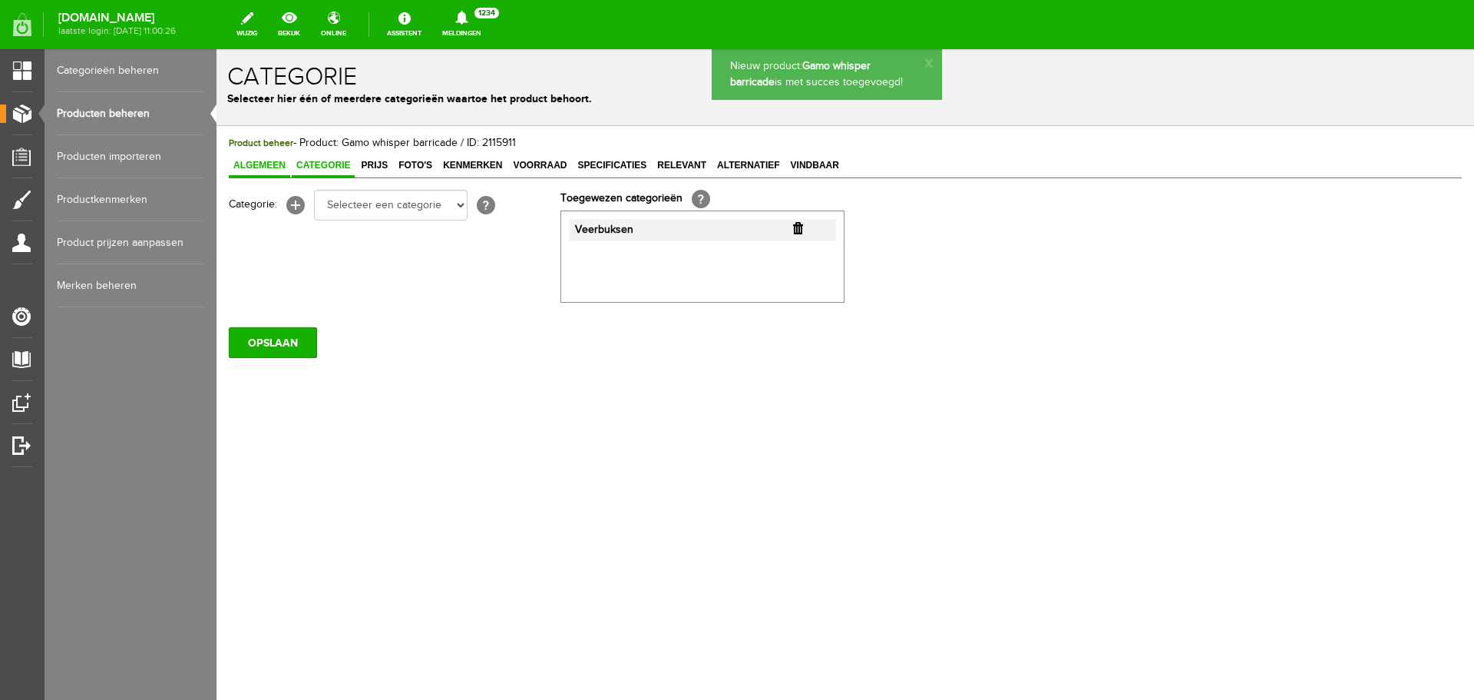
click at [258, 164] on span "Algemeen" at bounding box center [259, 165] width 61 height 11
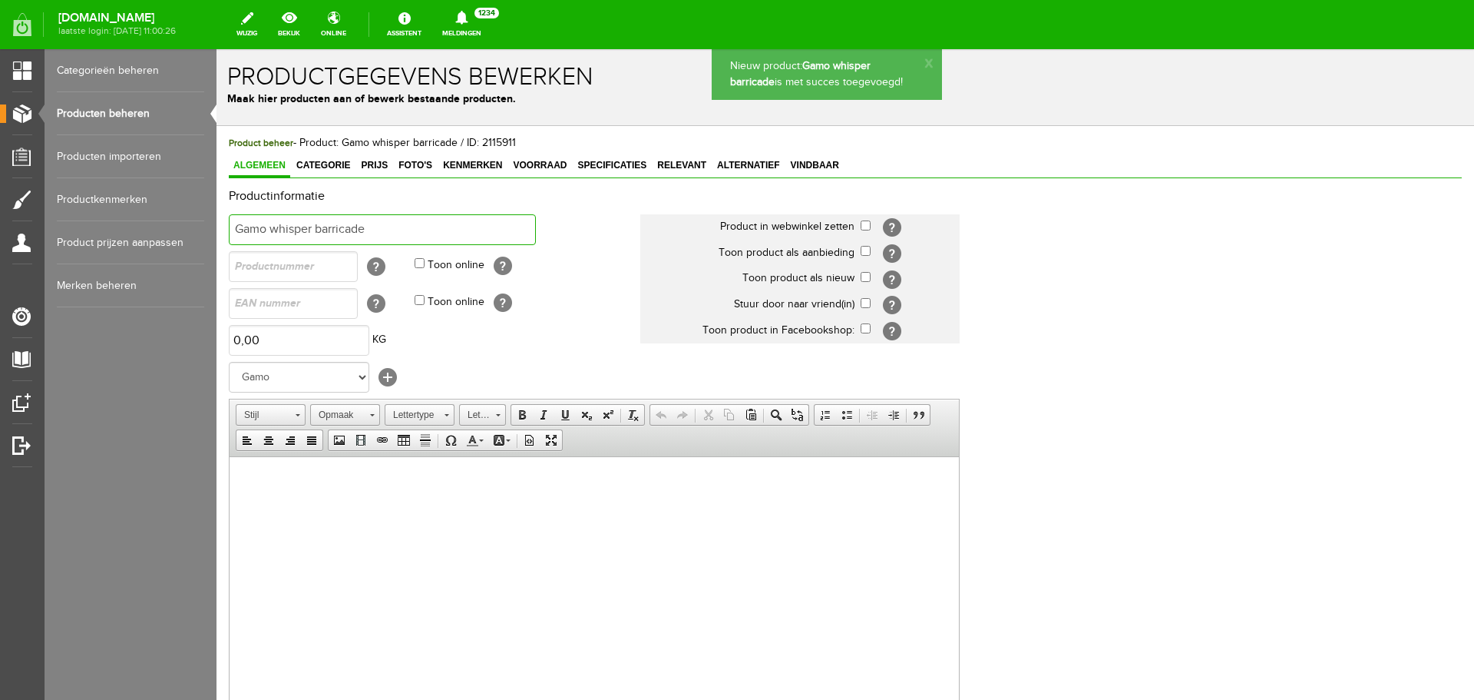
drag, startPoint x: 394, startPoint y: 231, endPoint x: 70, endPoint y: 213, distance: 324.6
click at [217, 213] on html "Nieuw product: Gamo whisper barricade is met succes toegevoegd! x Productgegeve…" at bounding box center [846, 374] width 1258 height 650
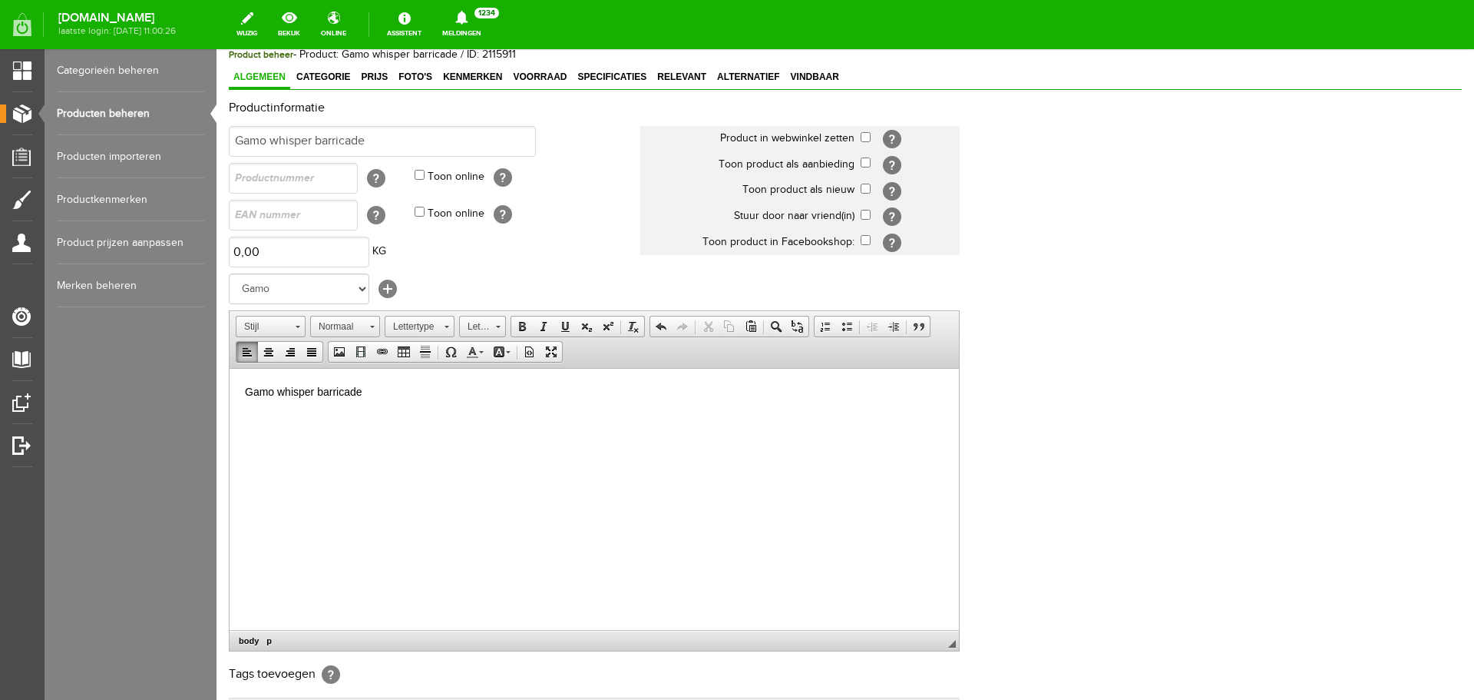
scroll to position [303, 0]
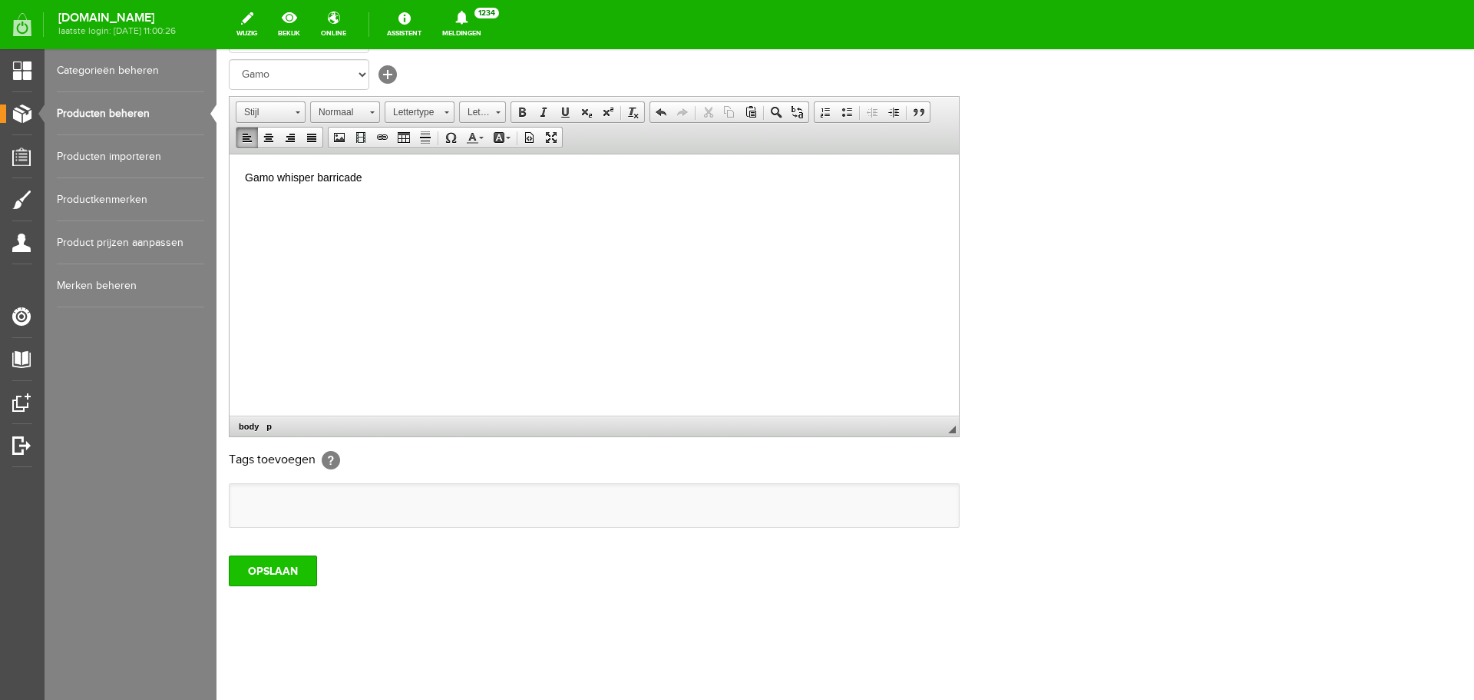
click at [291, 561] on input "OPSLAAN" at bounding box center [273, 570] width 88 height 31
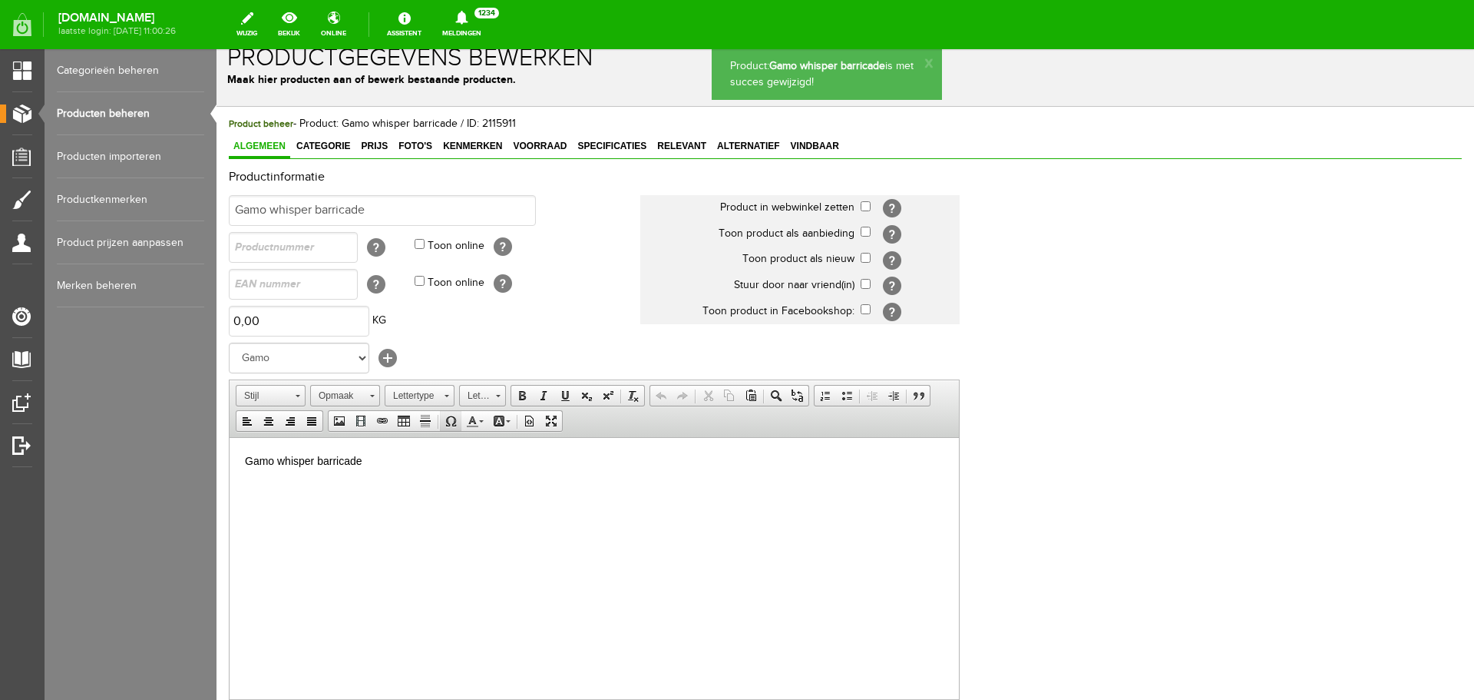
scroll to position [0, 0]
